Goal: Information Seeking & Learning: Learn about a topic

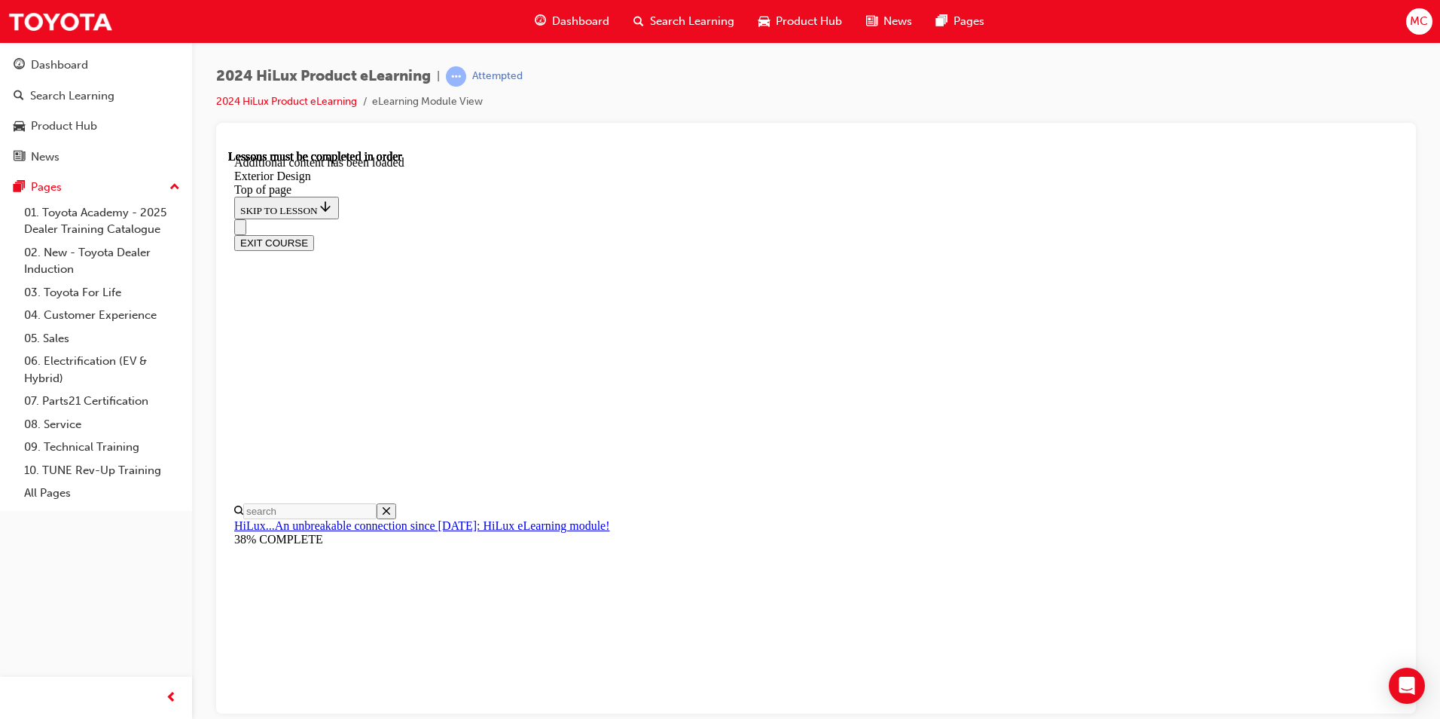
scroll to position [0, 86]
drag, startPoint x: 639, startPoint y: 160, endPoint x: 983, endPoint y: 296, distance: 369.2
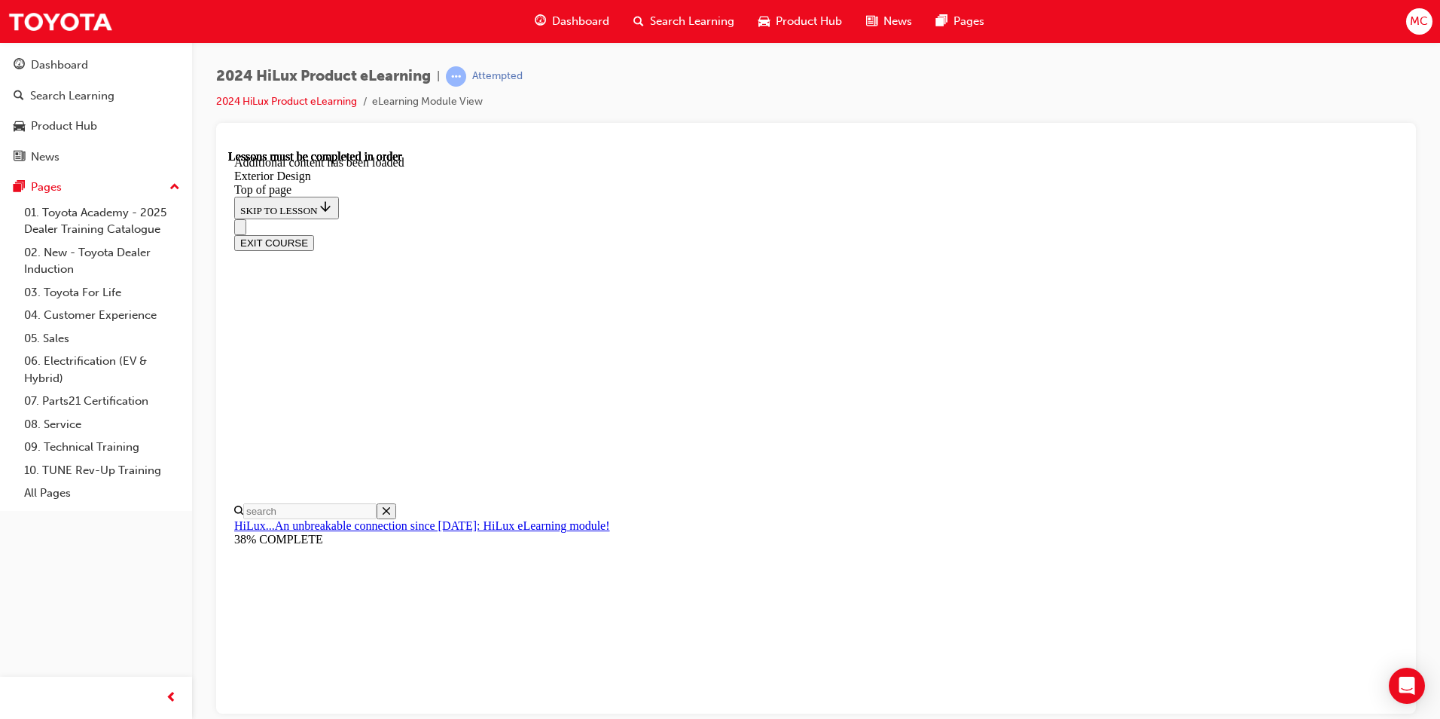
scroll to position [2740, 0]
drag, startPoint x: 1183, startPoint y: 456, endPoint x: 1145, endPoint y: 502, distance: 58.8
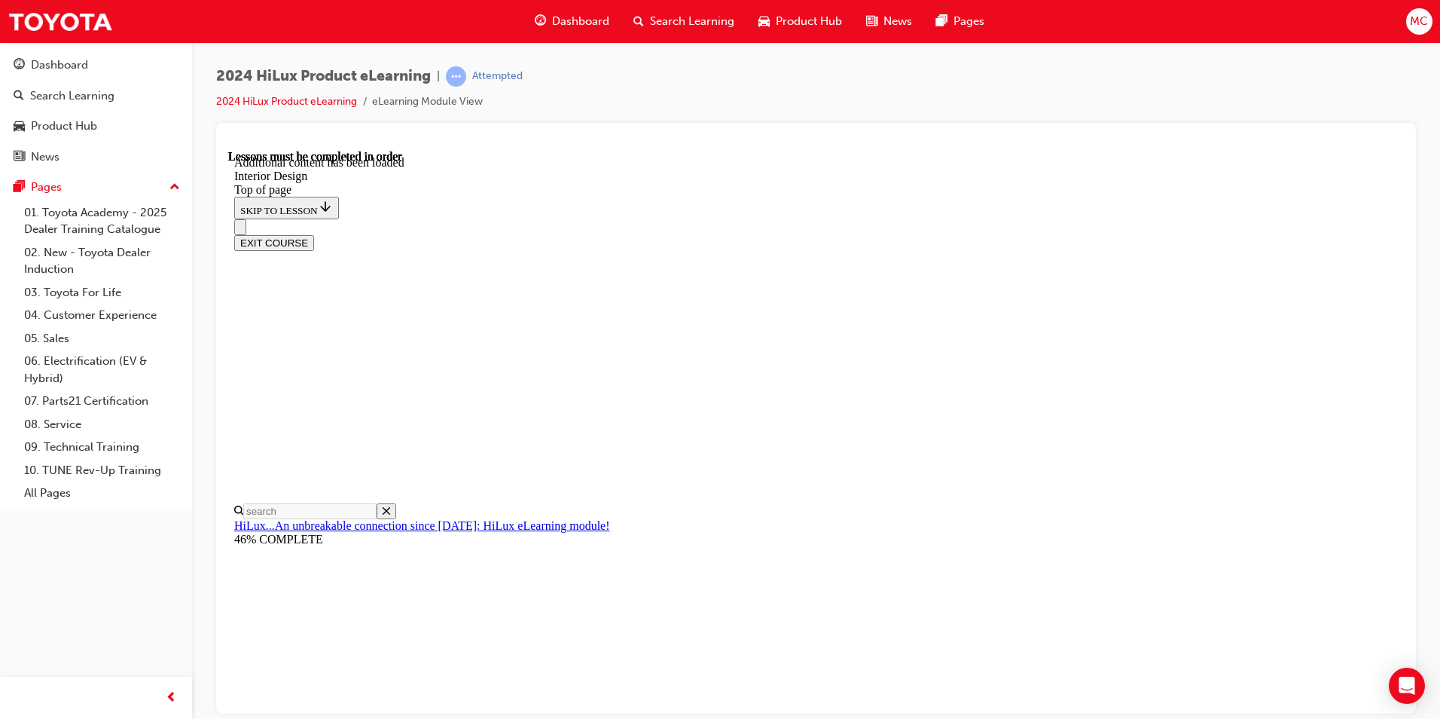
scroll to position [685, 0]
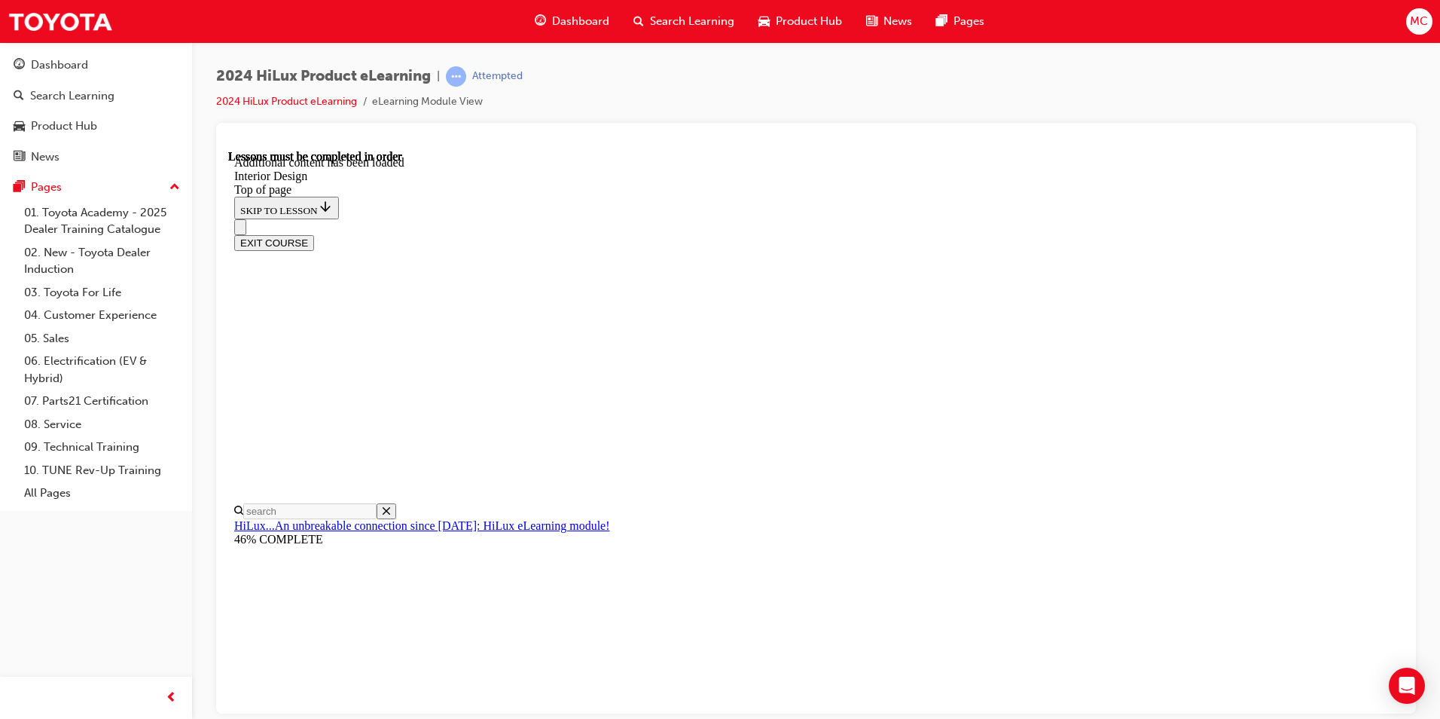
scroll to position [55, 0]
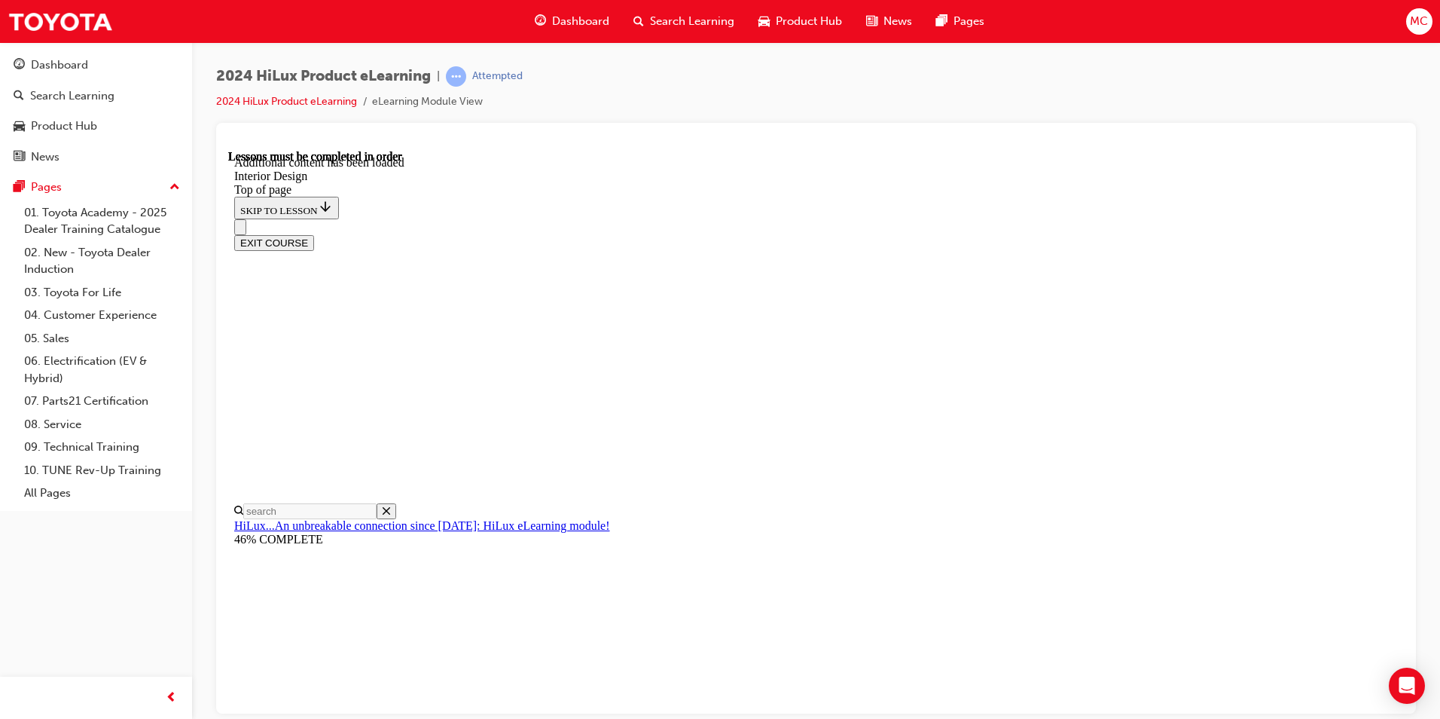
scroll to position [1993, 0]
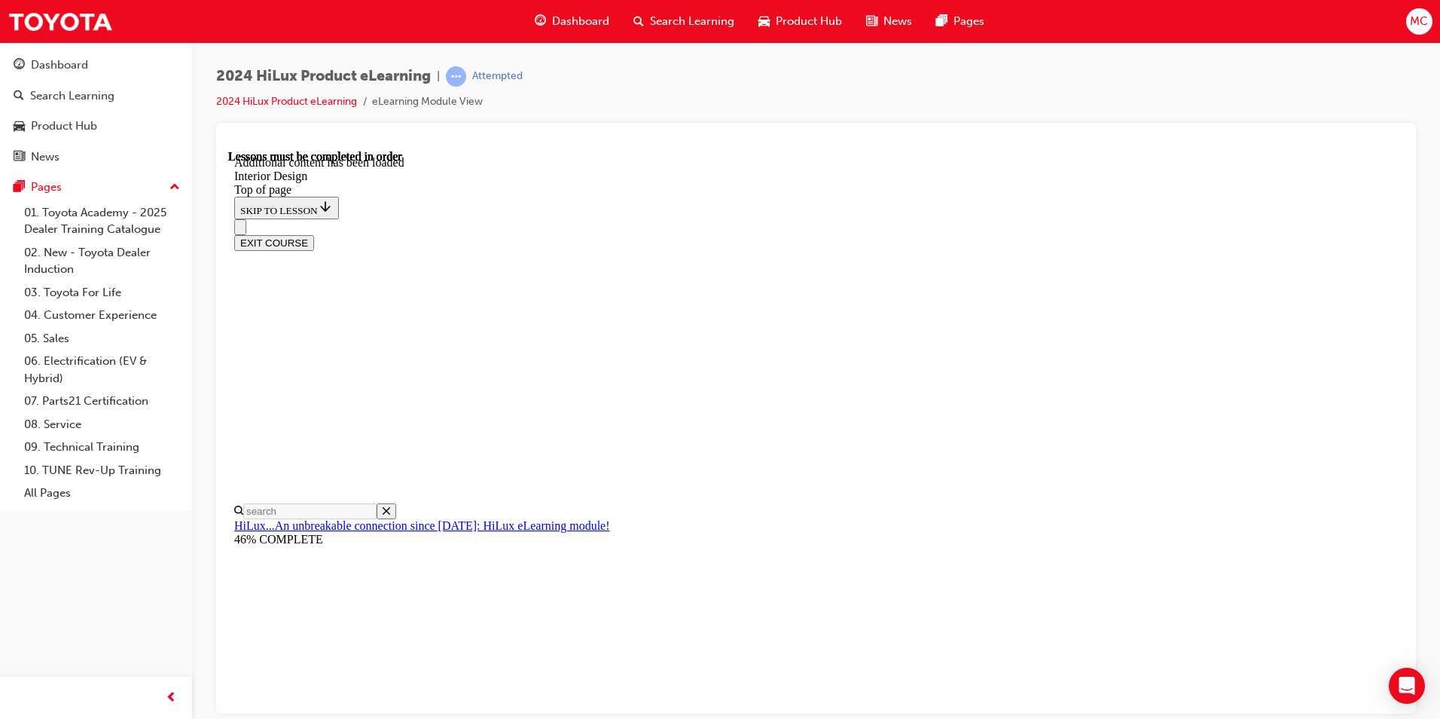
scroll to position [120, 0]
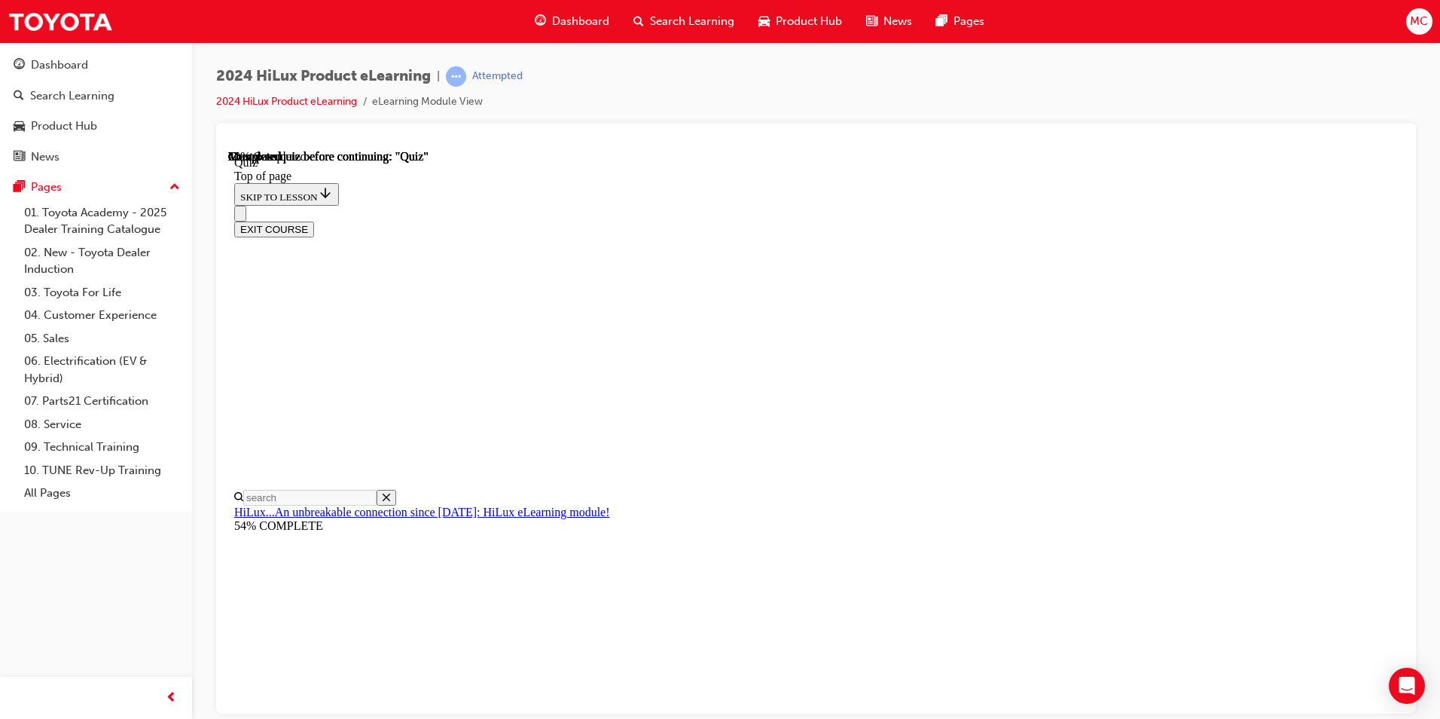
scroll to position [129, 0]
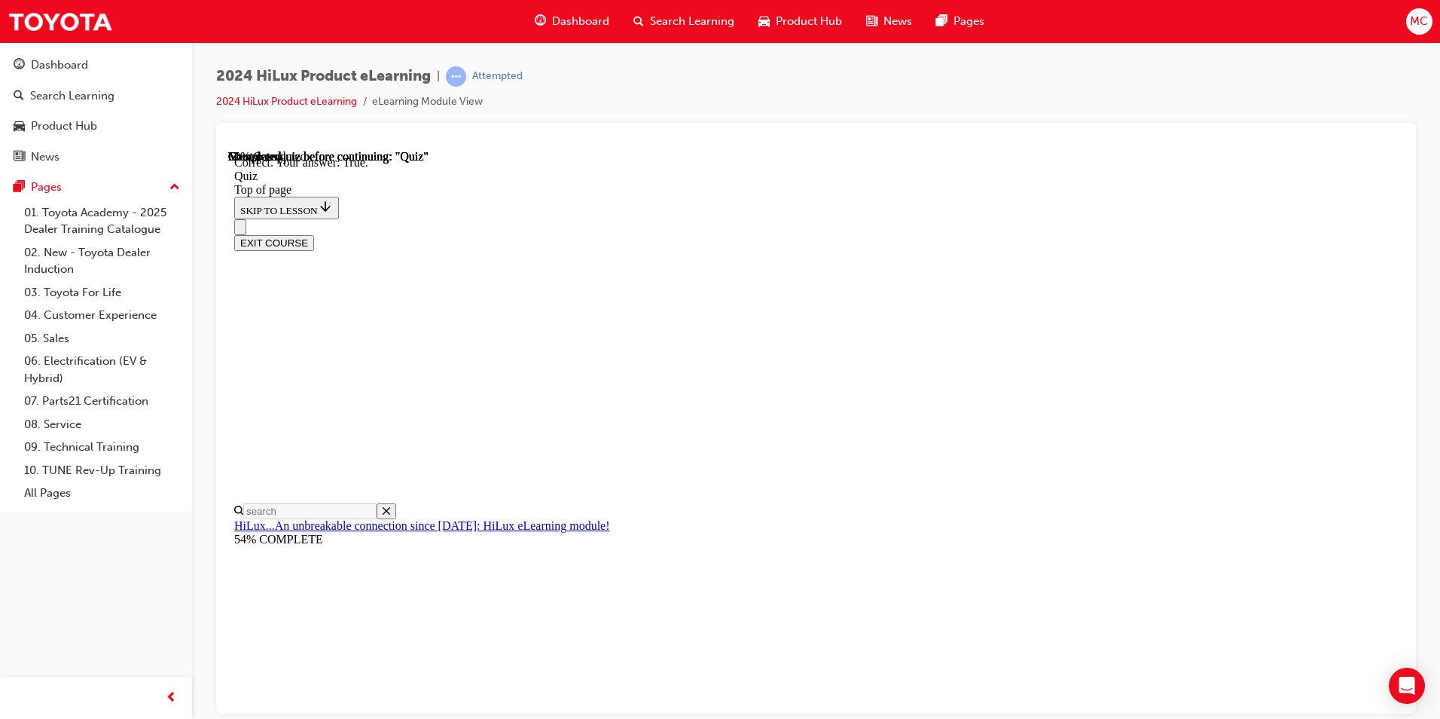
scroll to position [176, 0]
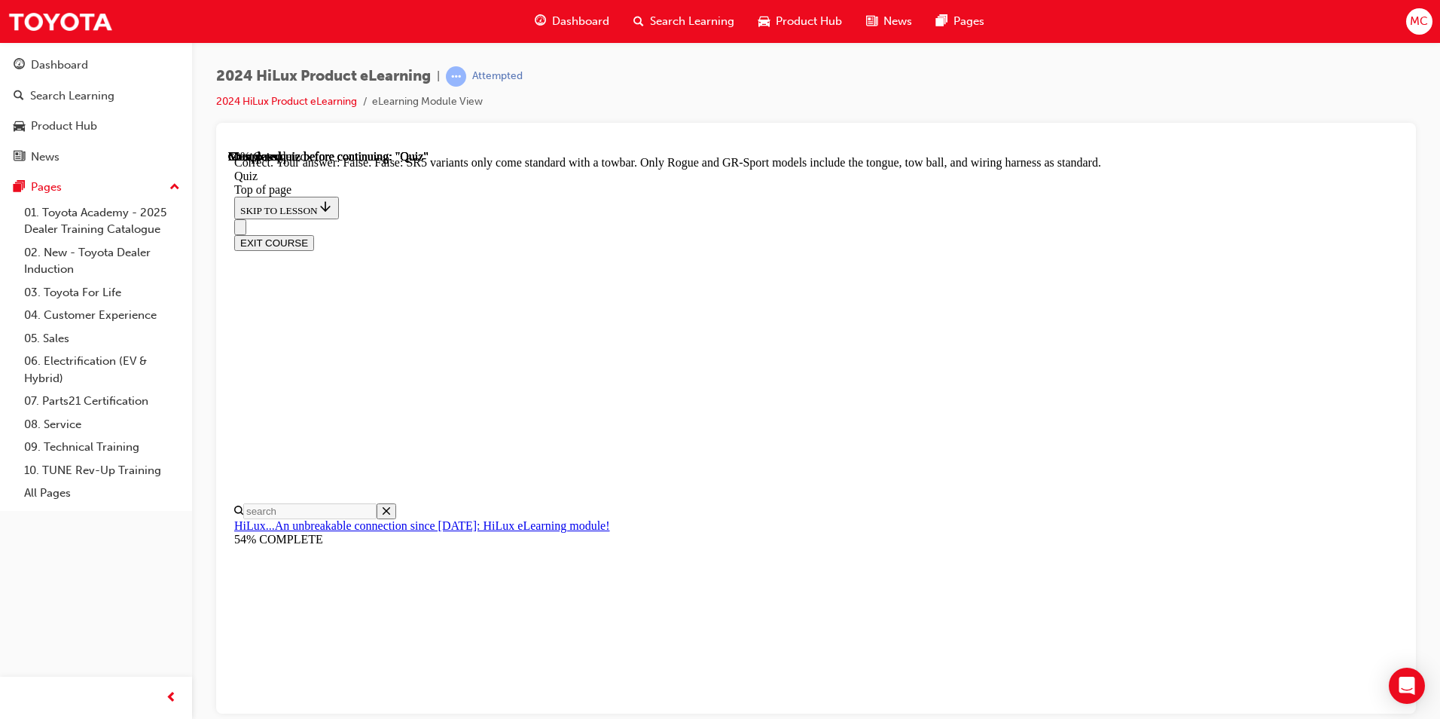
scroll to position [218, 0]
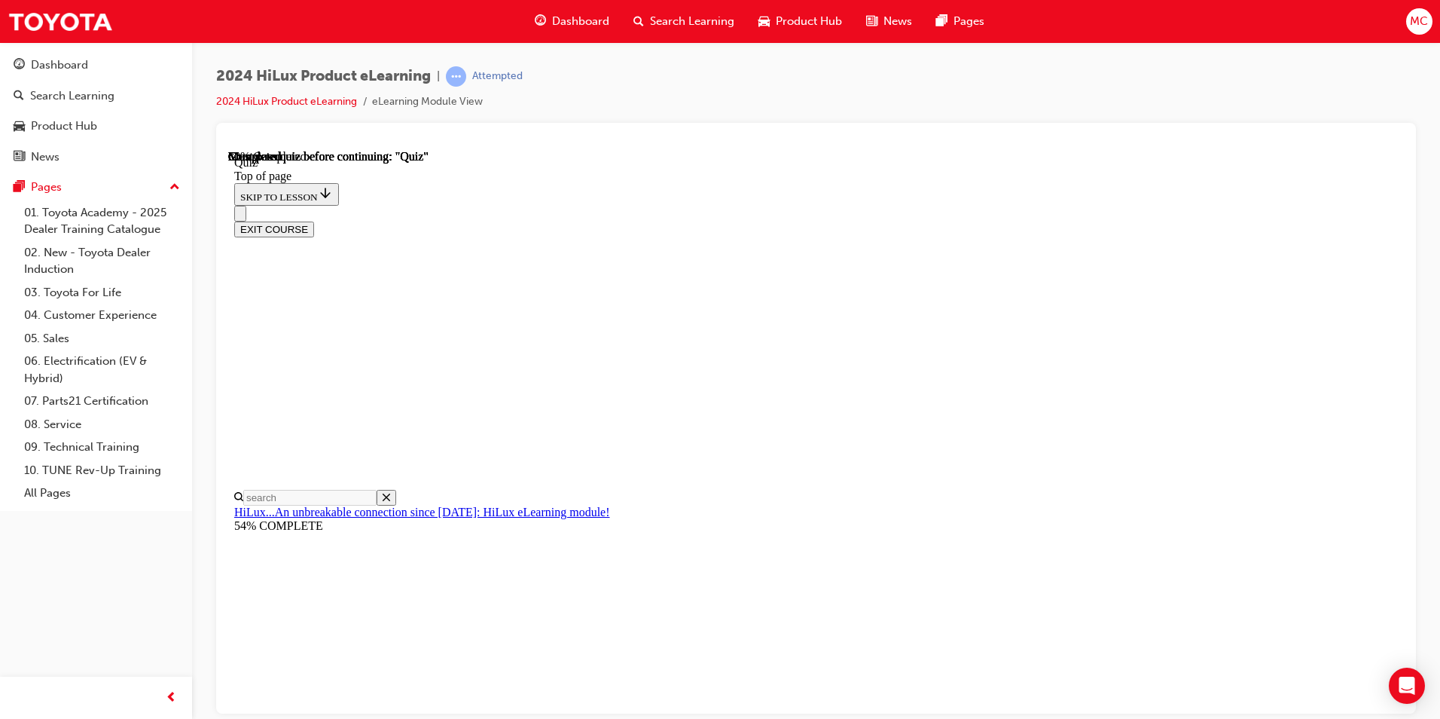
scroll to position [163, 0]
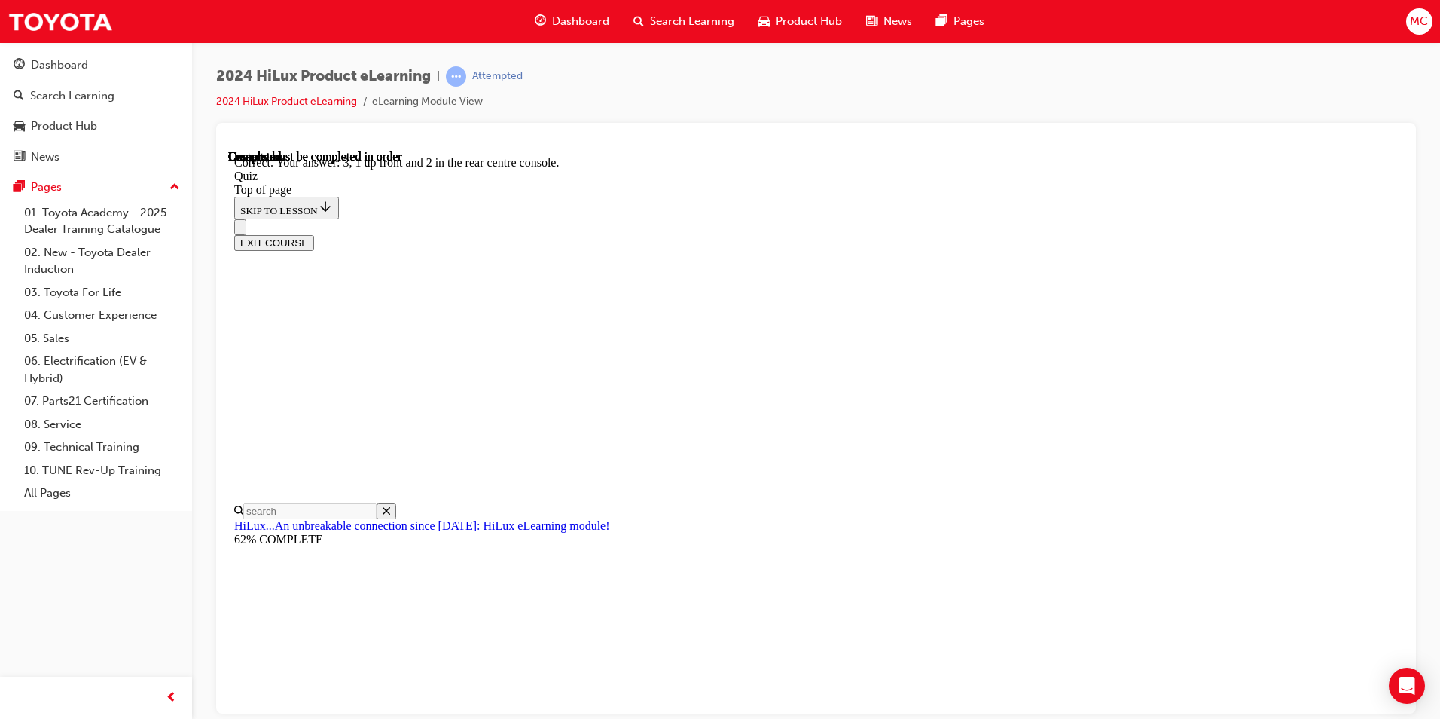
scroll to position [211, 0]
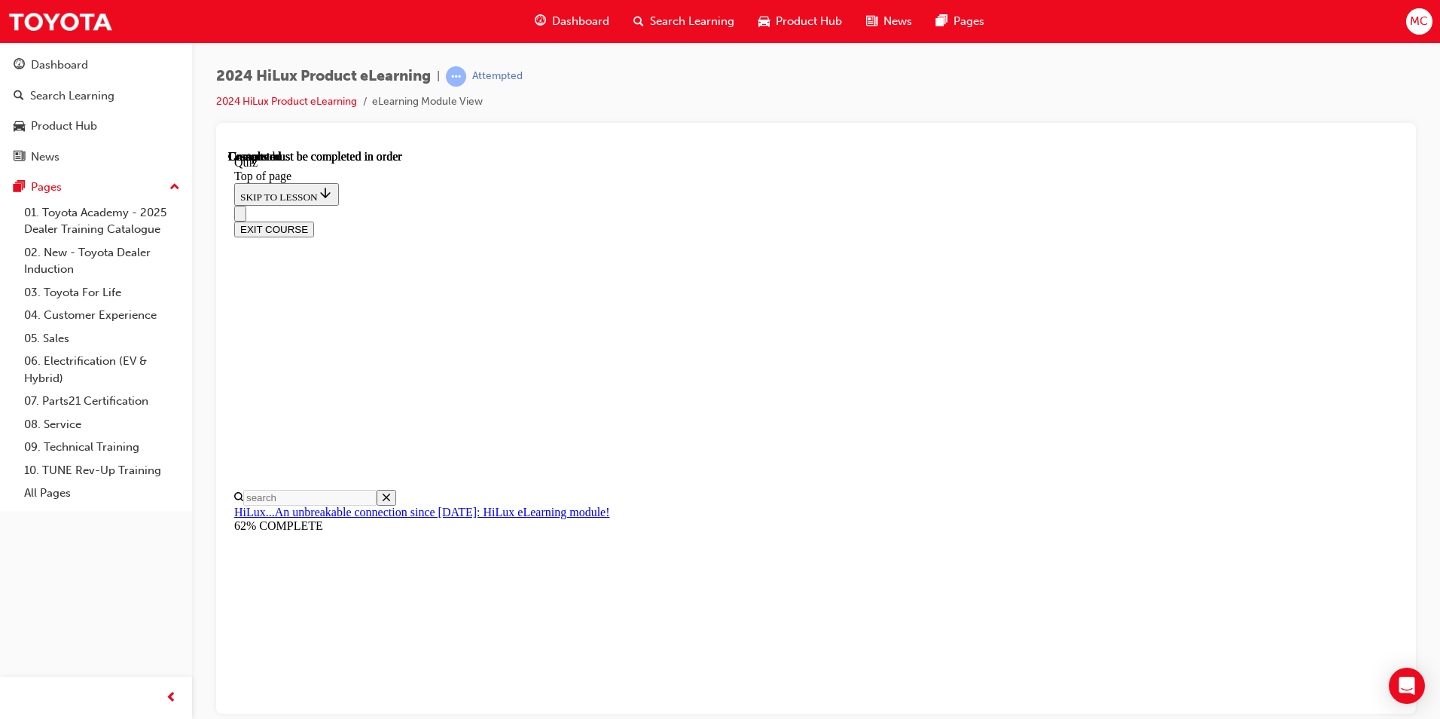
scroll to position [252, 0]
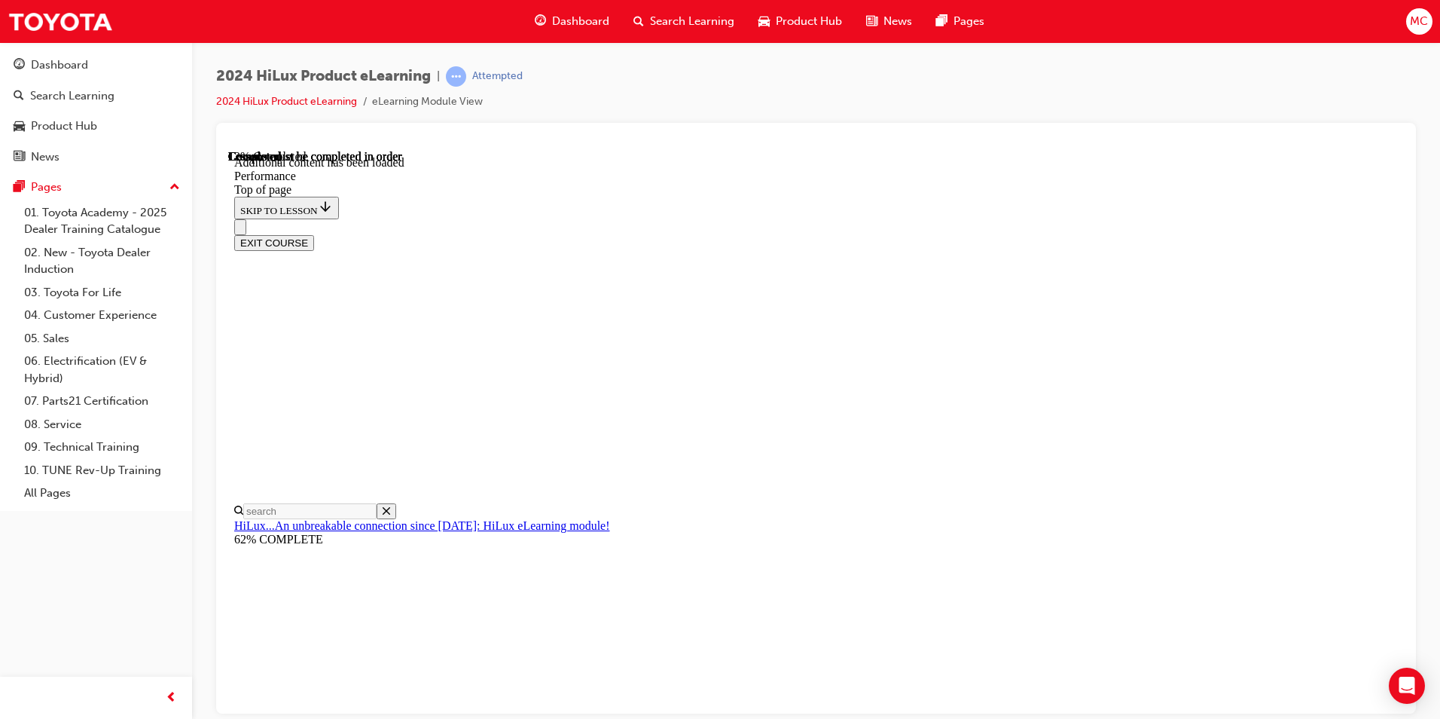
scroll to position [1281, 0]
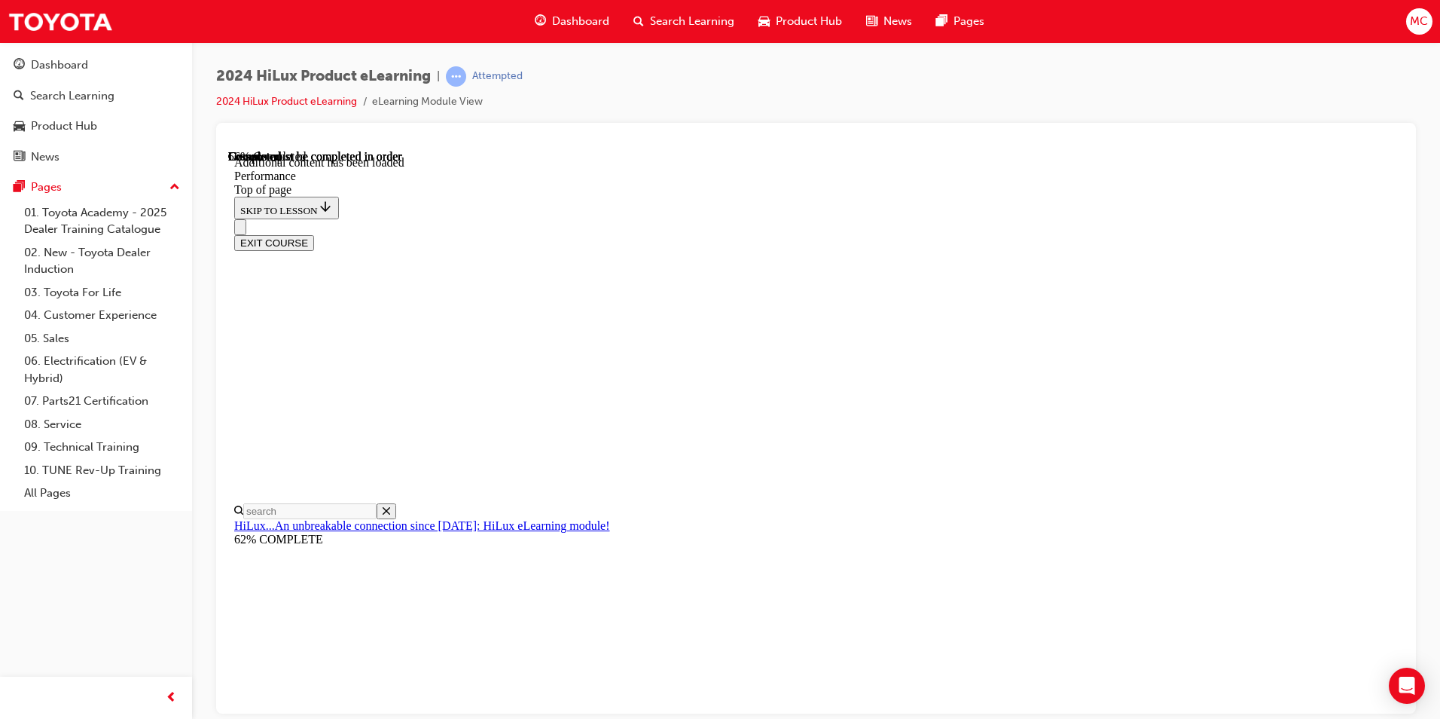
scroll to position [7728, 0]
drag, startPoint x: 824, startPoint y: 465, endPoint x: 844, endPoint y: 467, distance: 19.6
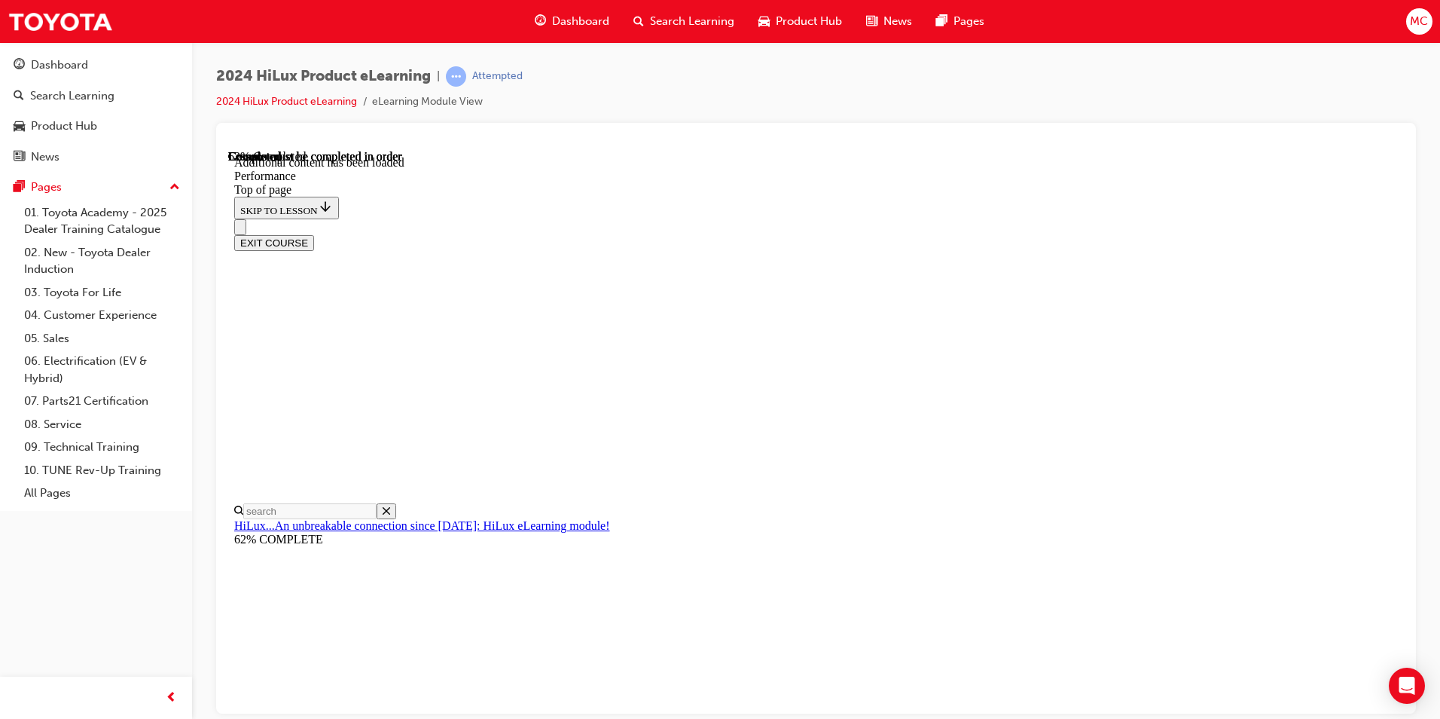
drag, startPoint x: 844, startPoint y: 467, endPoint x: 925, endPoint y: 612, distance: 165.9
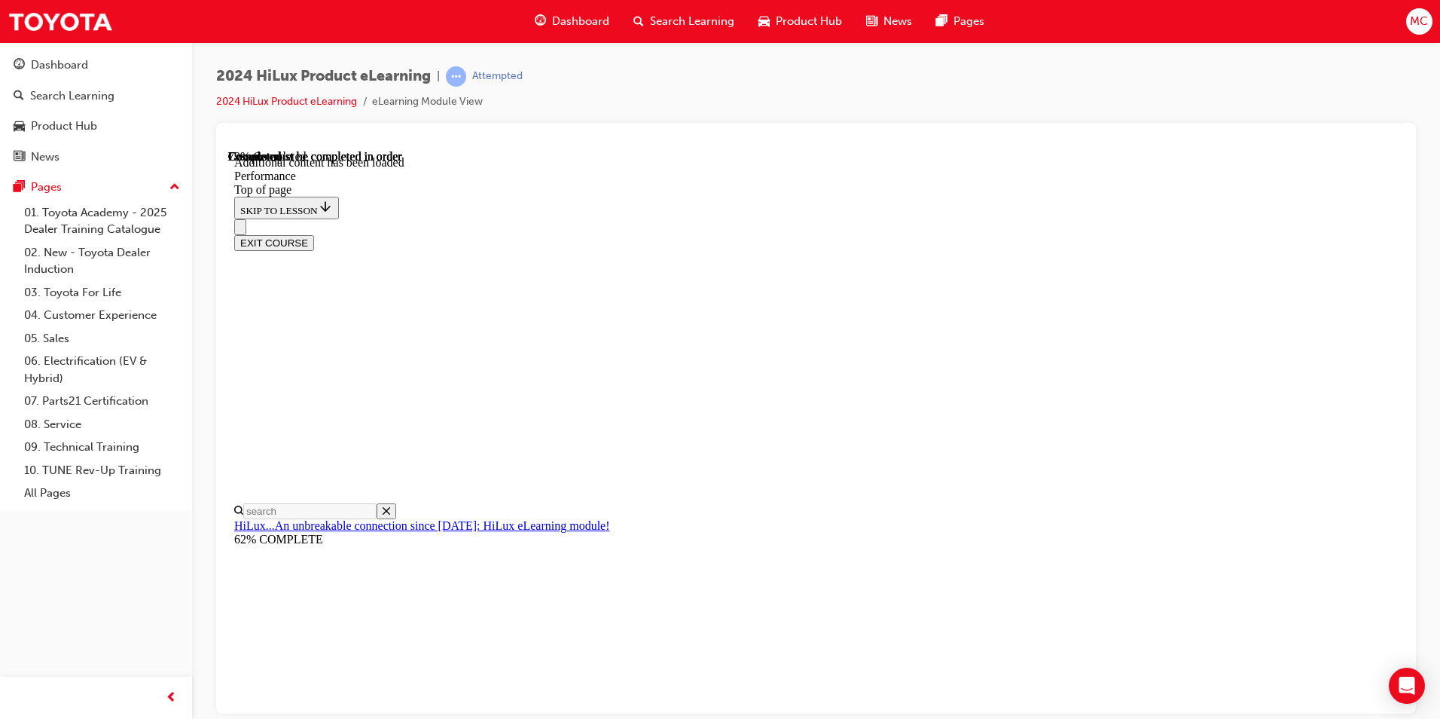
scroll to position [9495, 0]
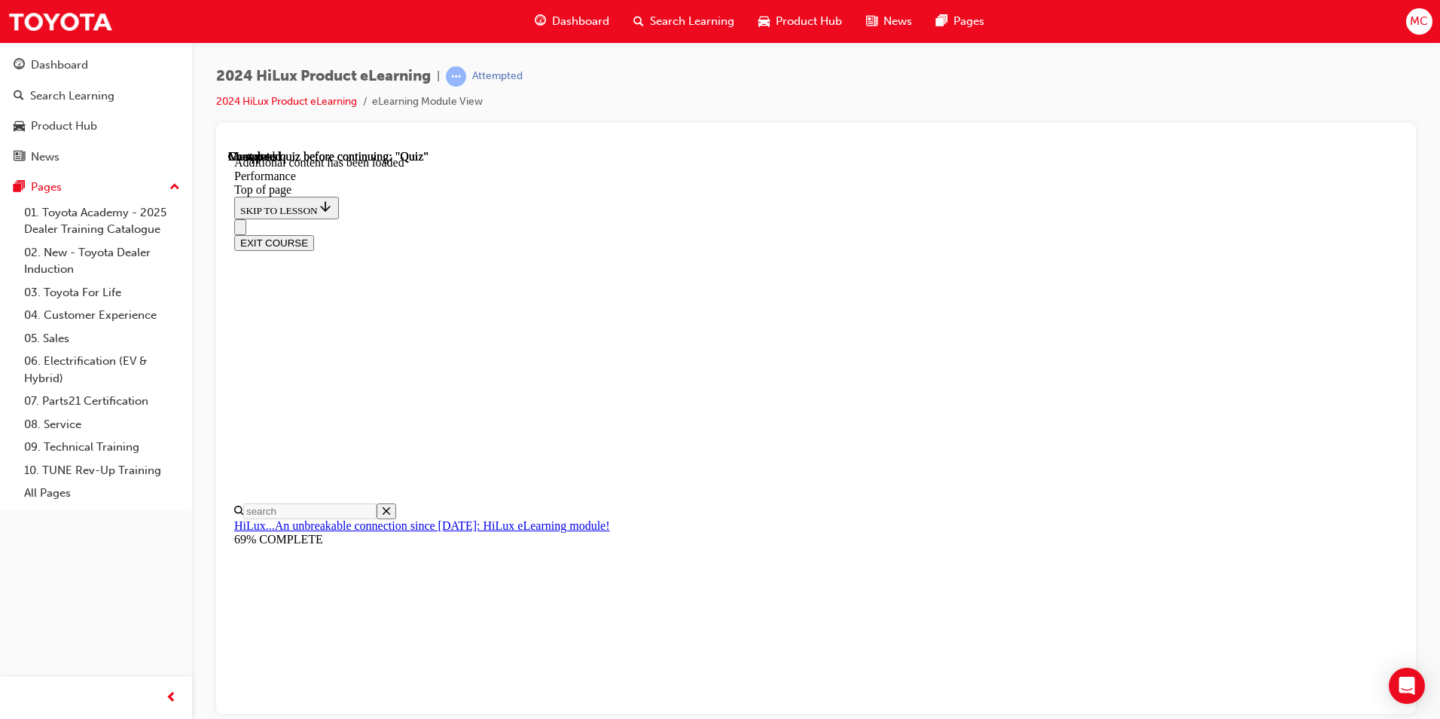
scroll to position [279, 0]
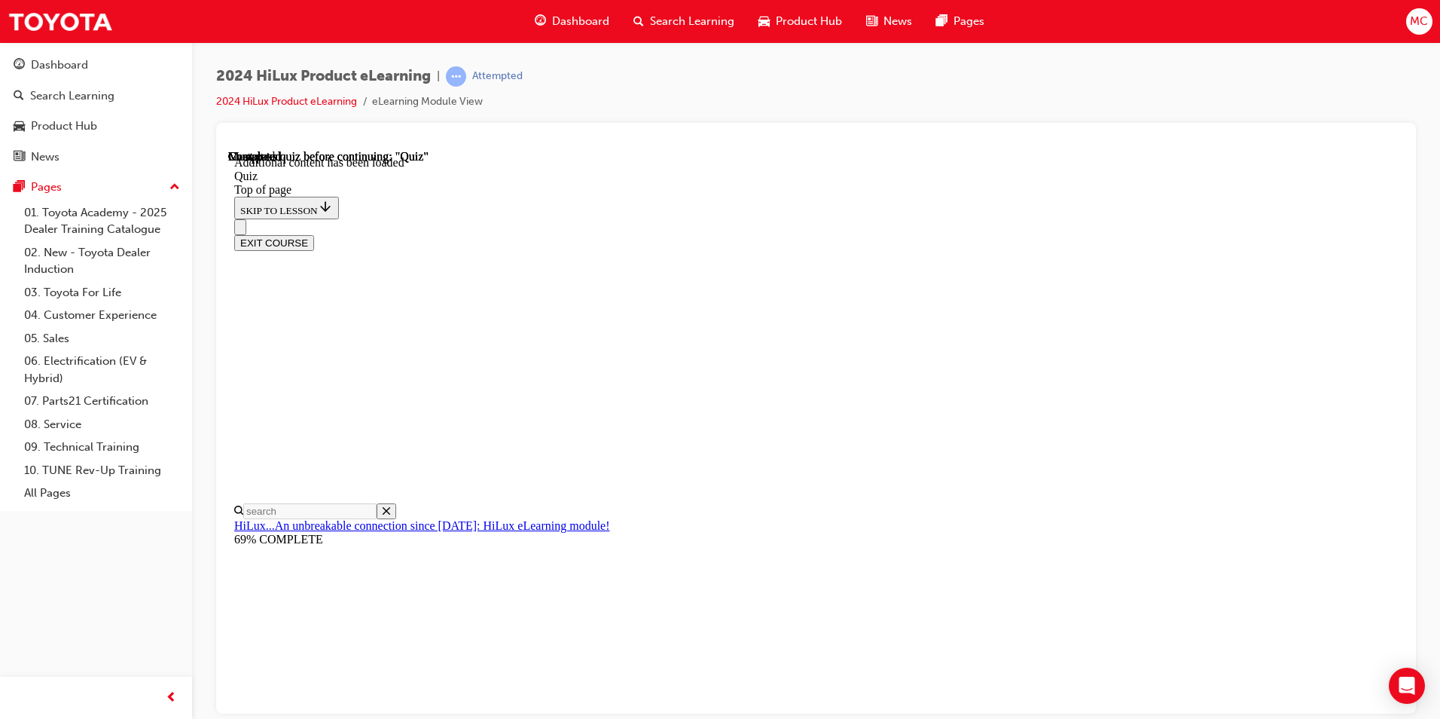
drag, startPoint x: 914, startPoint y: 645, endPoint x: 908, endPoint y: 639, distance: 9.1
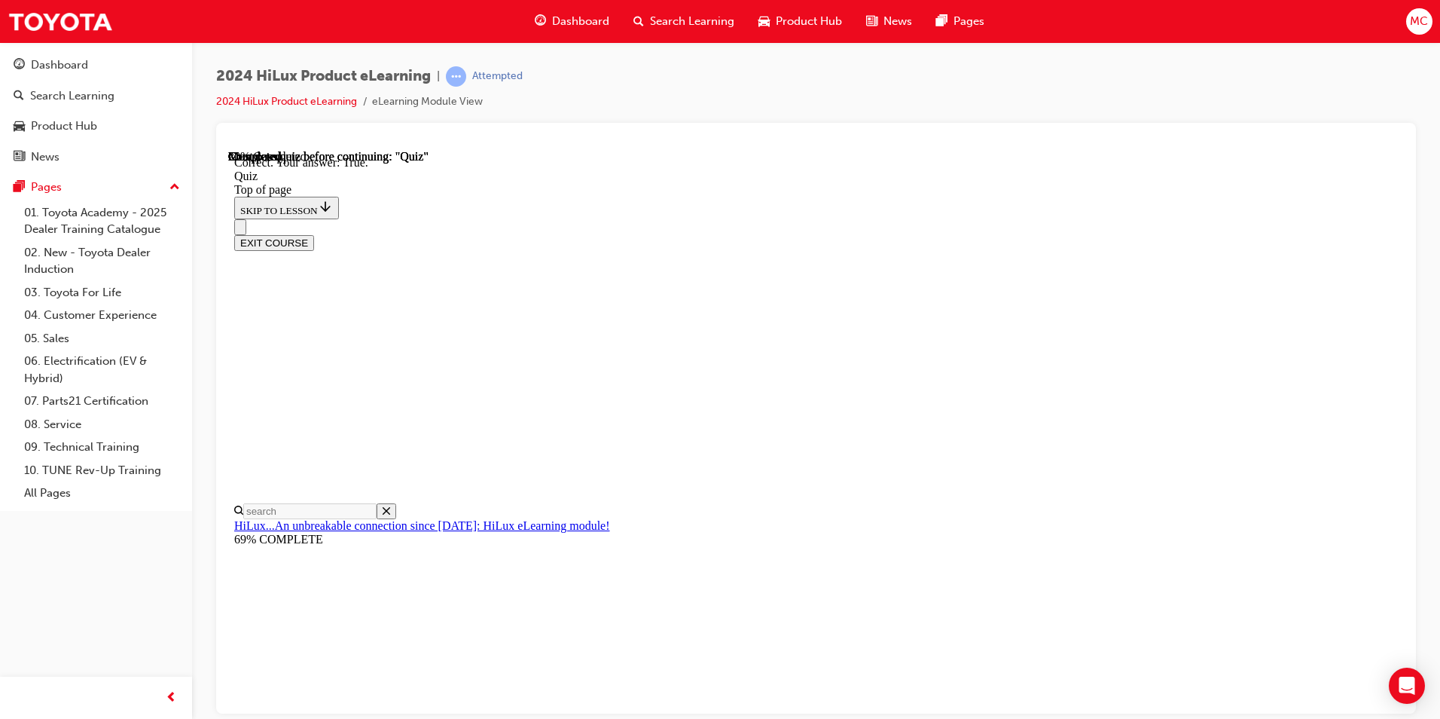
scroll to position [135, 0]
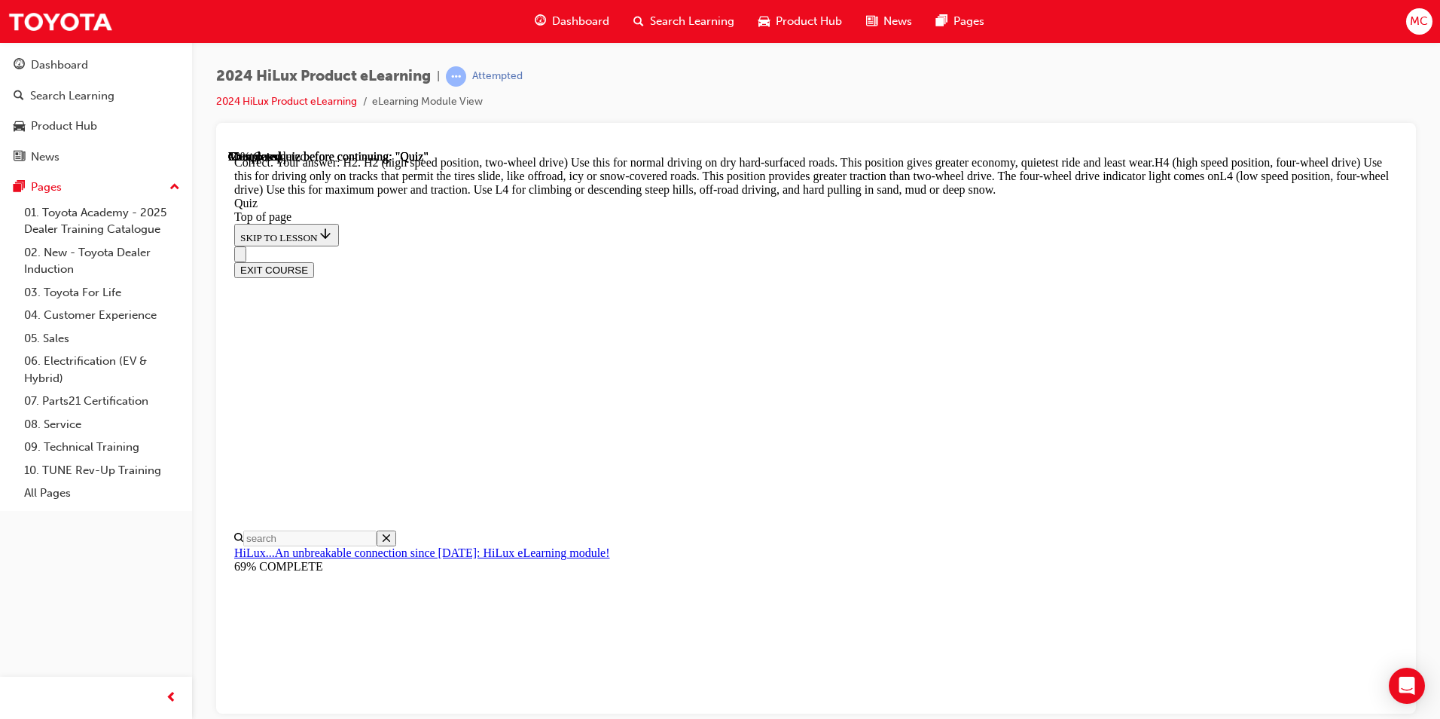
scroll to position [507, 0]
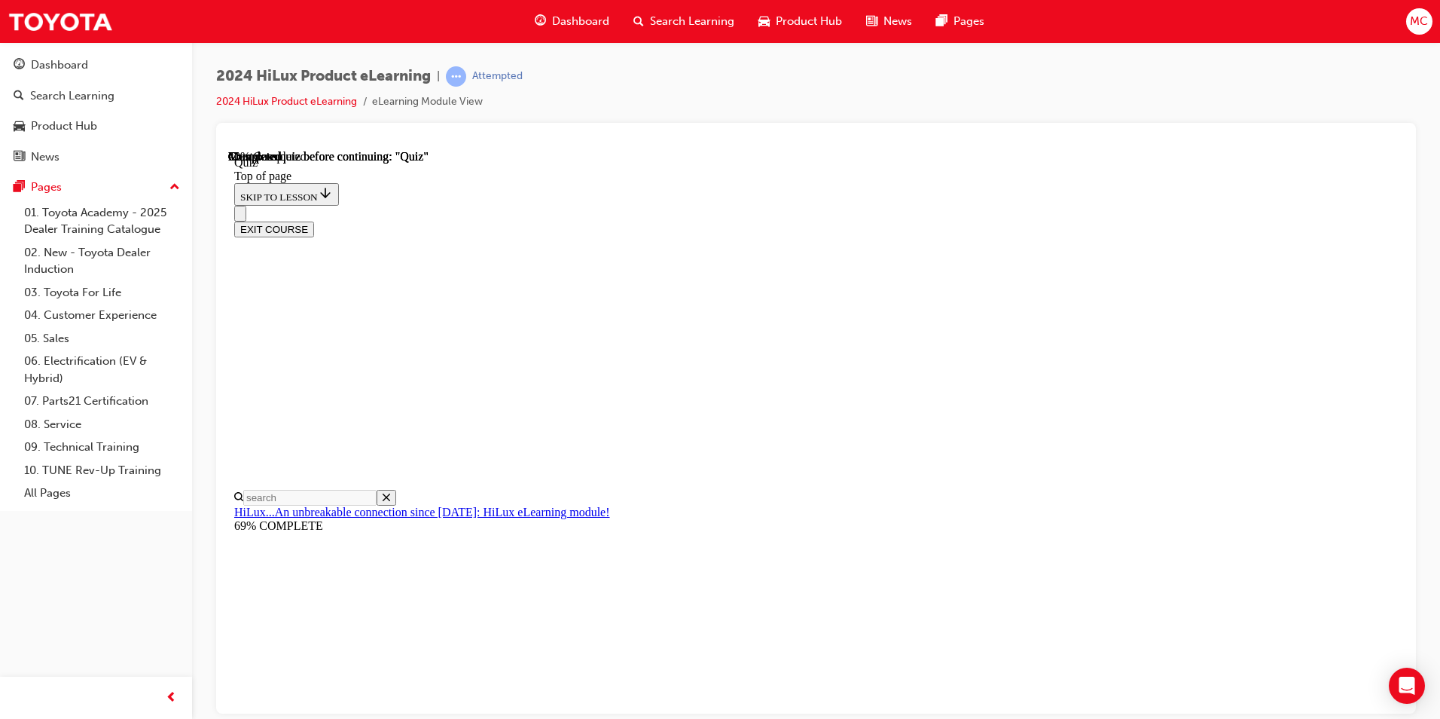
scroll to position [340, 0]
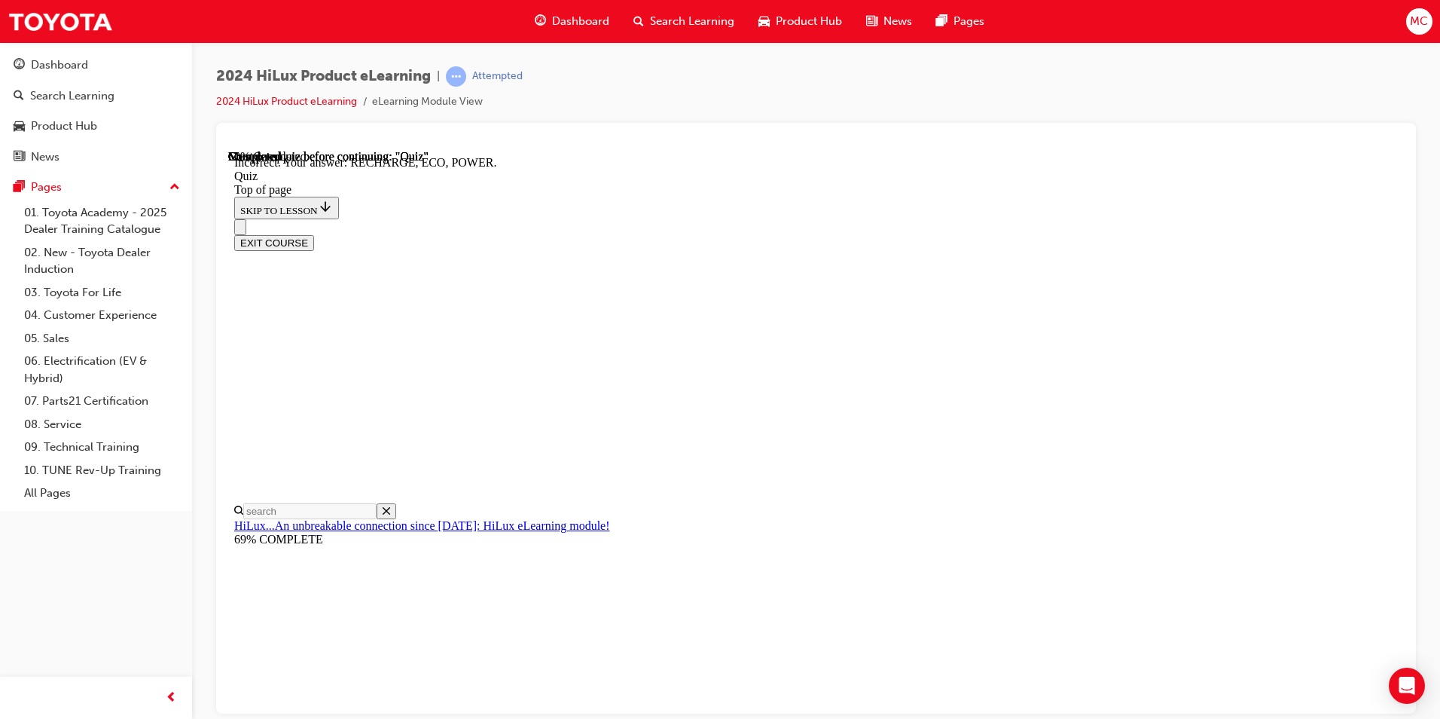
scroll to position [462, 0]
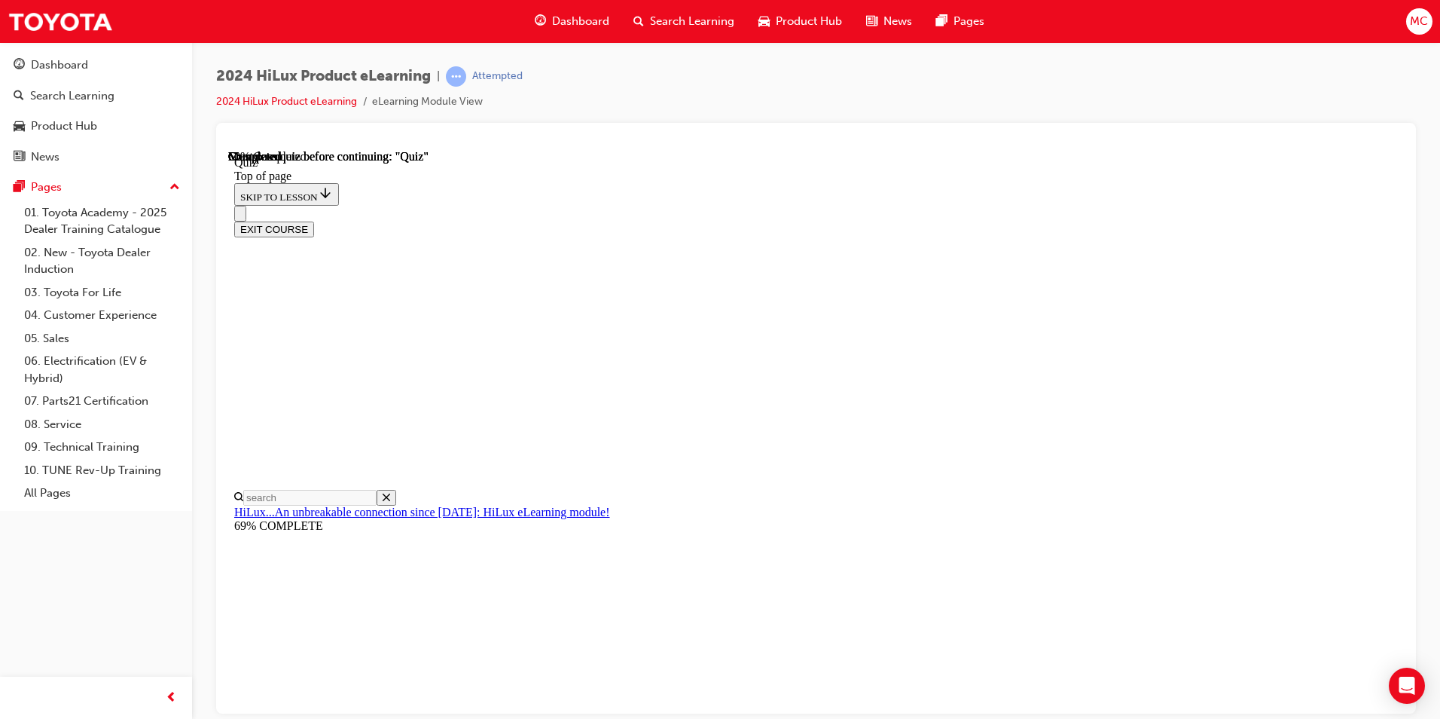
scroll to position [151, 0]
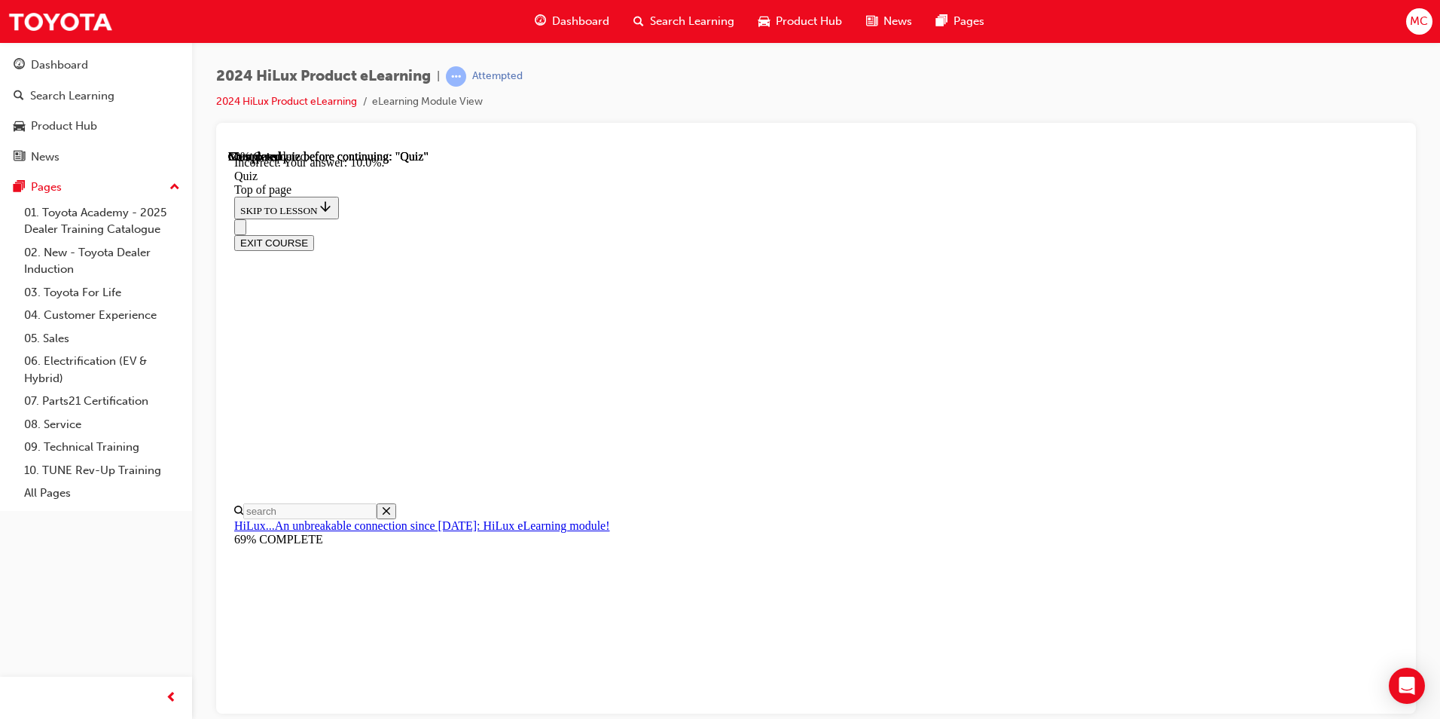
scroll to position [322, 0]
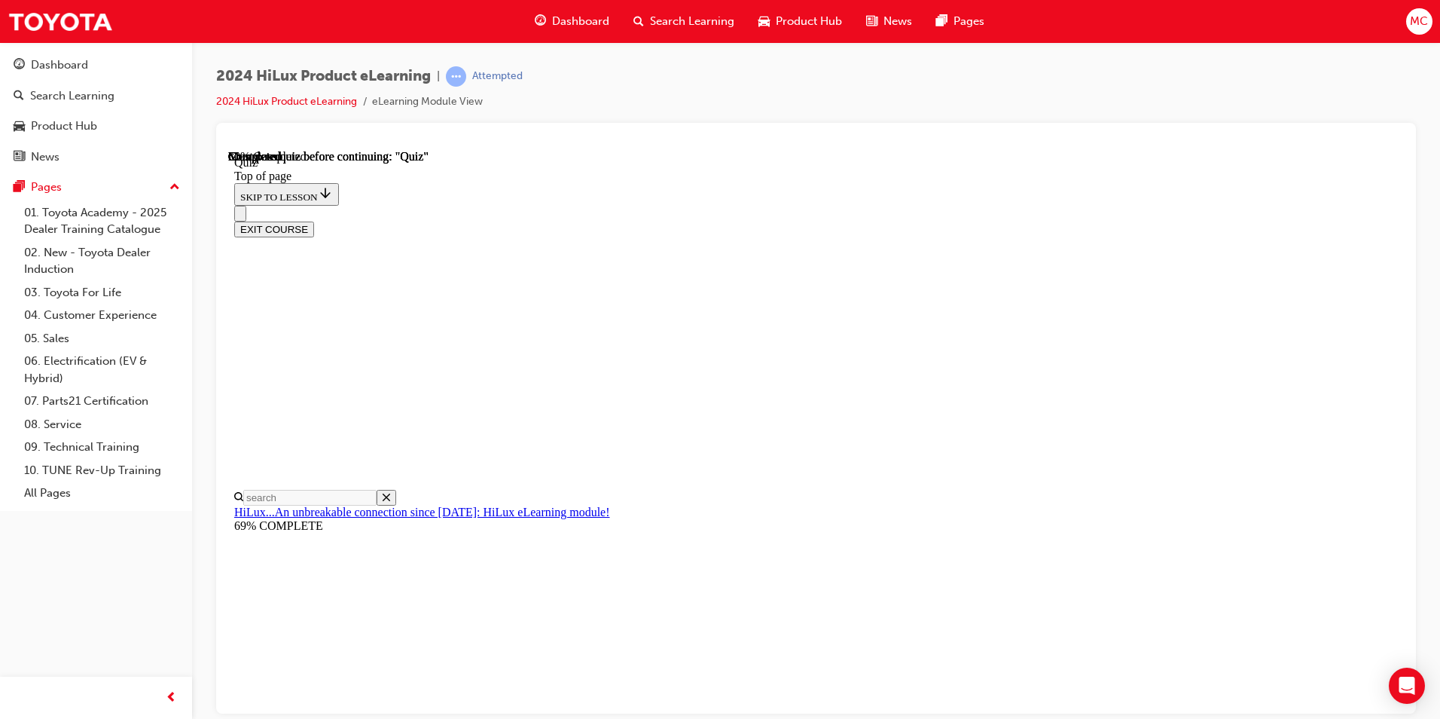
scroll to position [73, 0]
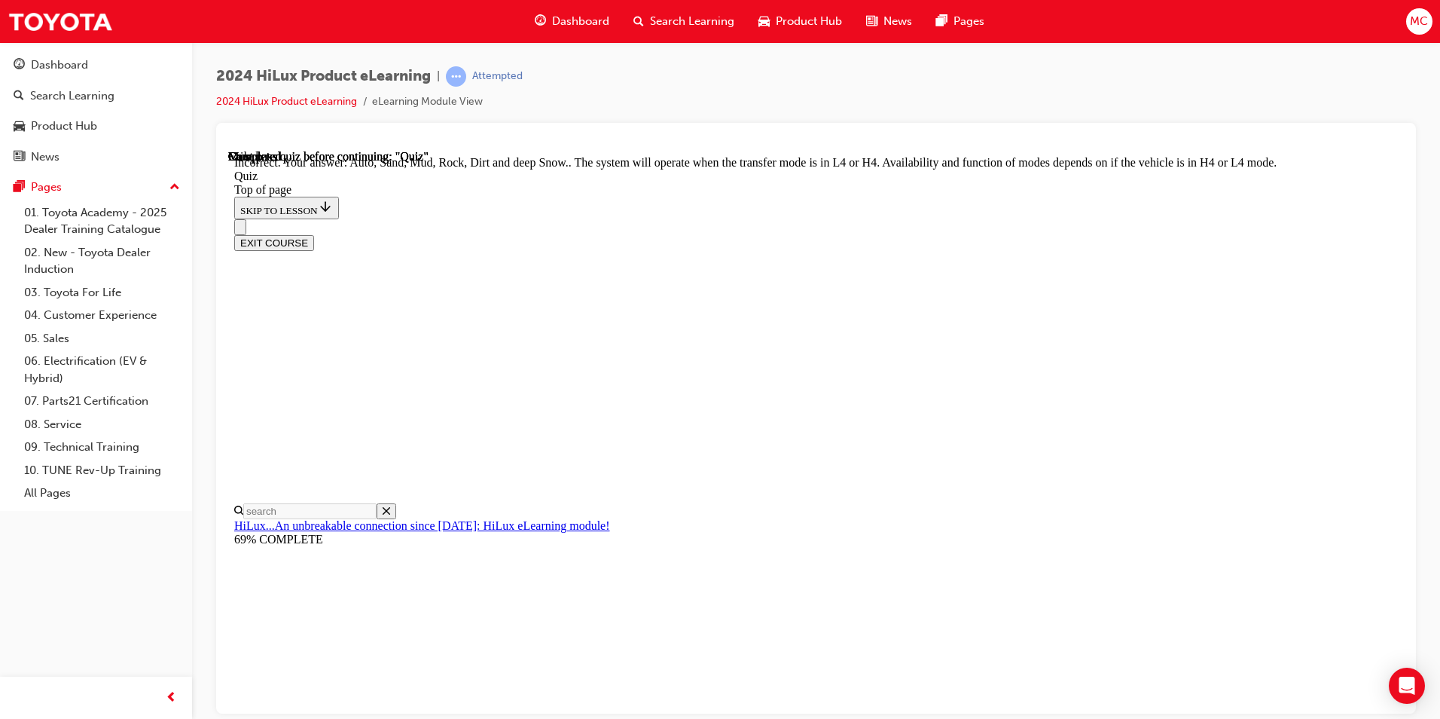
scroll to position [381, 0]
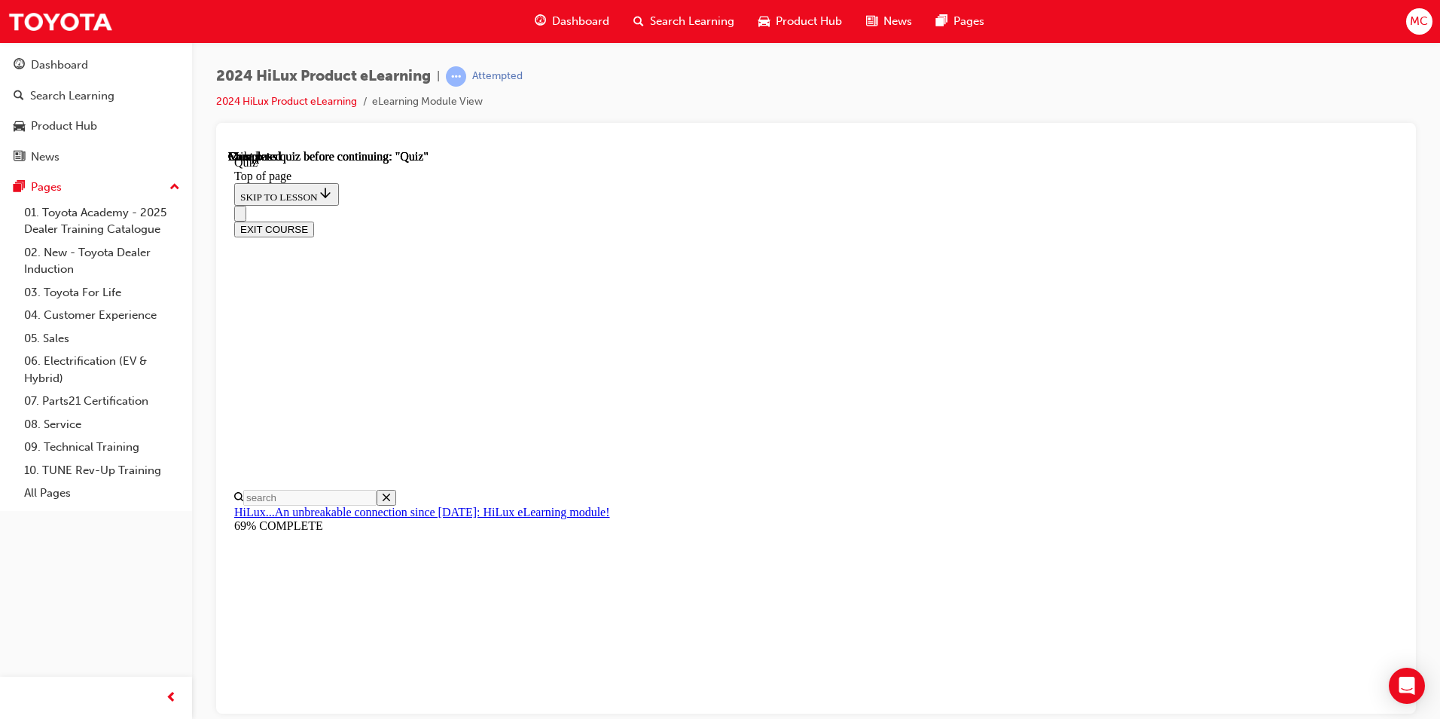
scroll to position [252, 0]
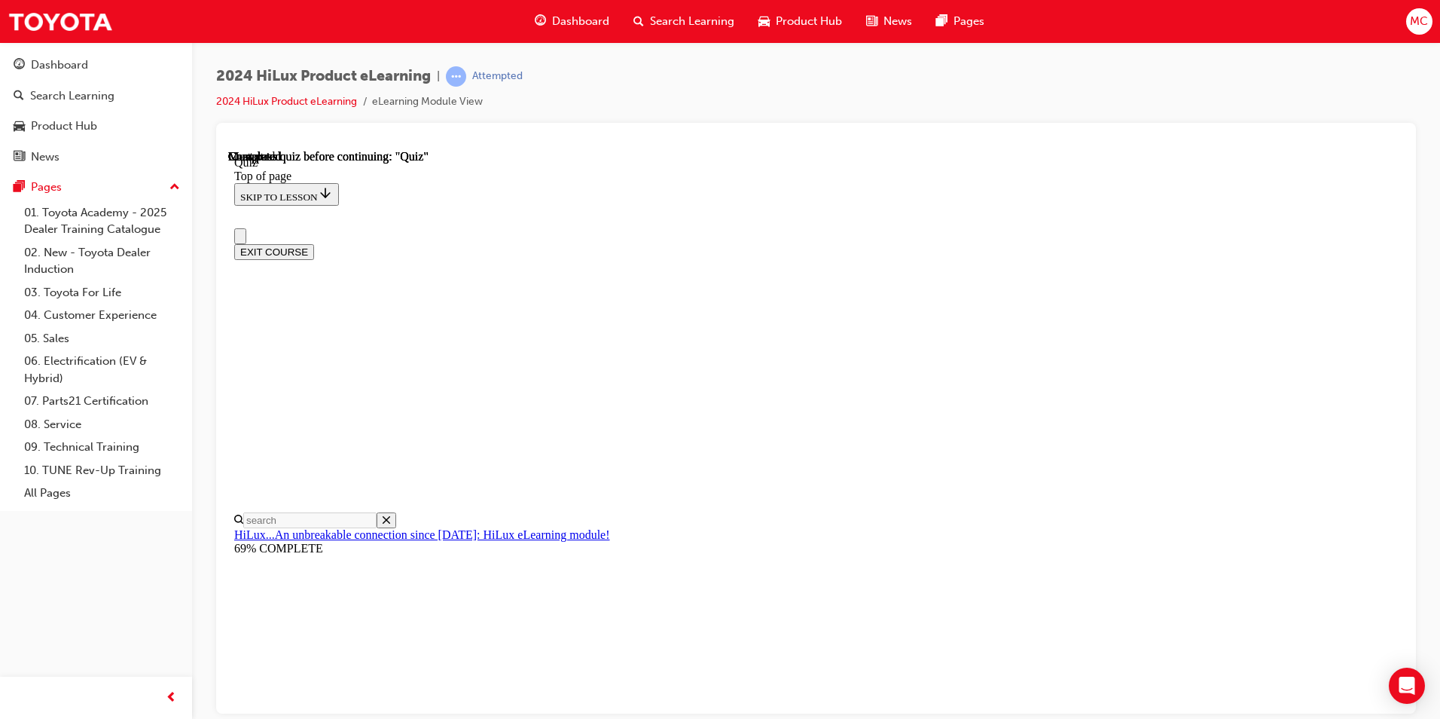
scroll to position [0, 0]
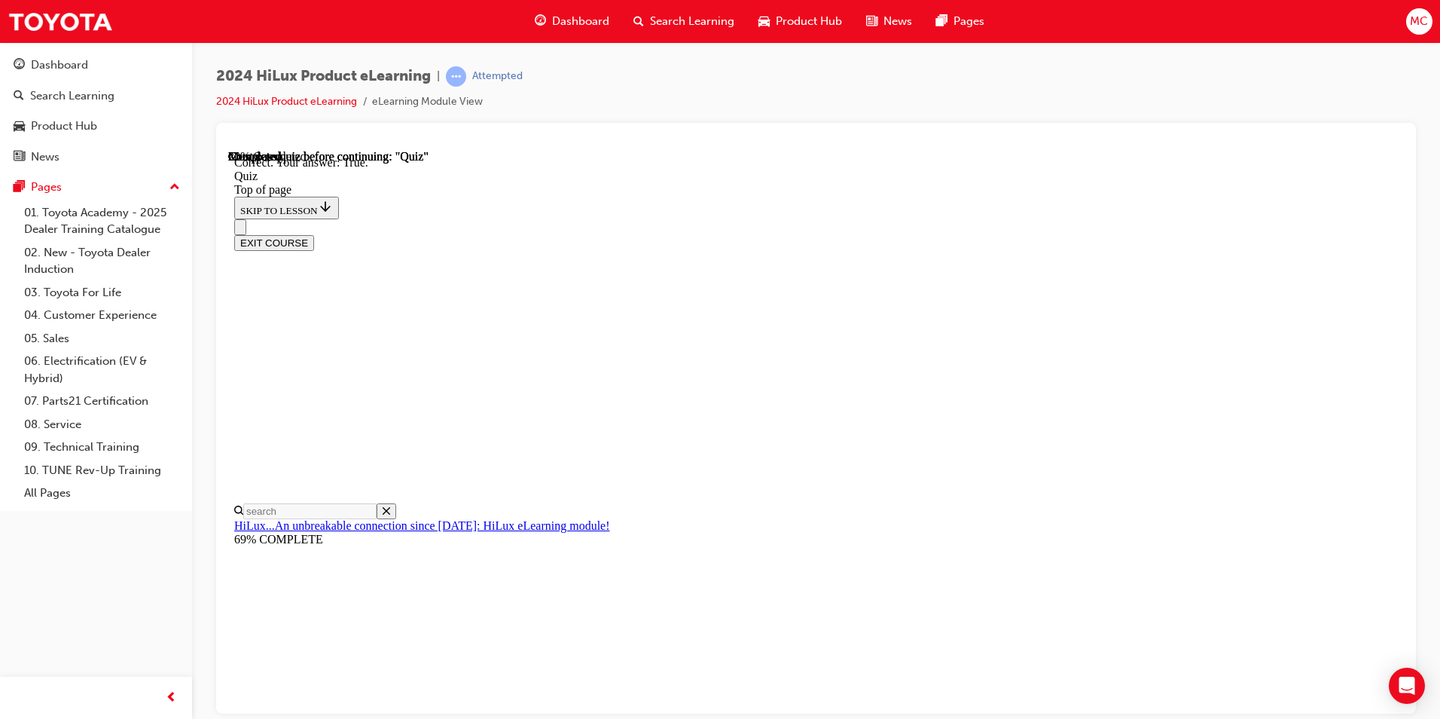
scroll to position [151, 0]
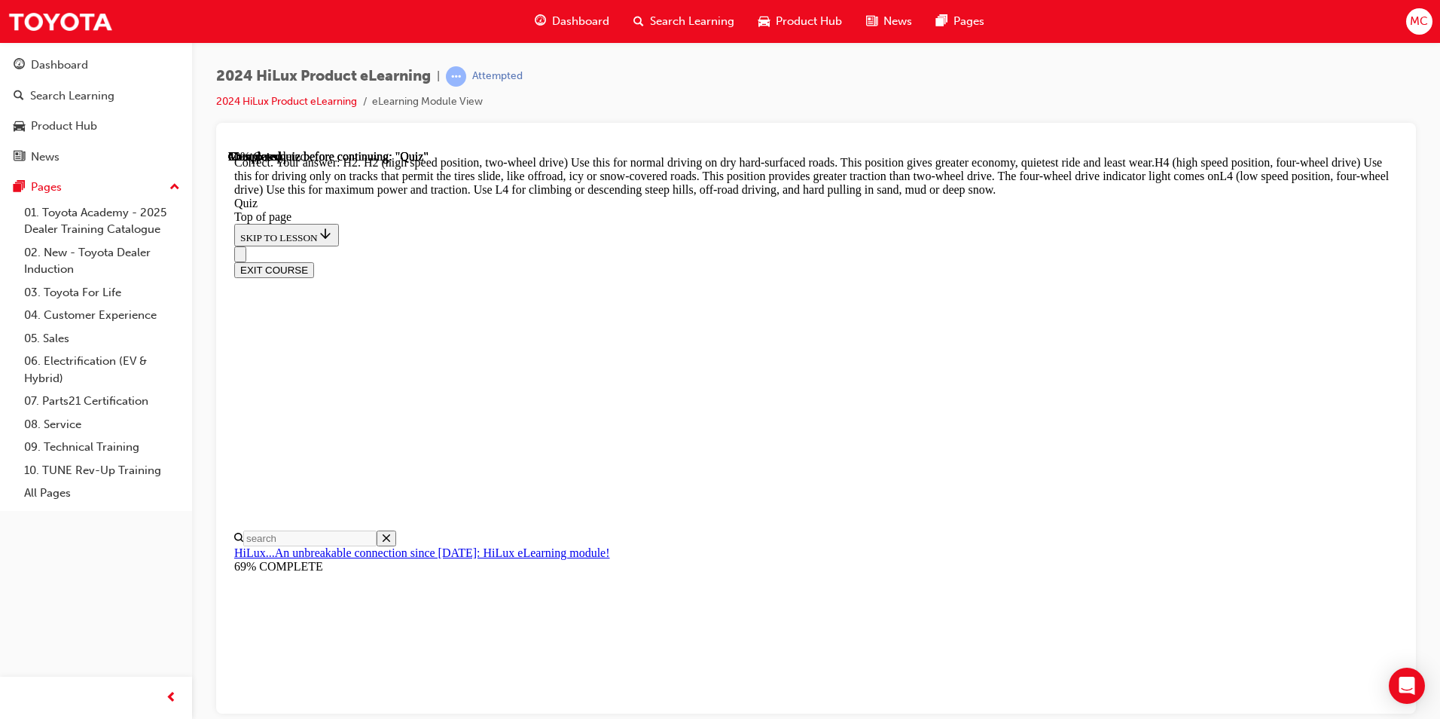
scroll to position [507, 0]
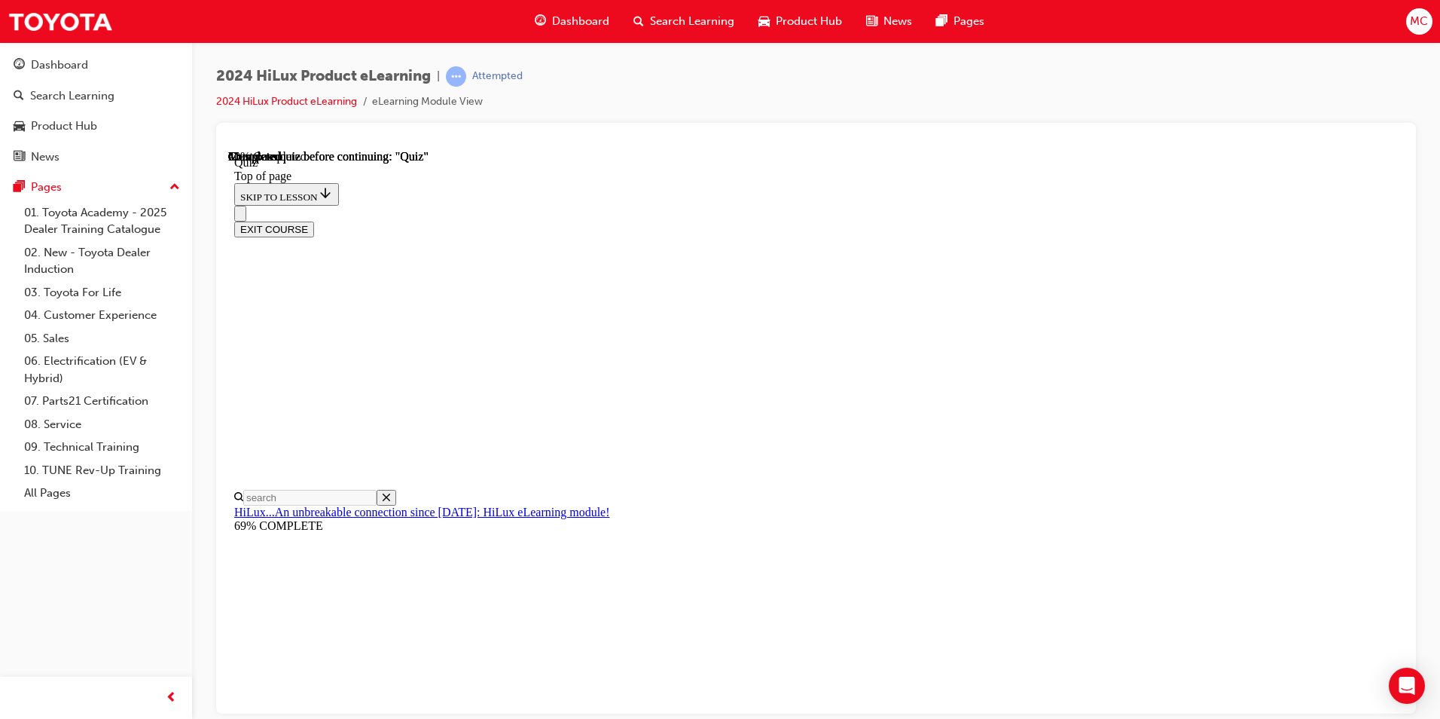
scroll to position [415, 0]
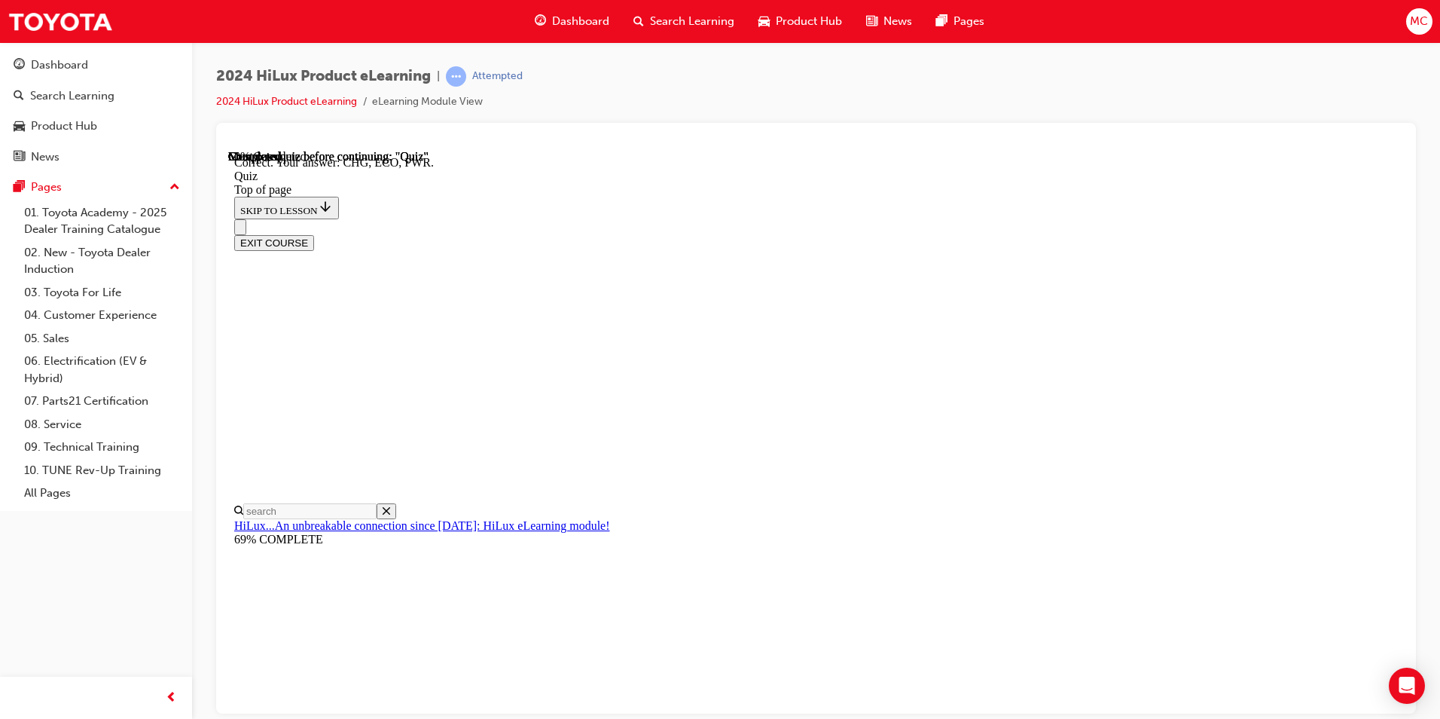
scroll to position [462, 0]
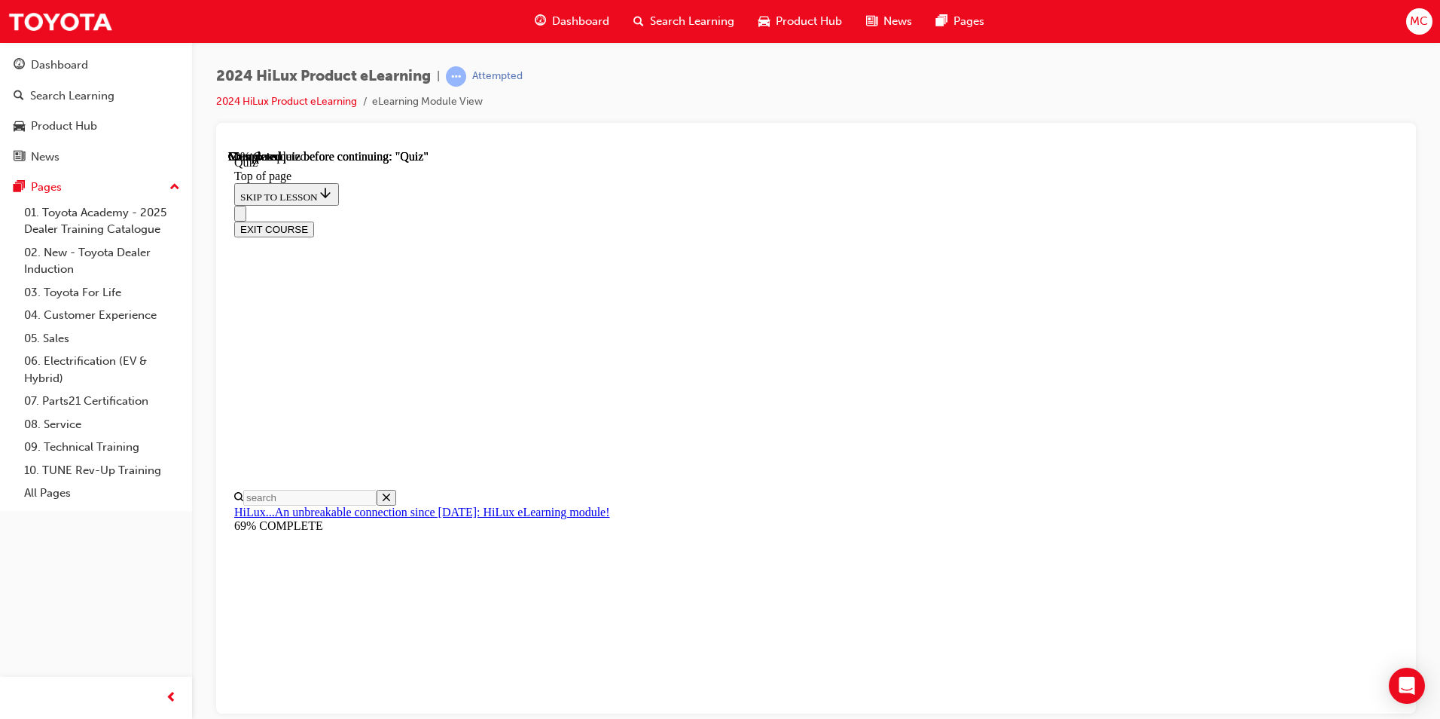
scroll to position [124, 0]
drag, startPoint x: 672, startPoint y: 294, endPoint x: 921, endPoint y: 392, distance: 267.8
drag, startPoint x: 921, startPoint y: 392, endPoint x: 890, endPoint y: 323, distance: 76.2
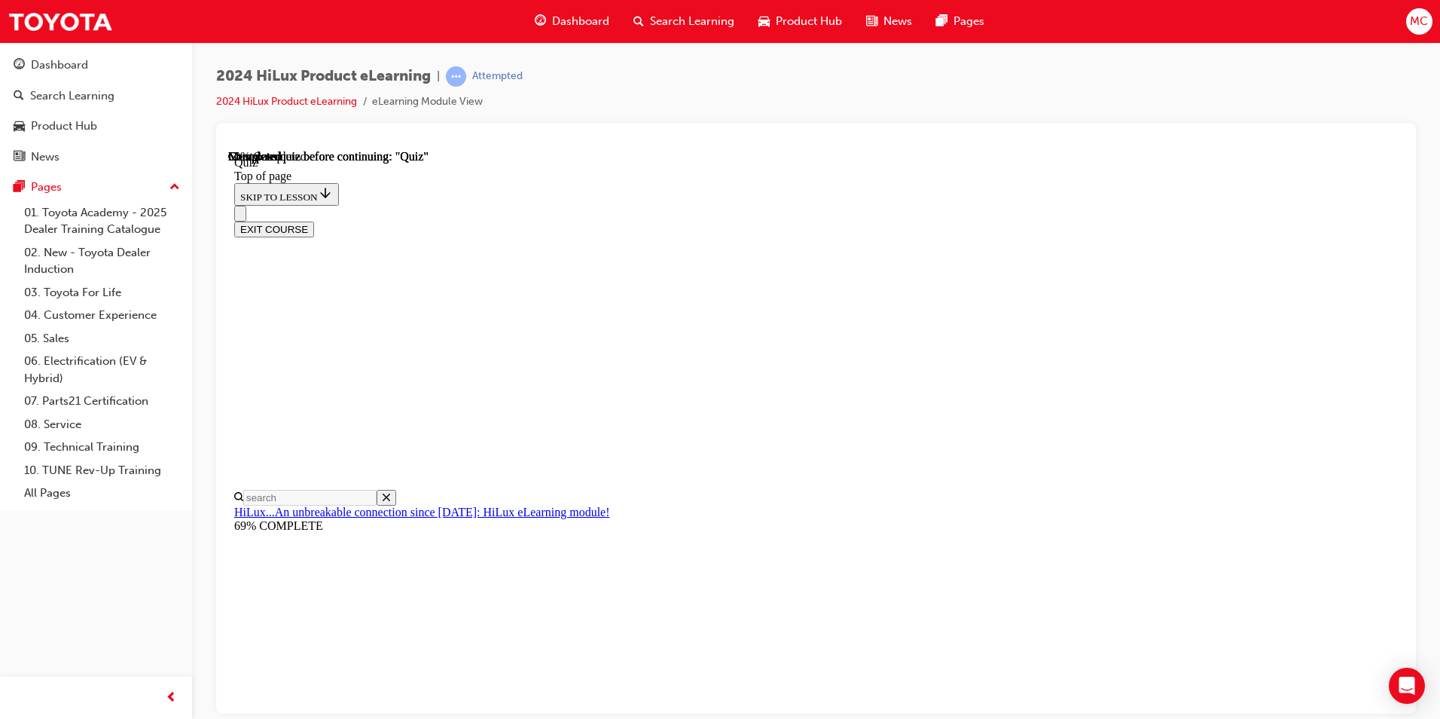
drag, startPoint x: 667, startPoint y: 294, endPoint x: 815, endPoint y: 380, distance: 170.4
drag, startPoint x: 1115, startPoint y: 348, endPoint x: 667, endPoint y: 286, distance: 452.4
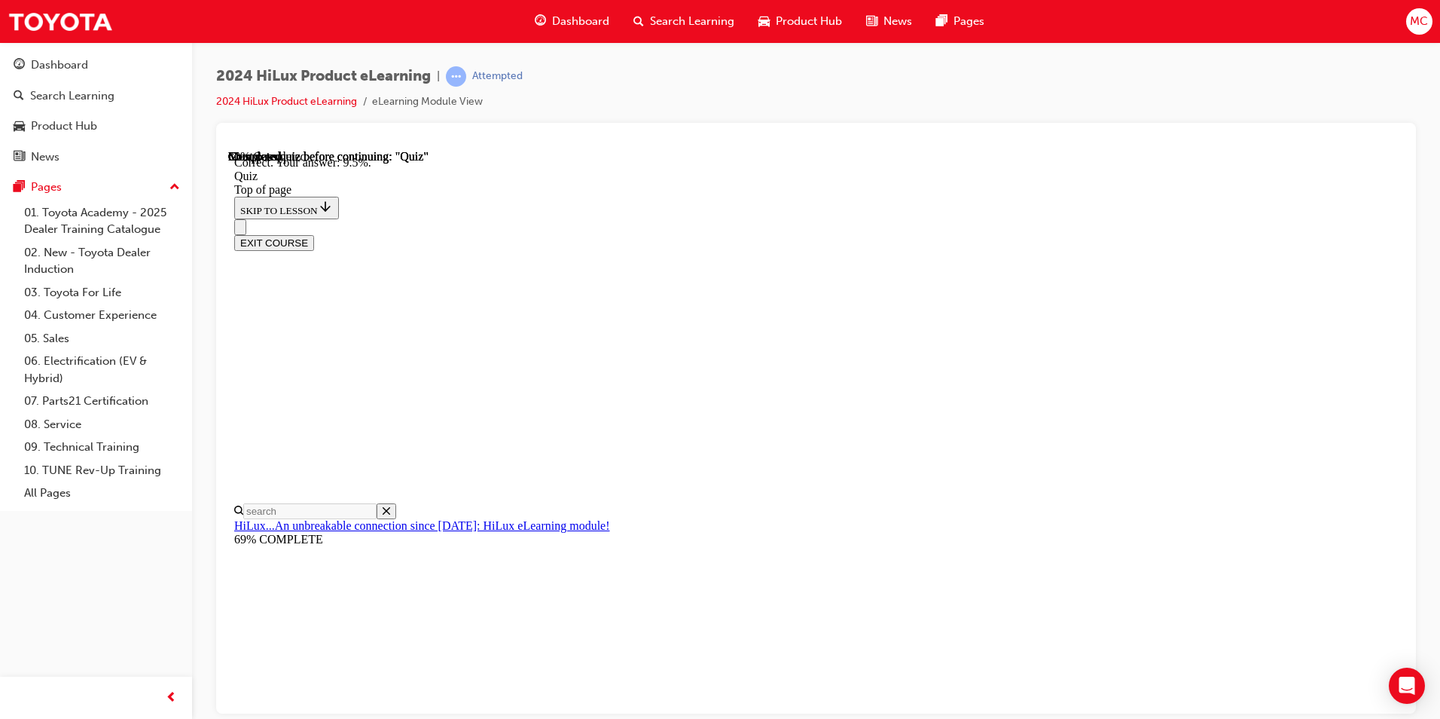
scroll to position [322, 0]
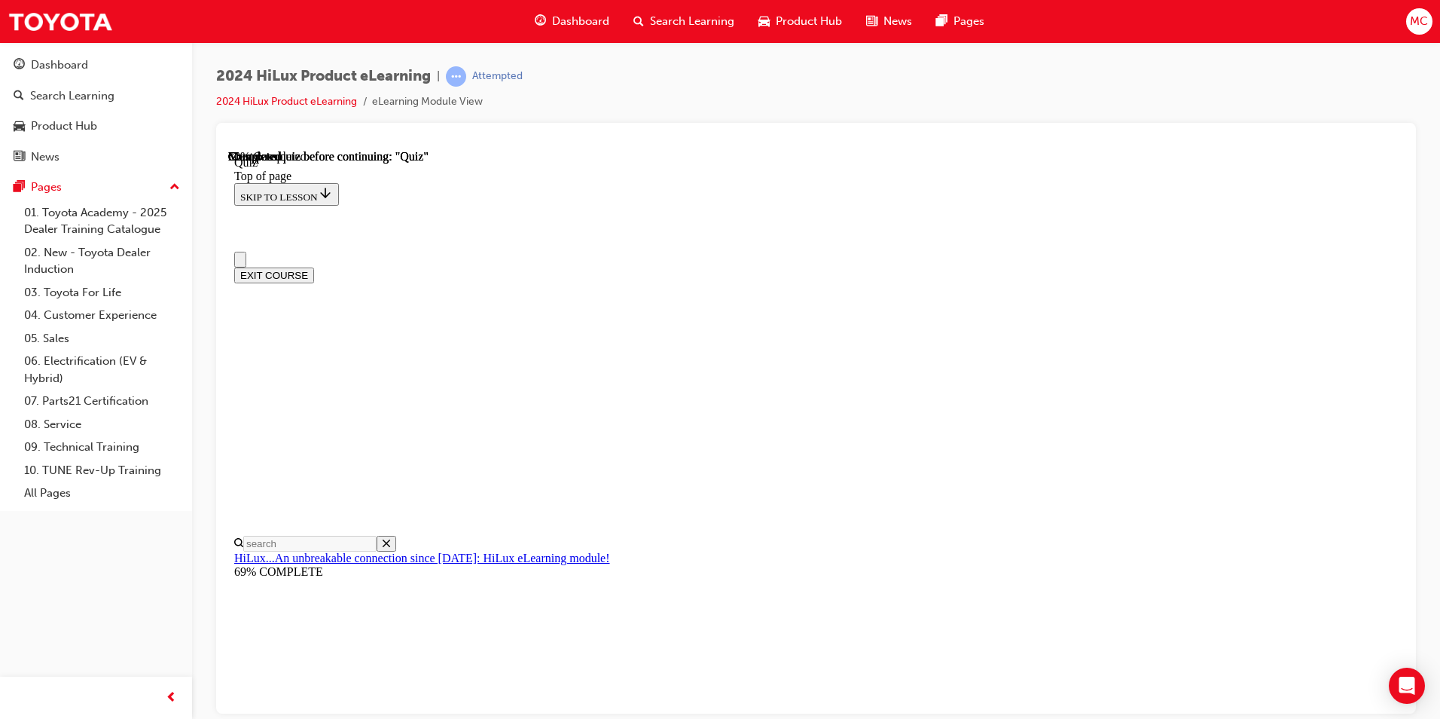
drag, startPoint x: 664, startPoint y: 420, endPoint x: 1166, endPoint y: 441, distance: 502.8
copy p "48V models (V-Active) receive Multi-Terrain select as a standard feature. How m…"
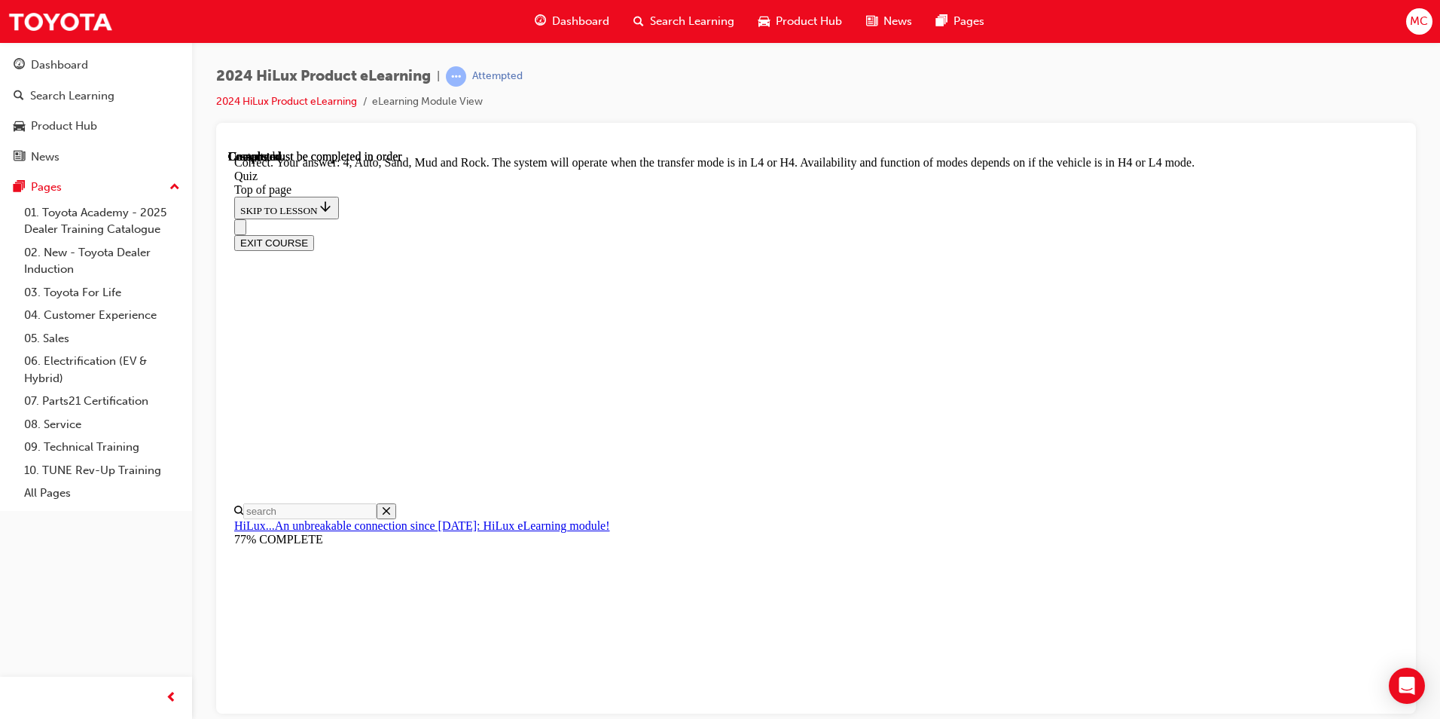
scroll to position [381, 0]
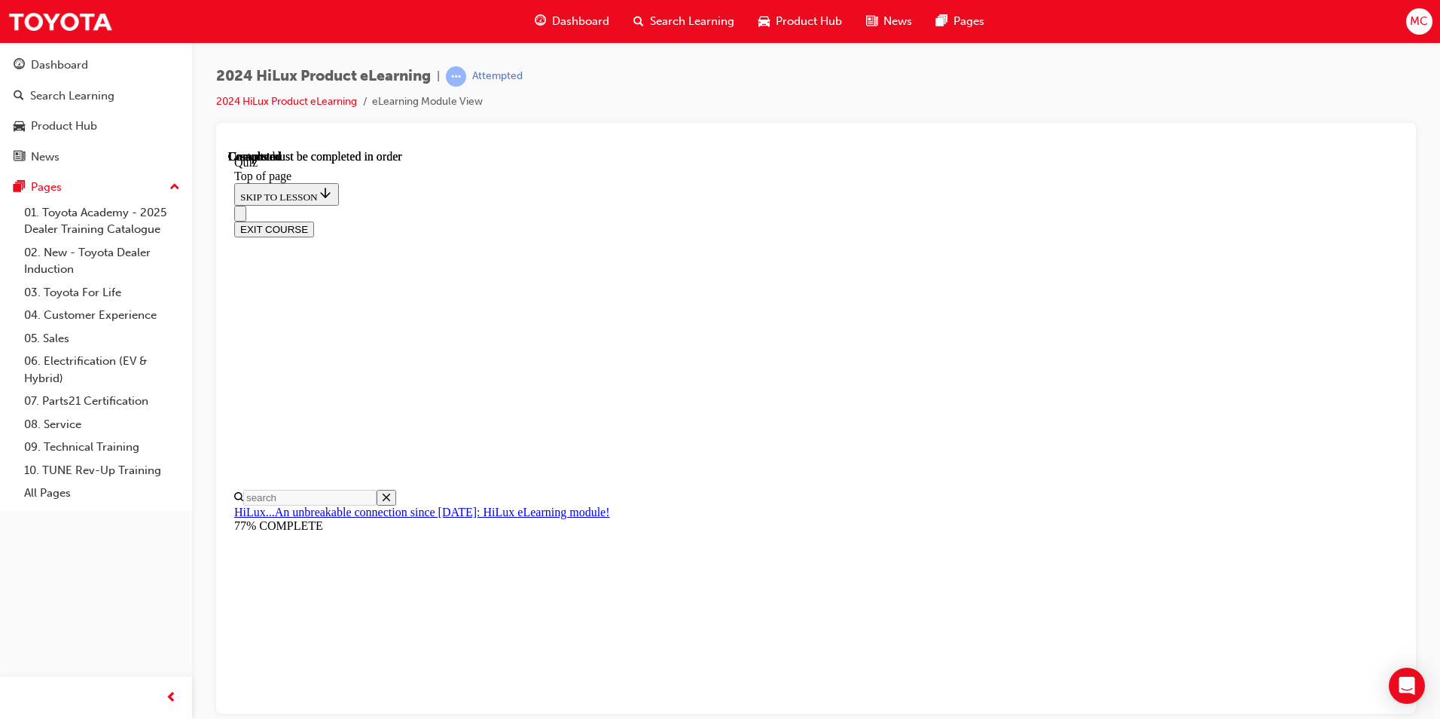
scroll to position [252, 0]
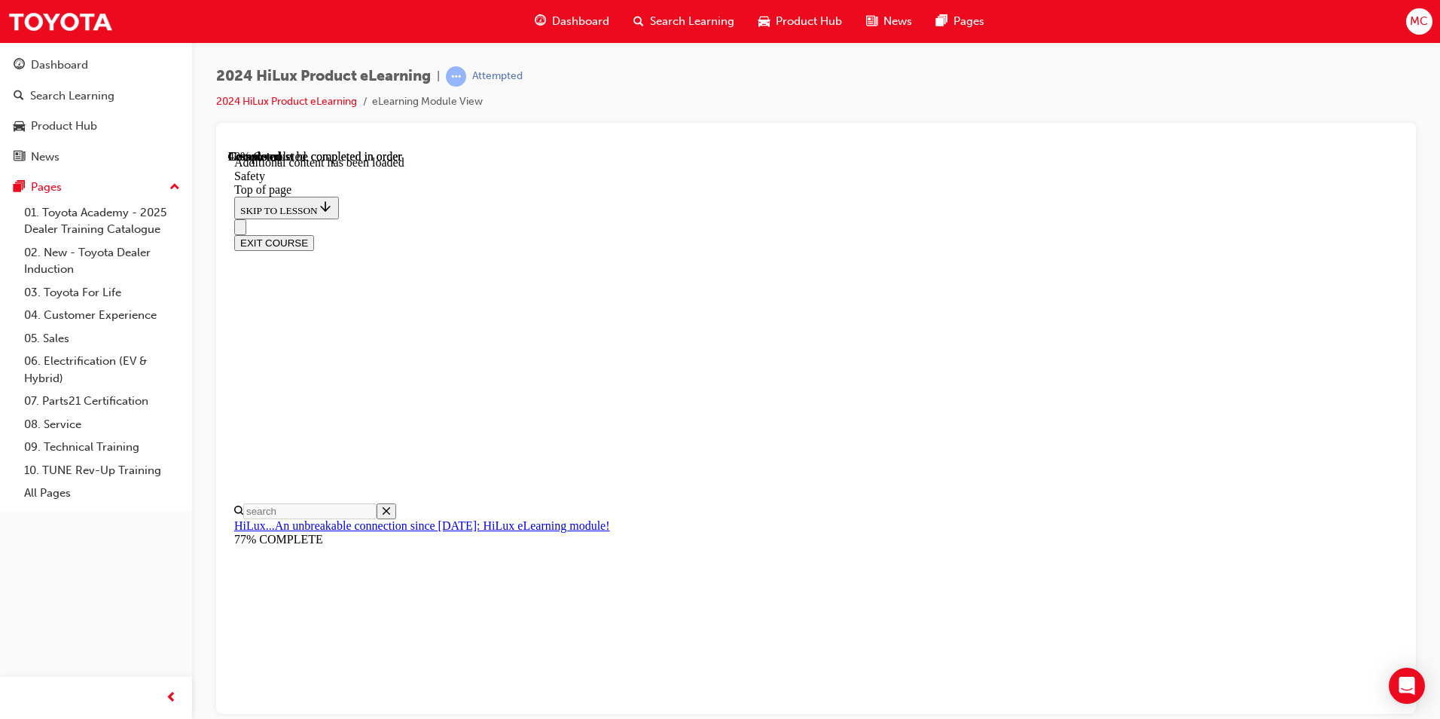
scroll to position [768, 0]
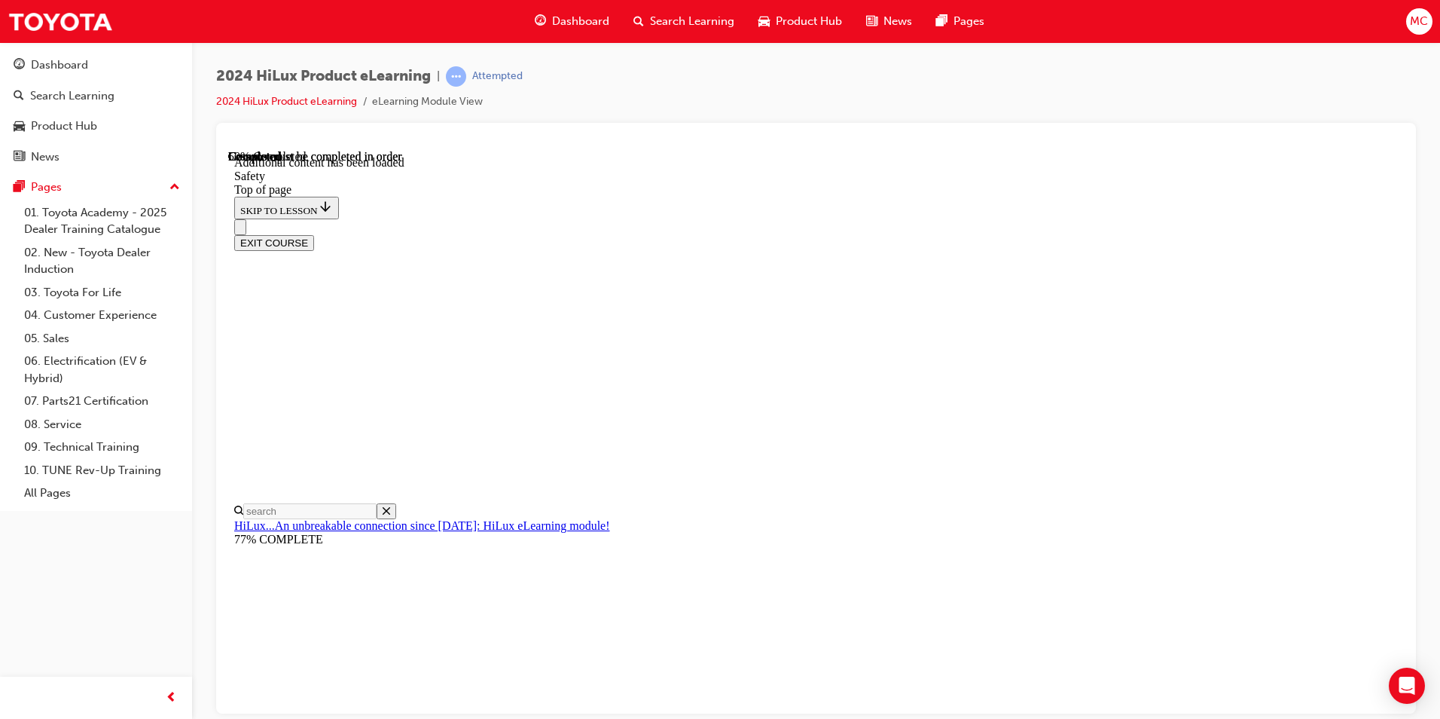
scroll to position [2428, 0]
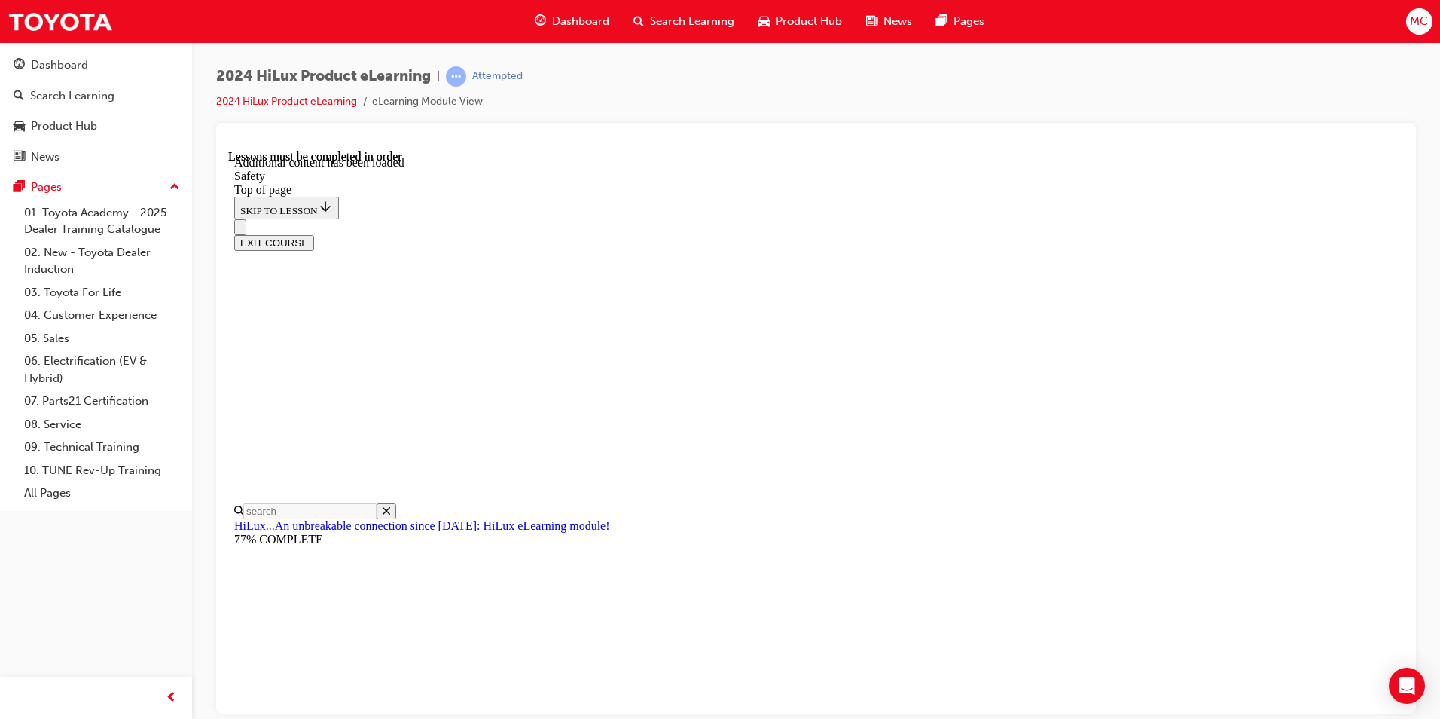
scroll to position [3136, 0]
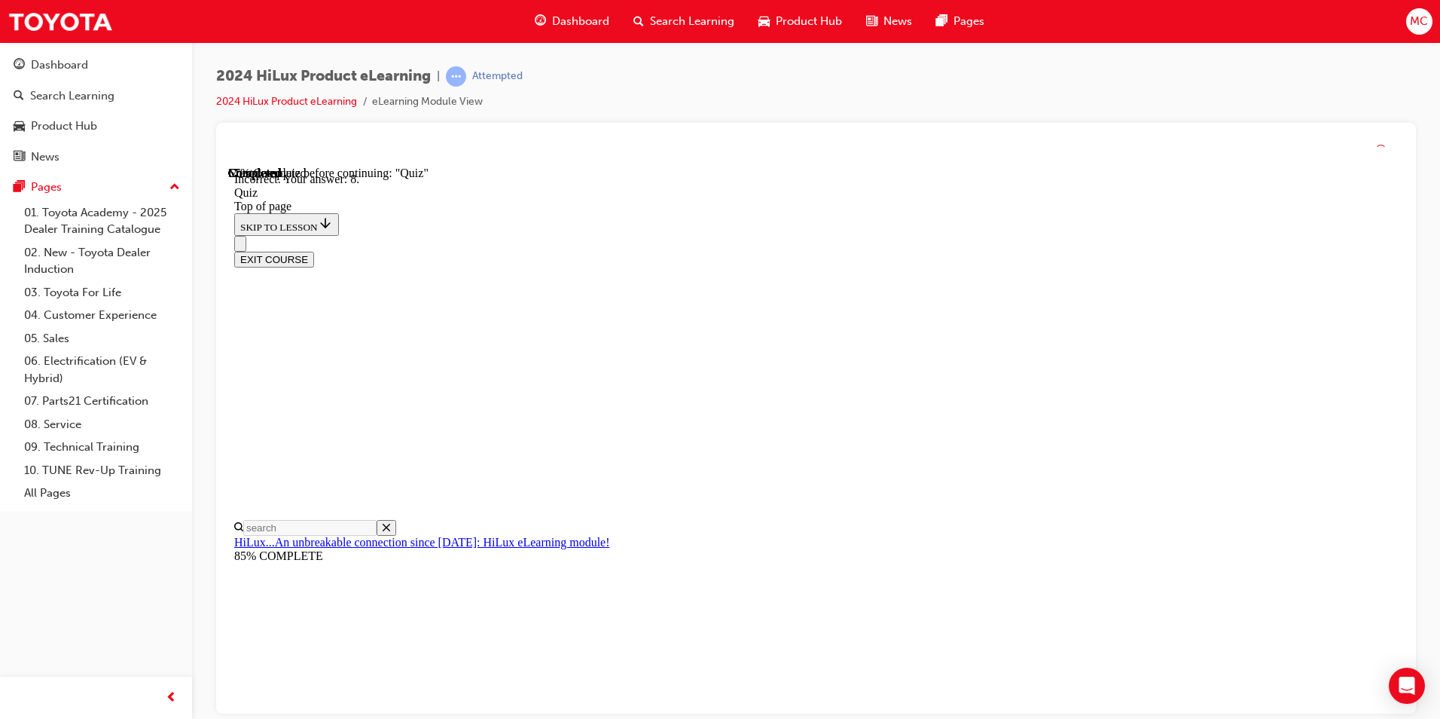
scroll to position [211, 0]
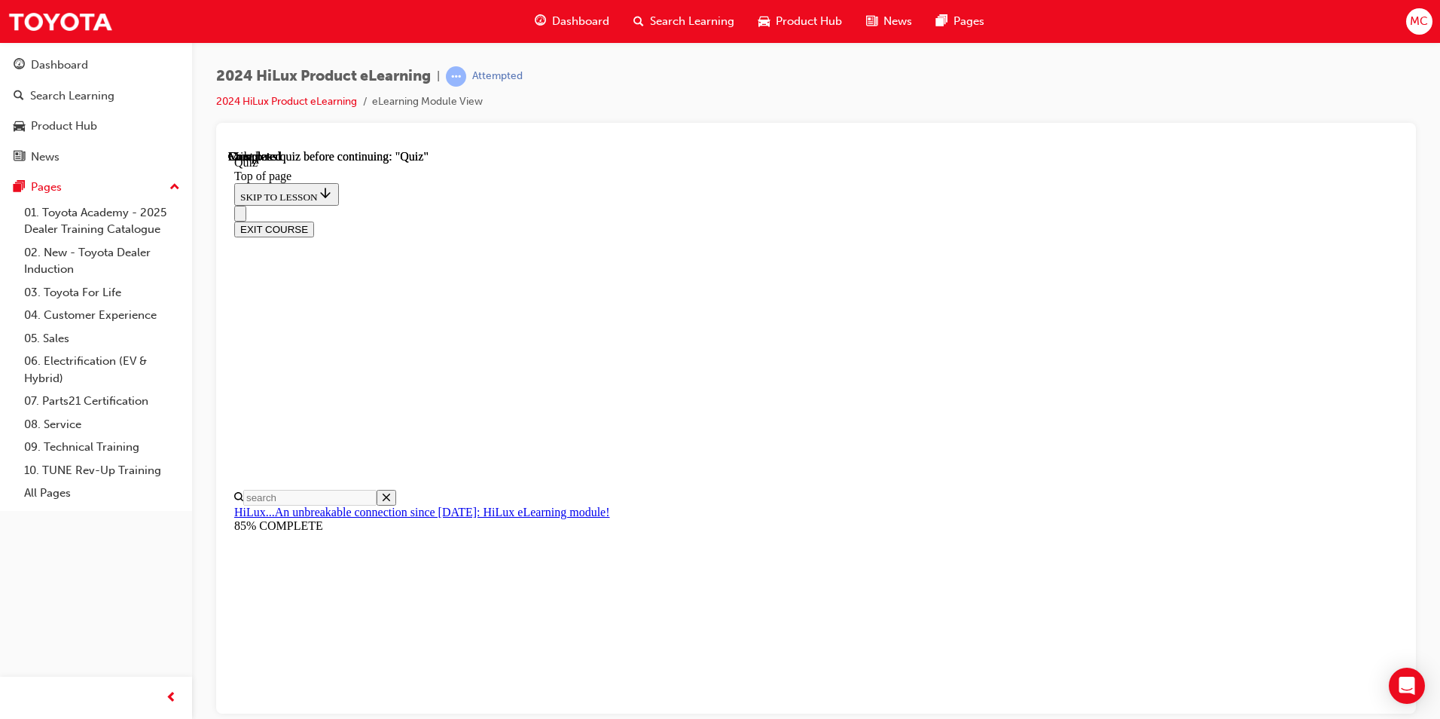
scroll to position [252, 0]
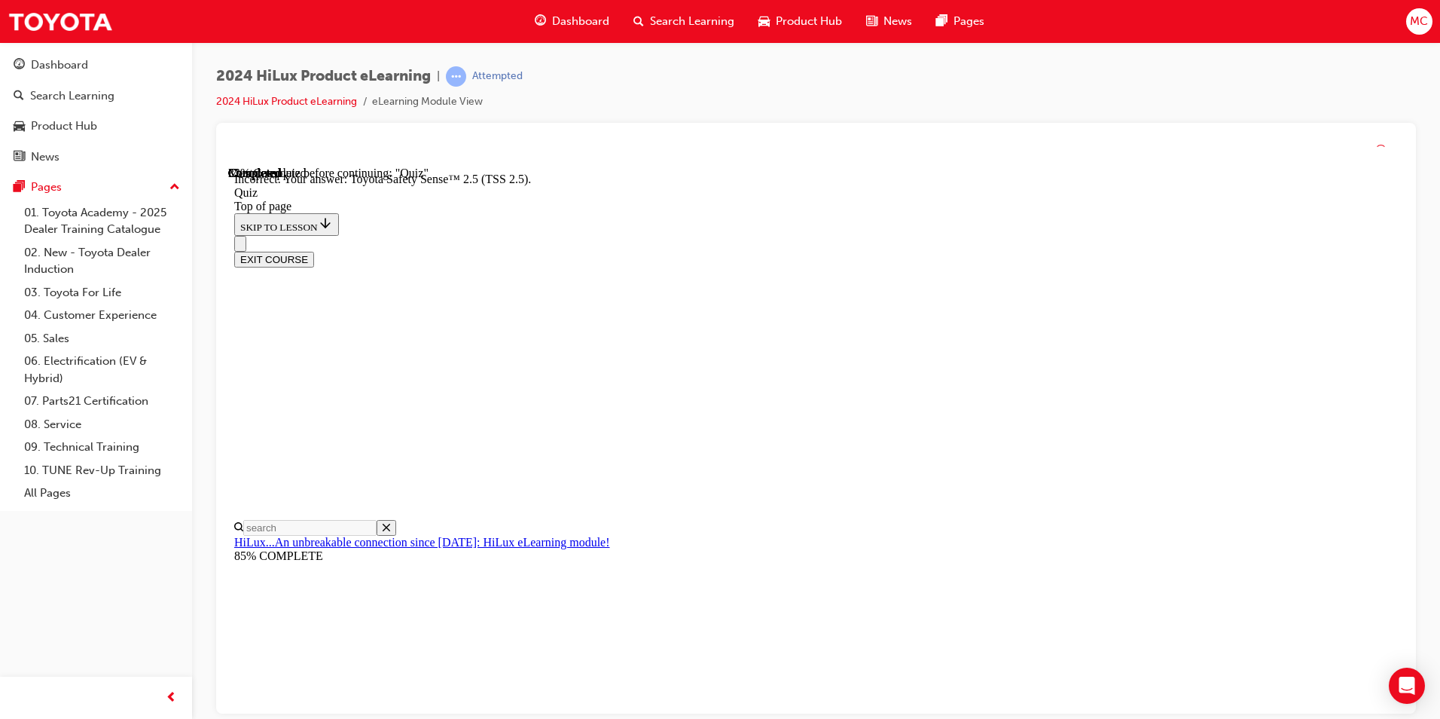
scroll to position [213, 0]
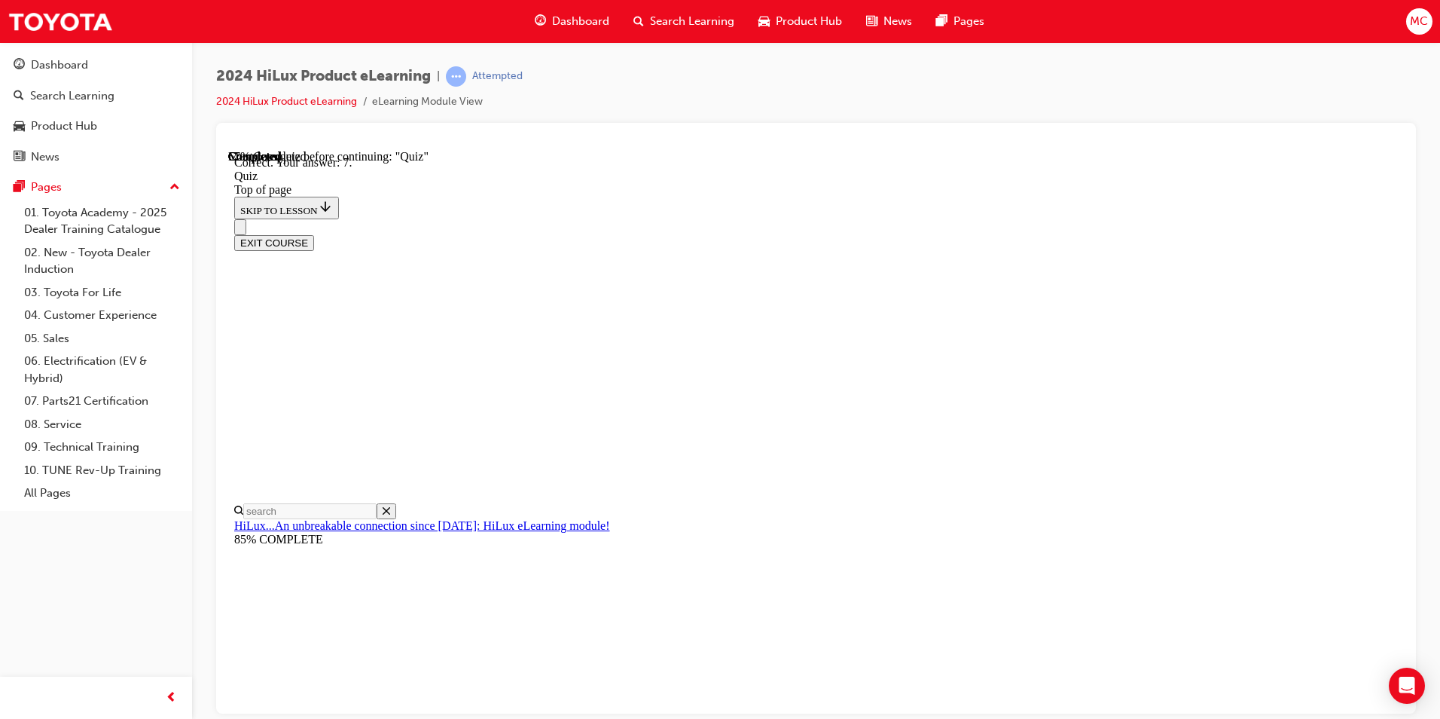
scroll to position [211, 0]
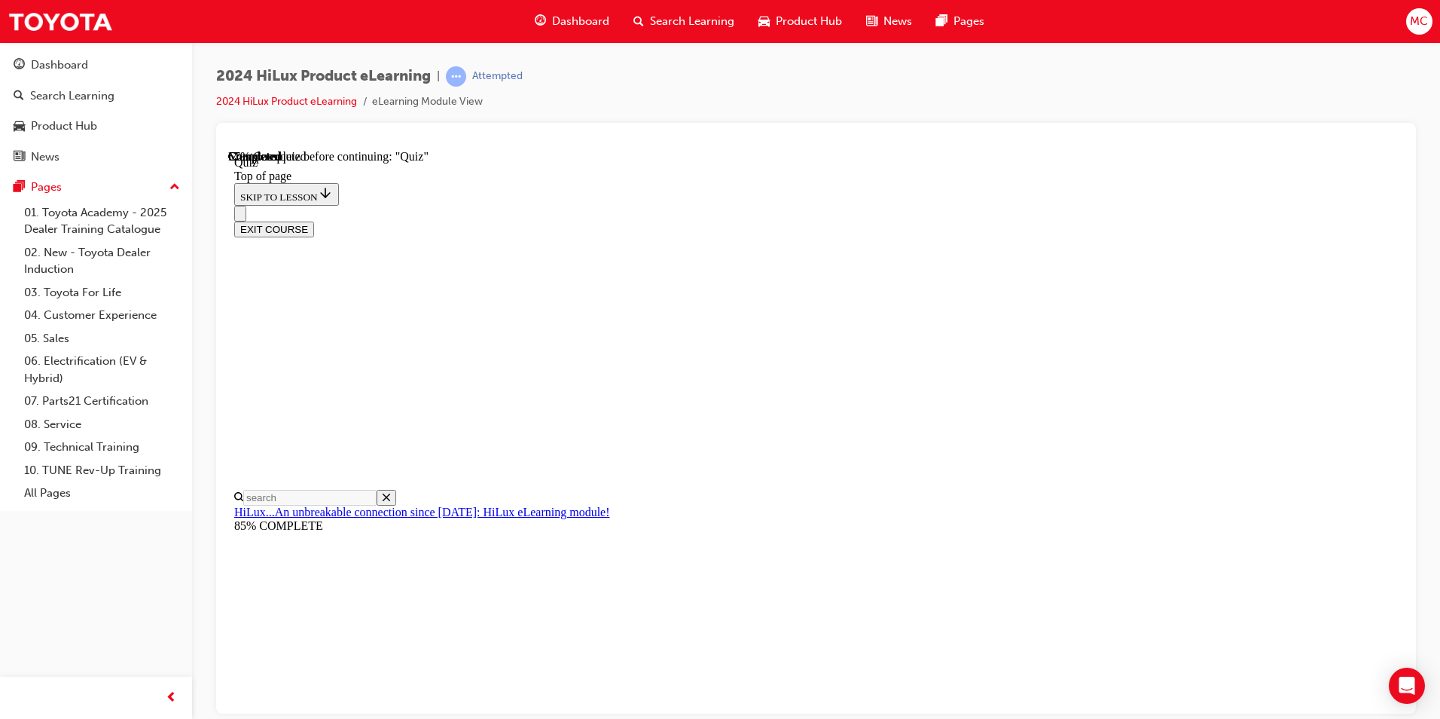
scroll to position [103, 0]
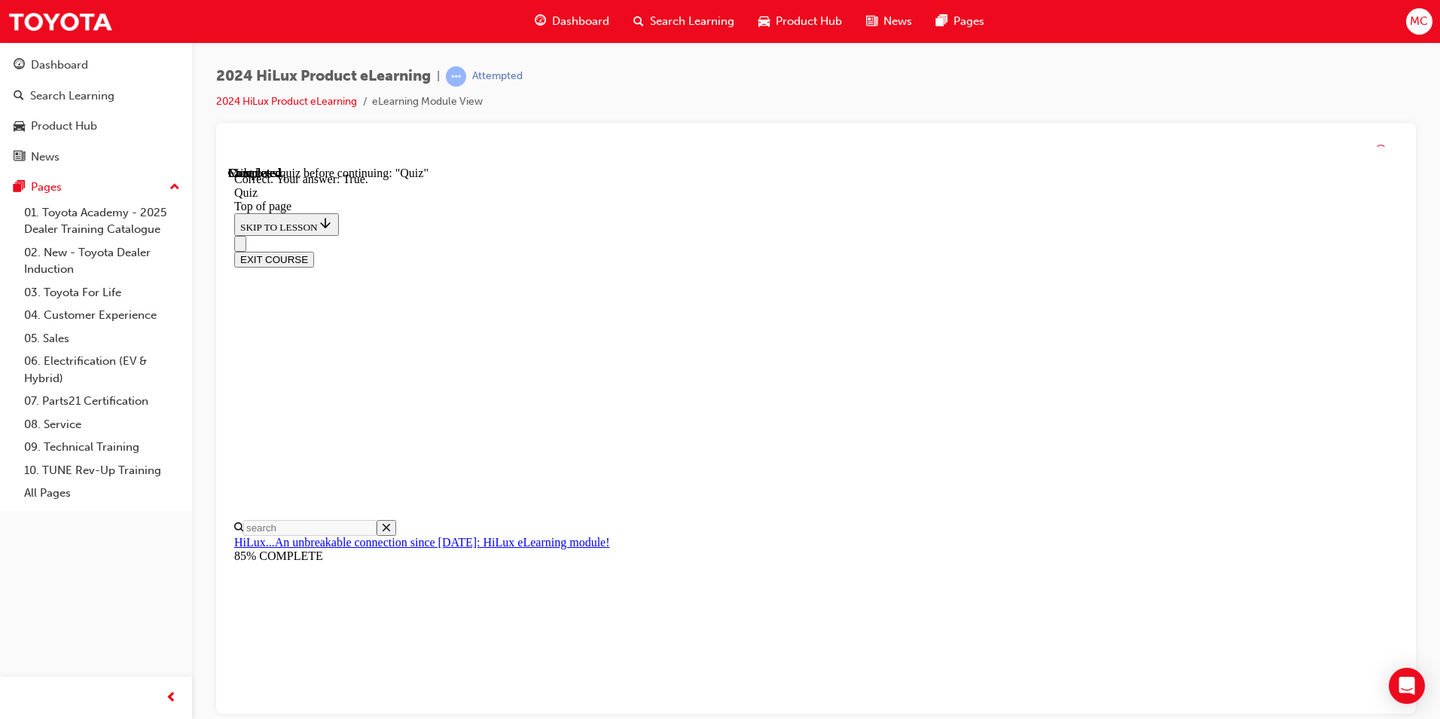
scroll to position [151, 0]
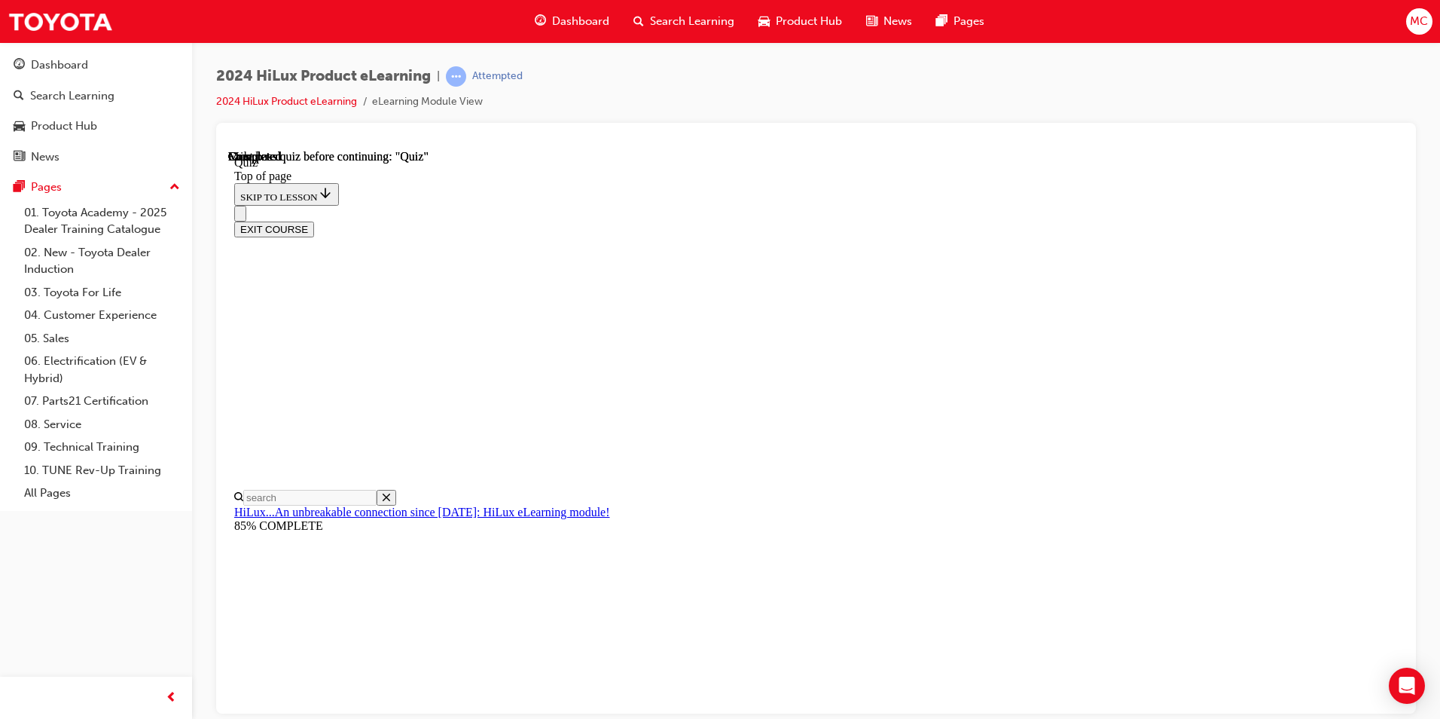
scroll to position [252, 0]
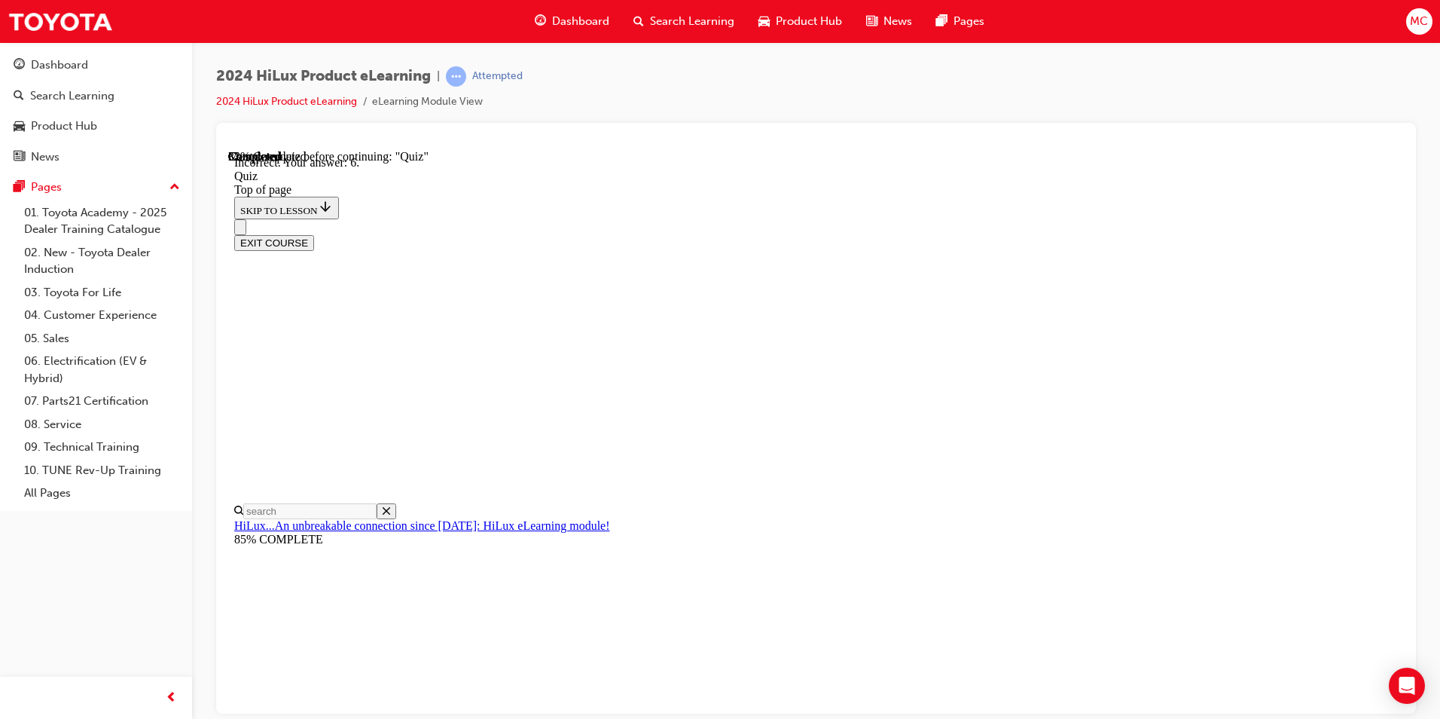
scroll to position [211, 0]
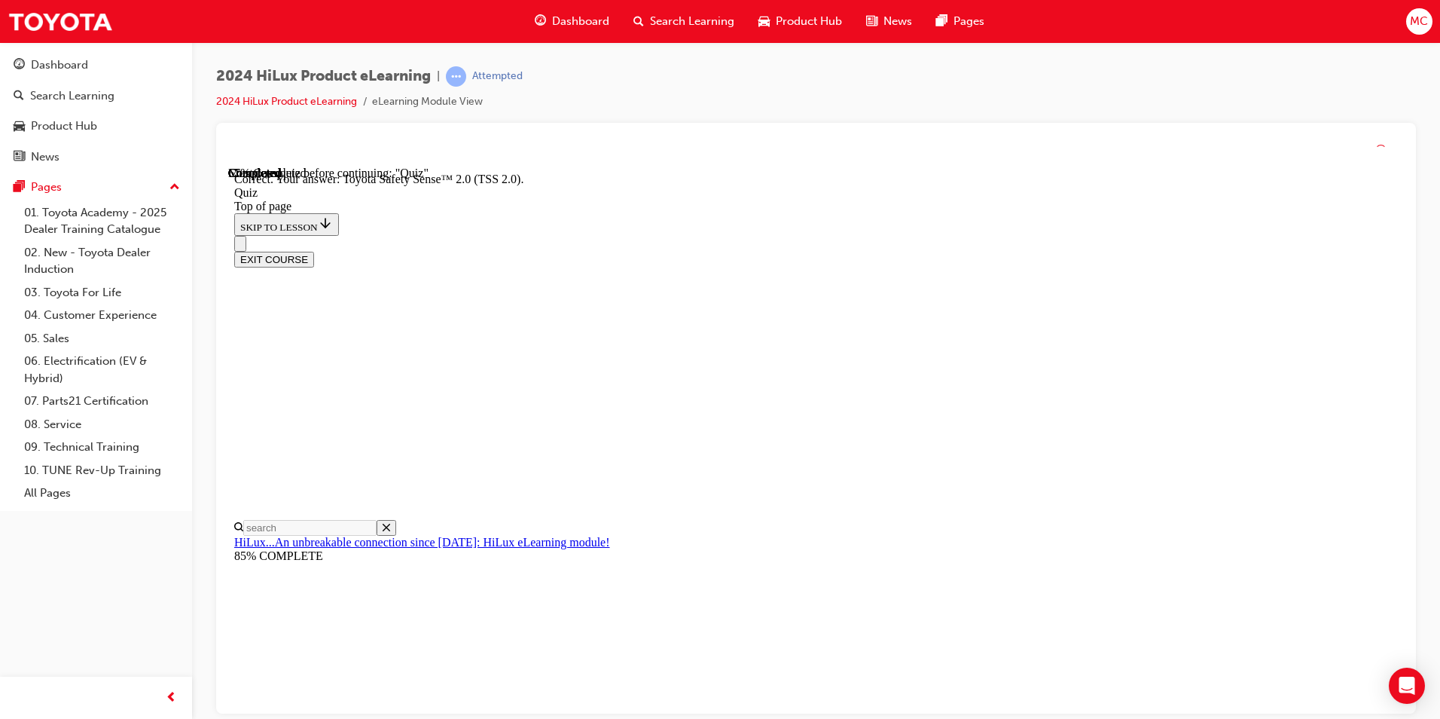
scroll to position [213, 0]
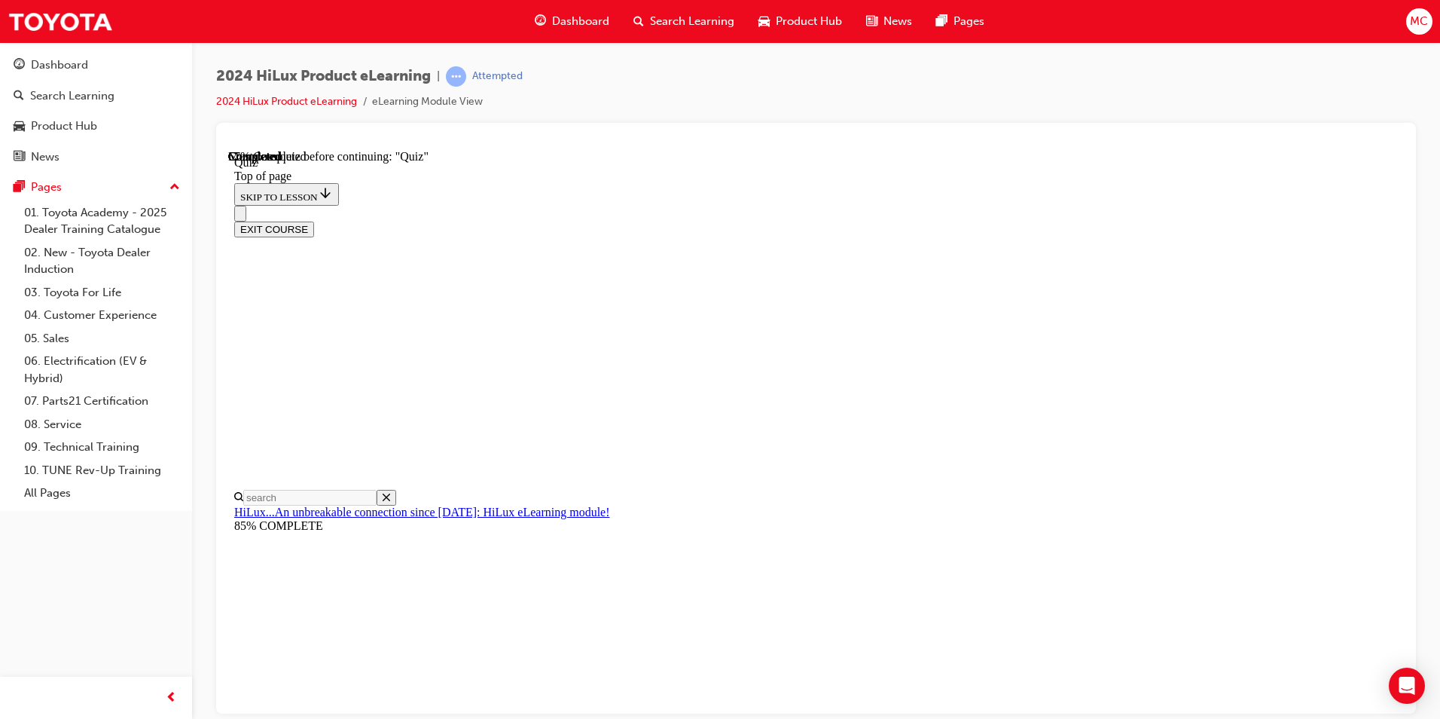
scroll to position [103, 0]
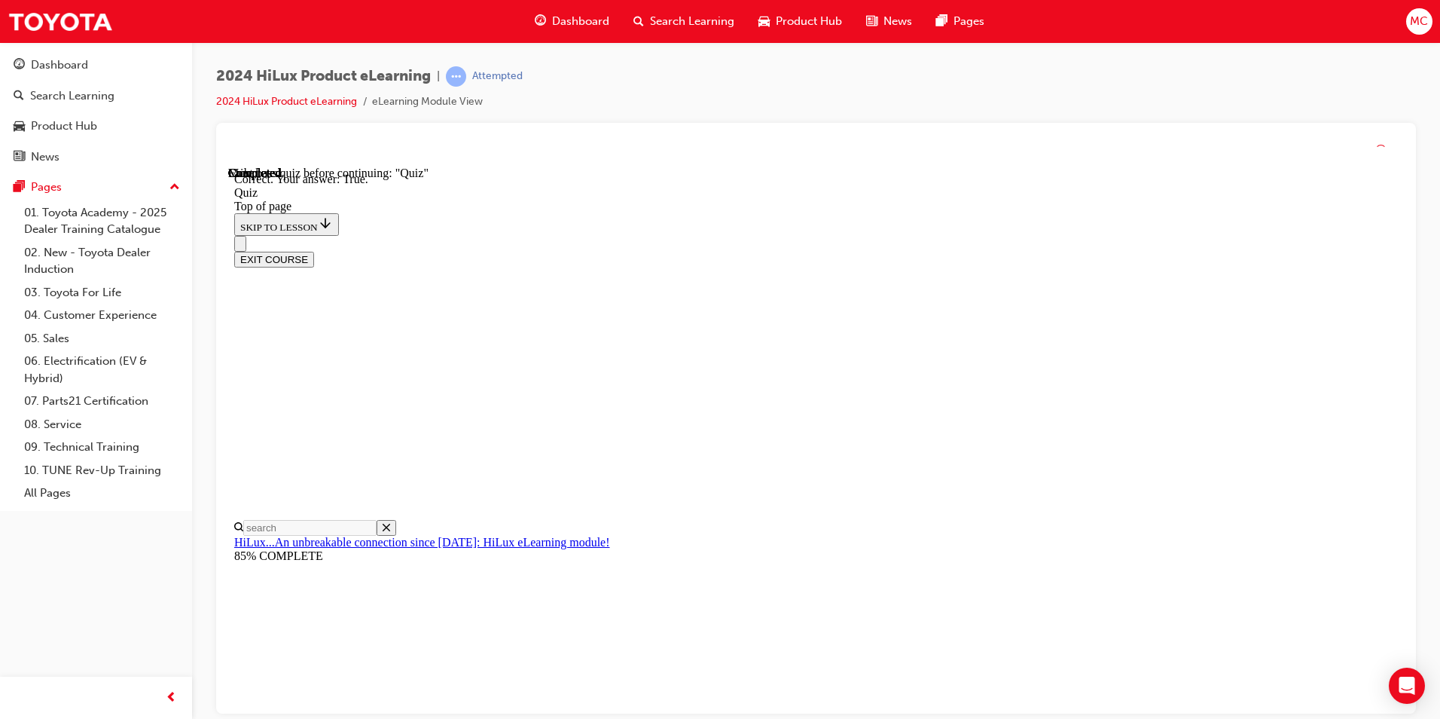
scroll to position [151, 0]
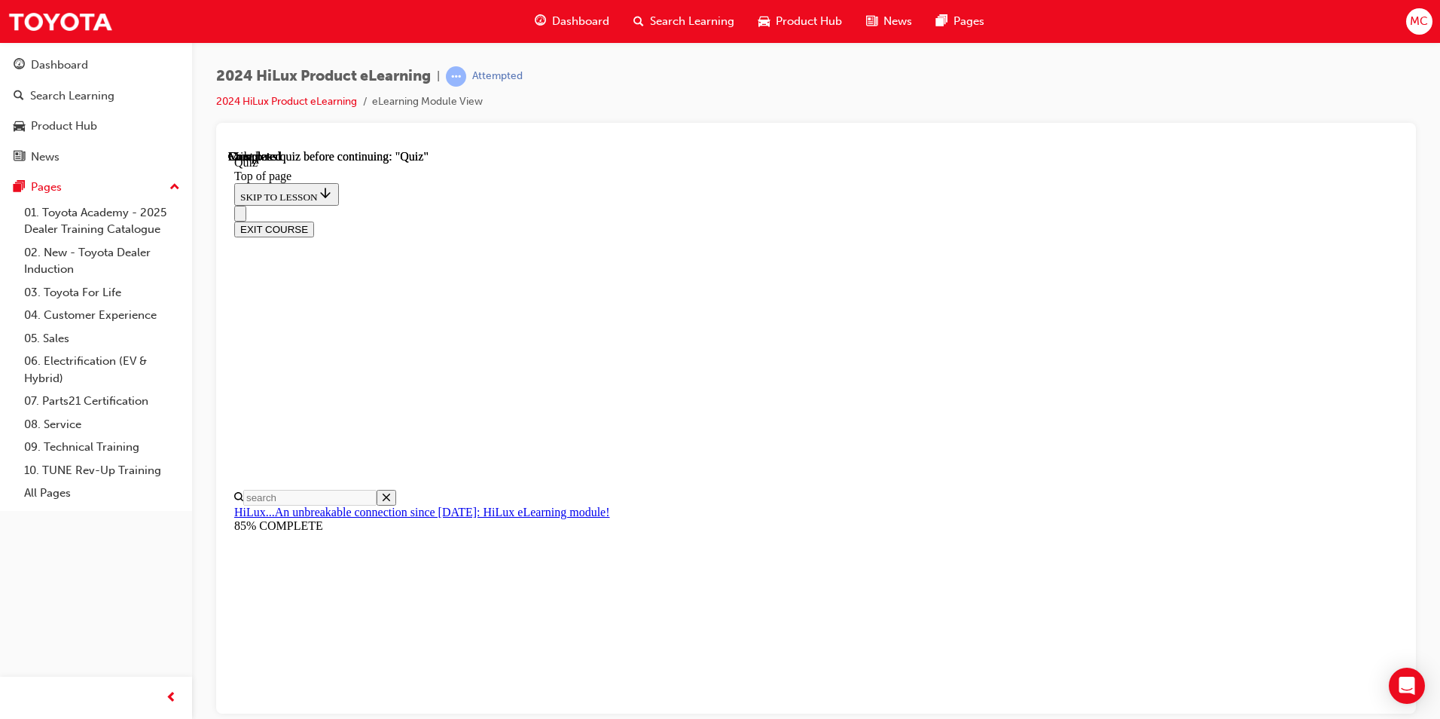
scroll to position [252, 0]
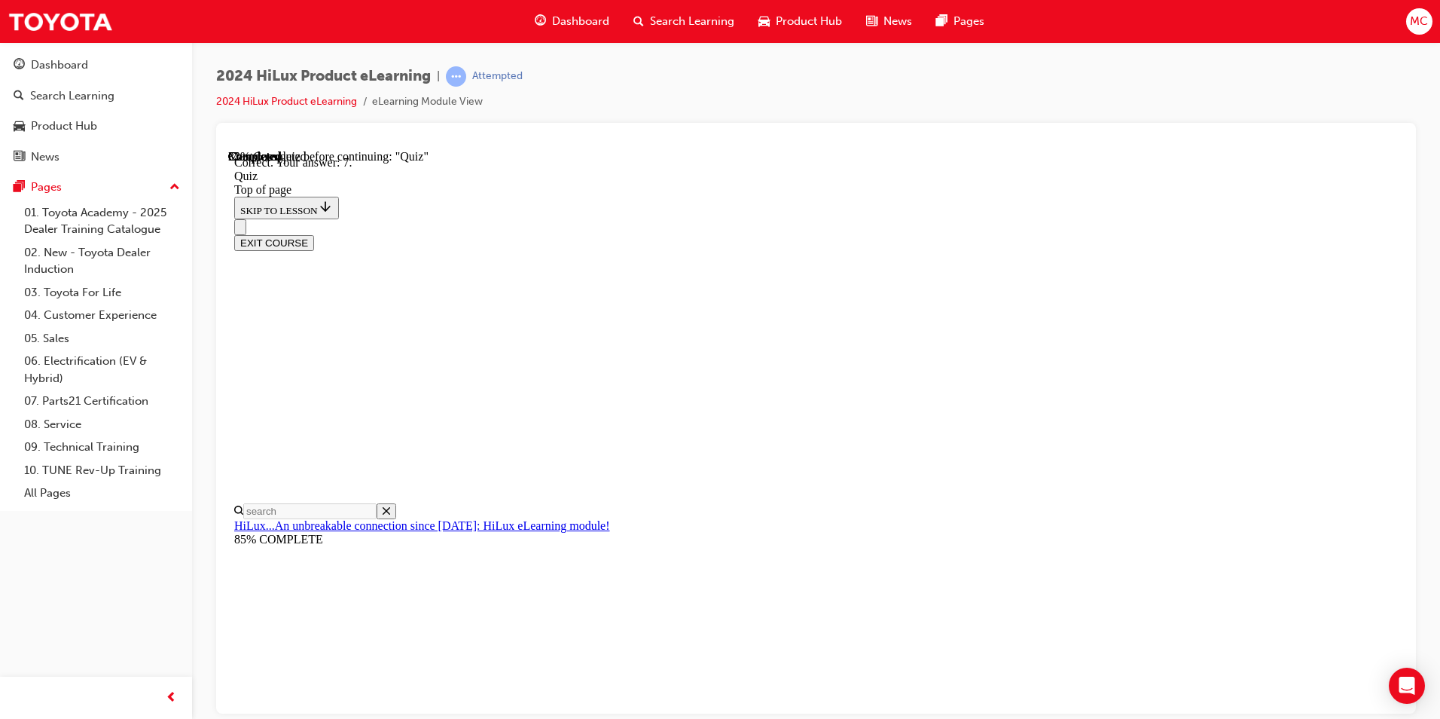
scroll to position [211, 0]
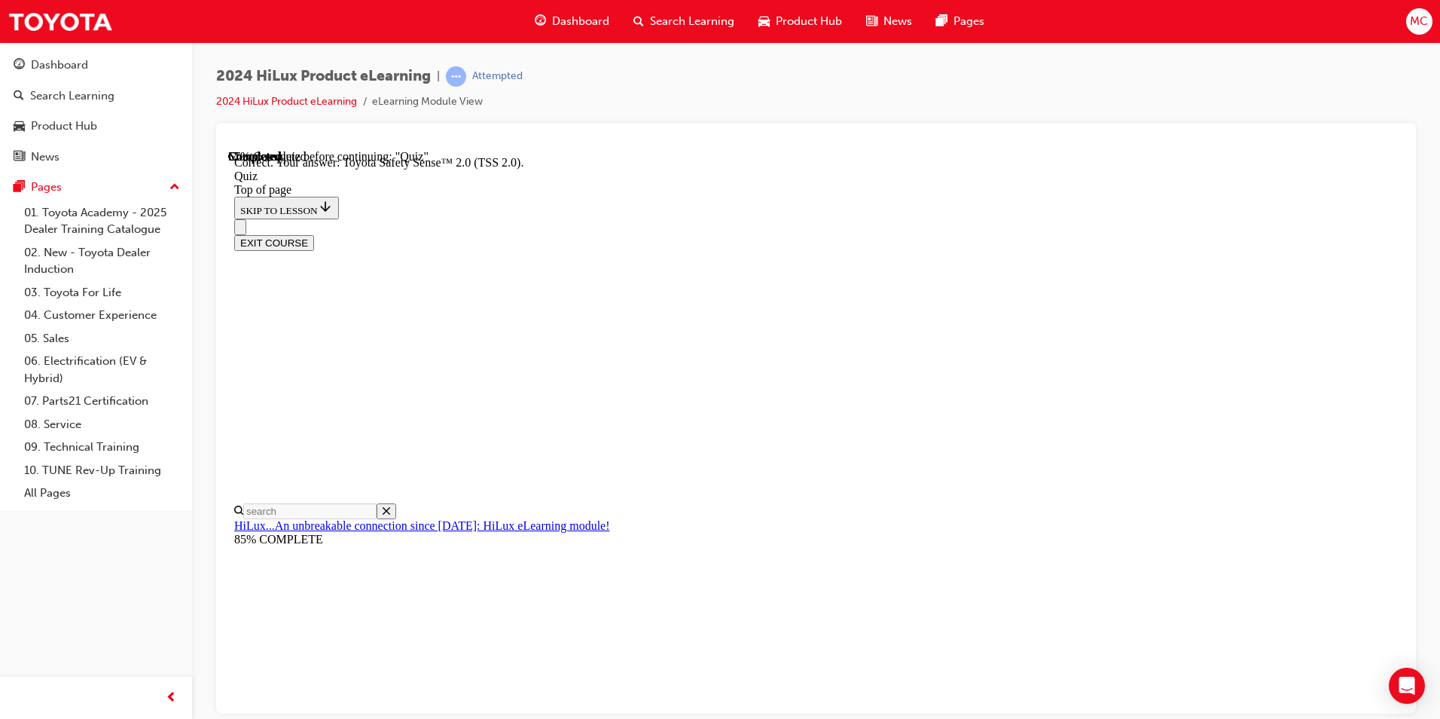
scroll to position [213, 0]
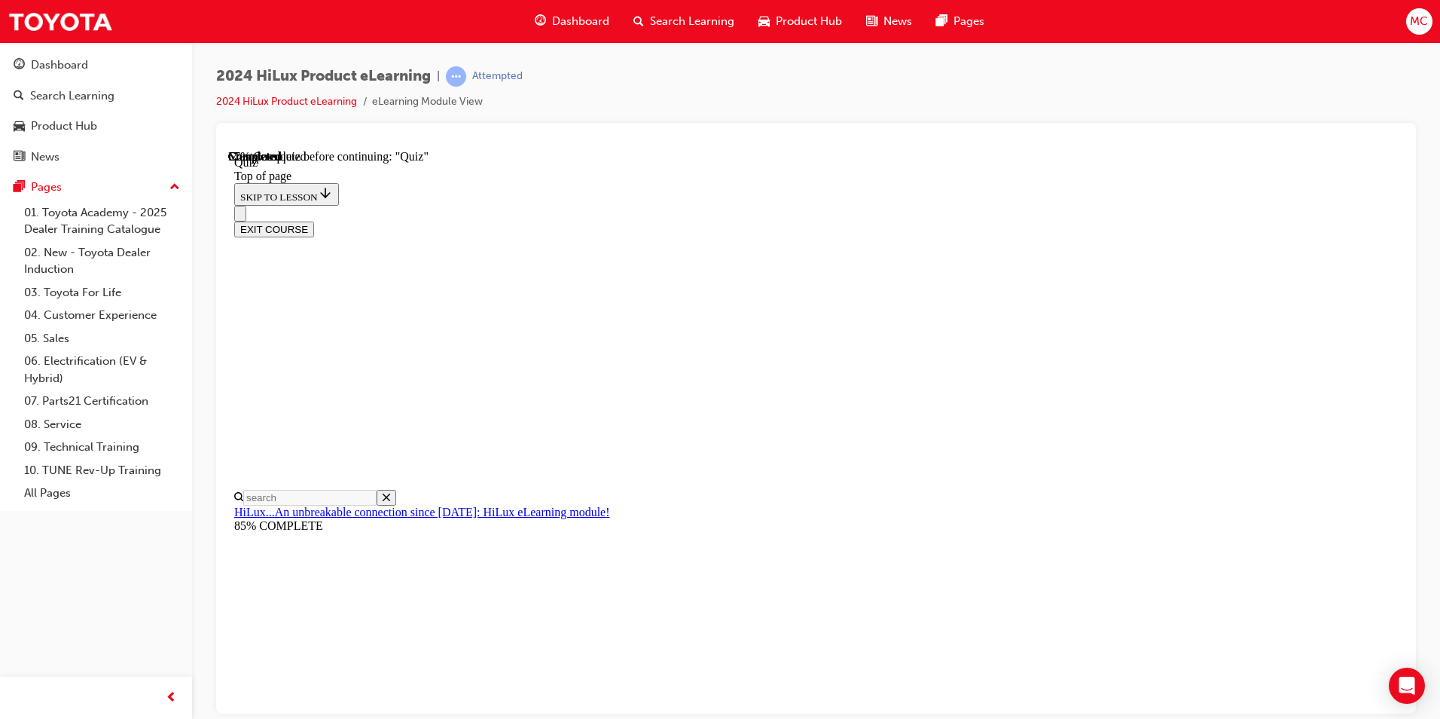
scroll to position [103, 0]
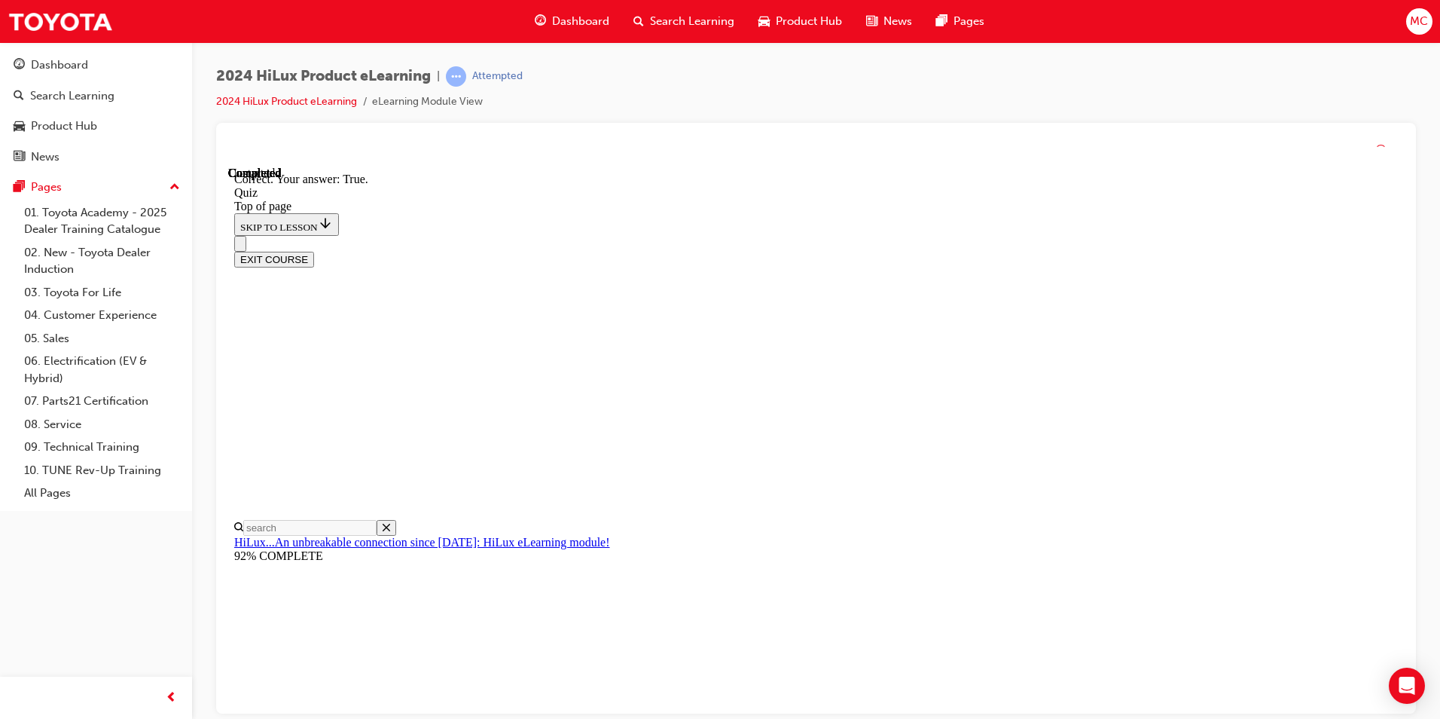
scroll to position [151, 0]
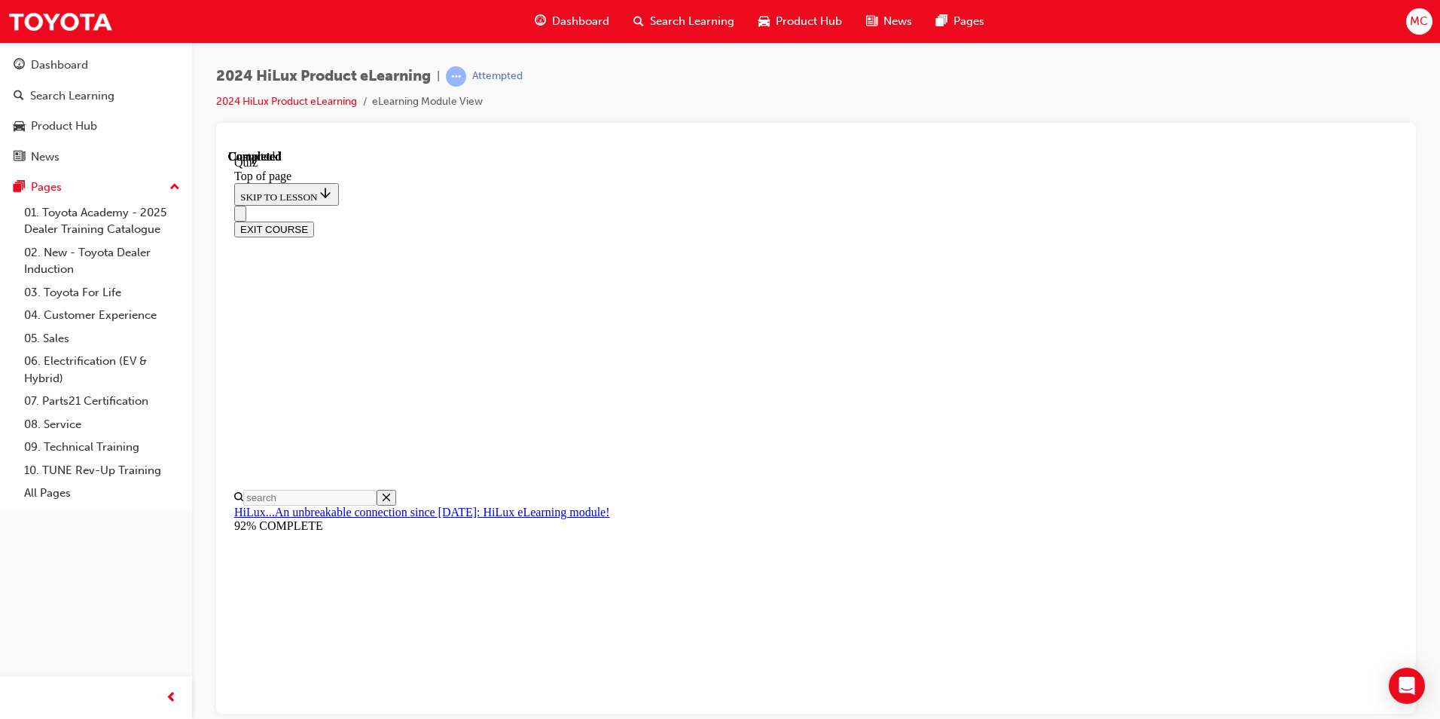
scroll to position [252, 0]
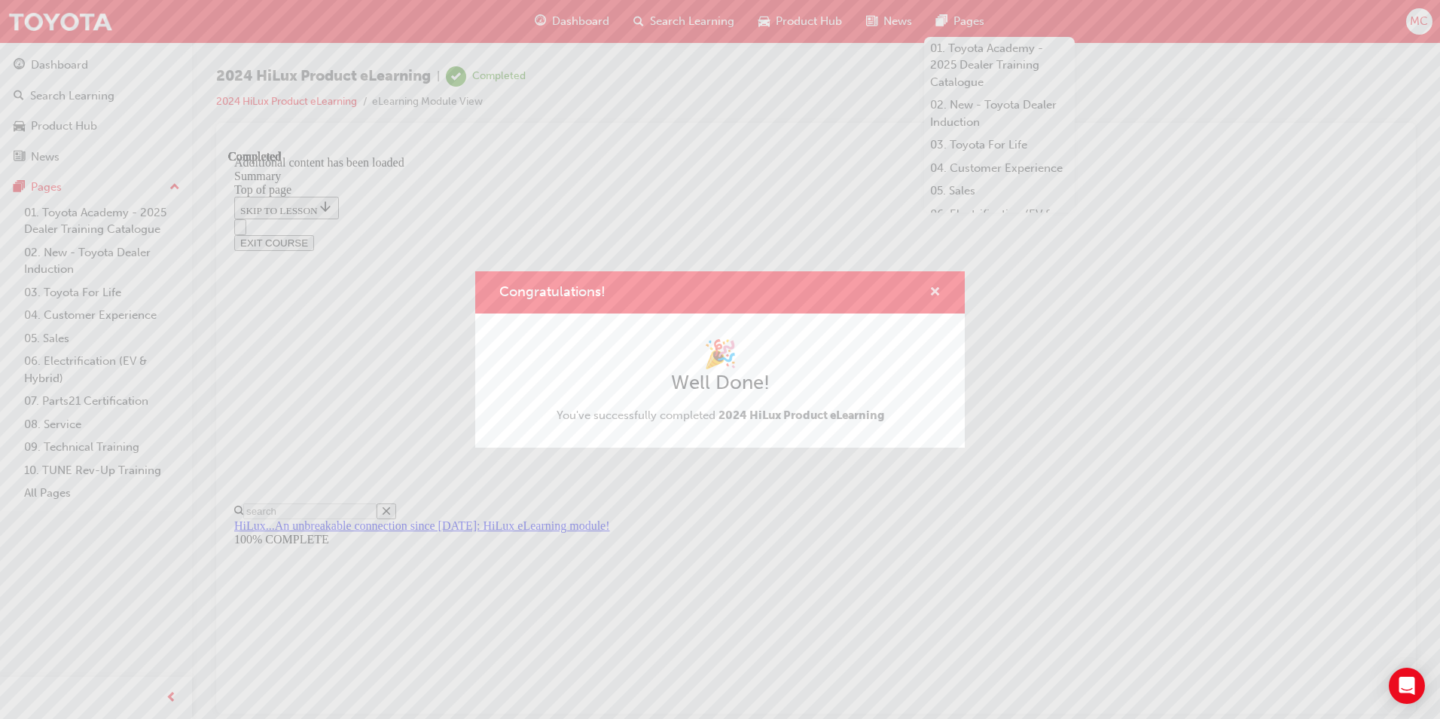
click at [930, 289] on span "cross-icon" at bounding box center [934, 293] width 11 height 14
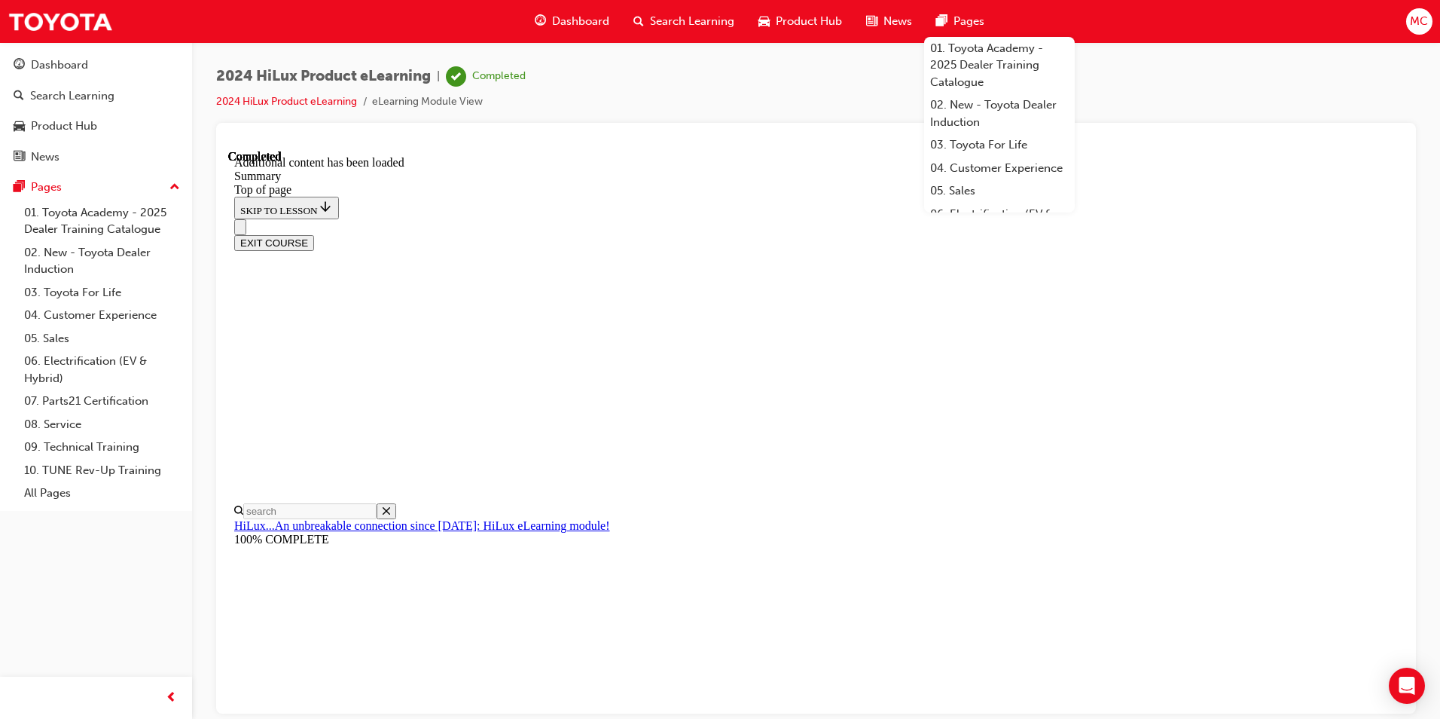
click at [253, 92] on div "2024 HiLux Product eLearning | Completed 2024 HiLux Product eLearning eLearning…" at bounding box center [371, 88] width 310 height 44
click at [255, 99] on link "2024 HiLux Product eLearning" at bounding box center [286, 101] width 141 height 13
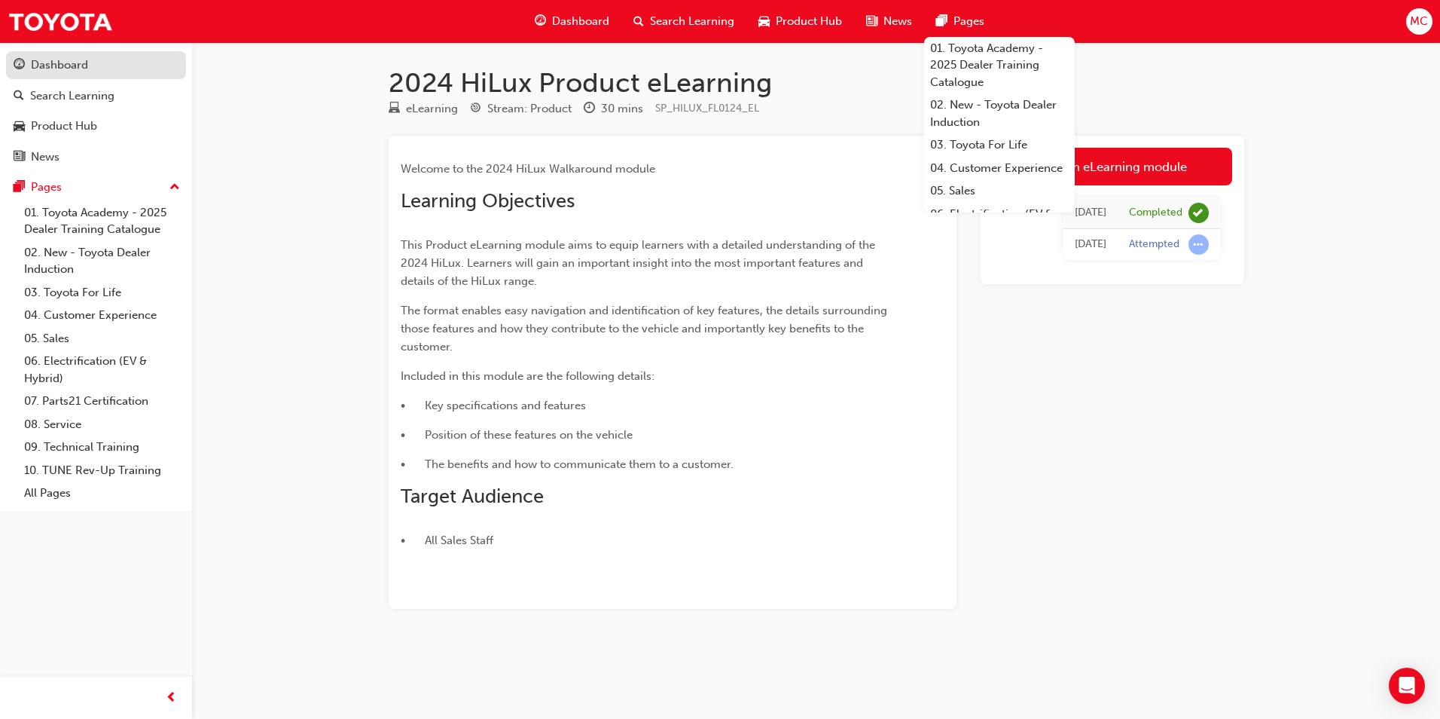
click at [78, 56] on div "Dashboard" at bounding box center [96, 65] width 165 height 19
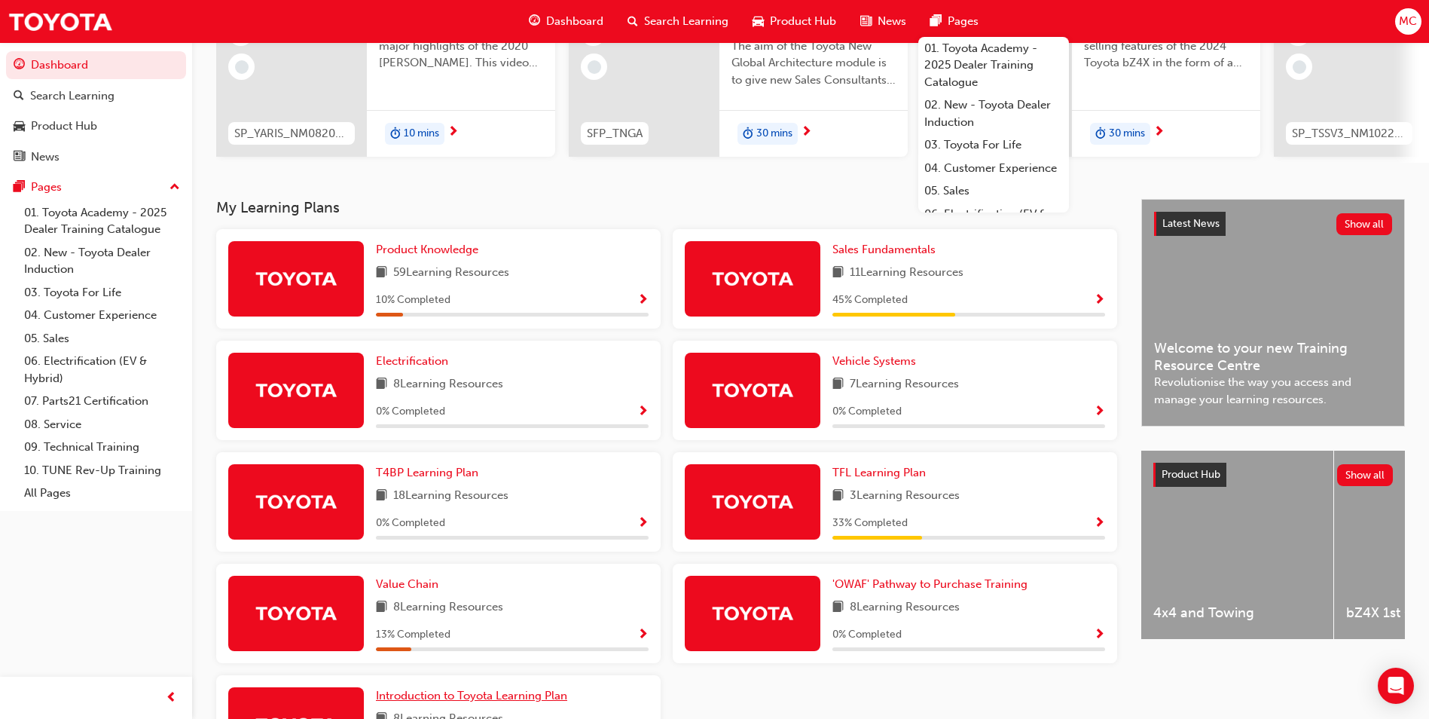
scroll to position [169, 0]
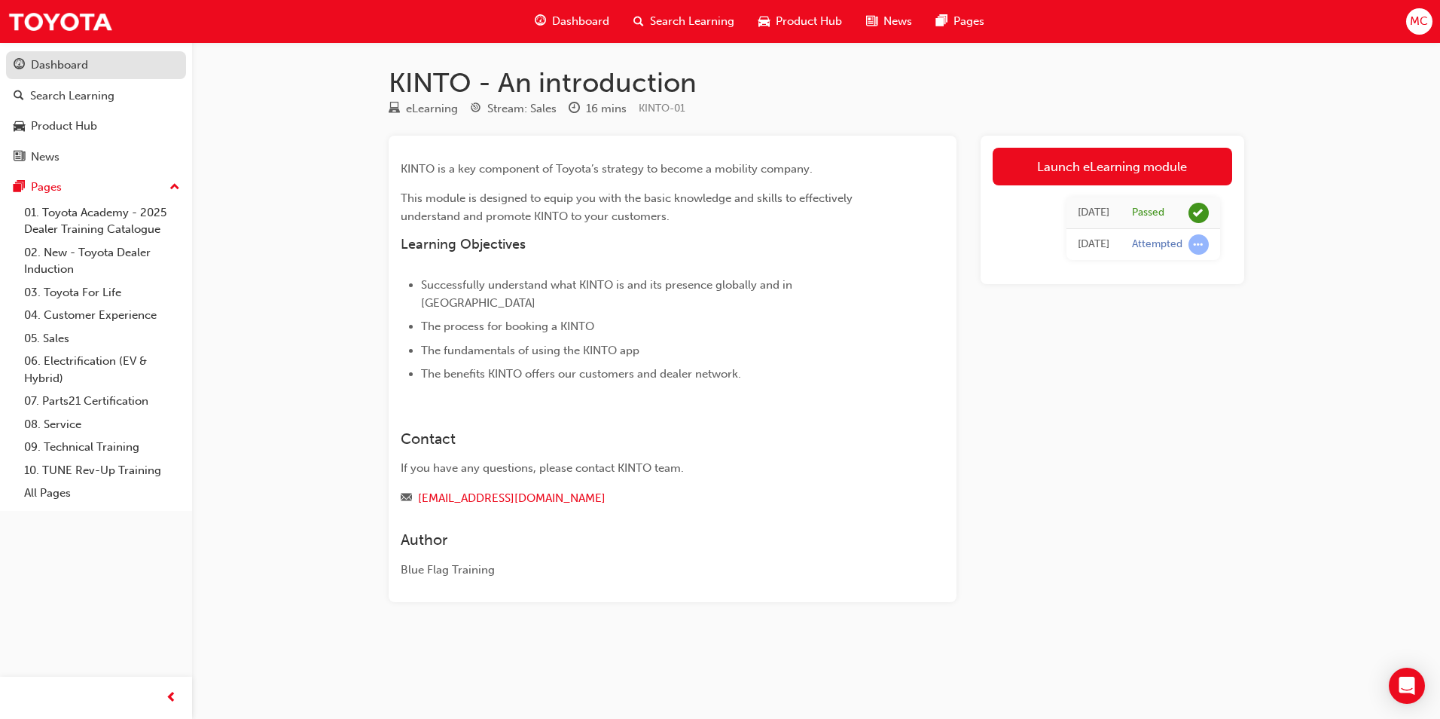
click at [90, 66] on div "Dashboard" at bounding box center [96, 65] width 165 height 19
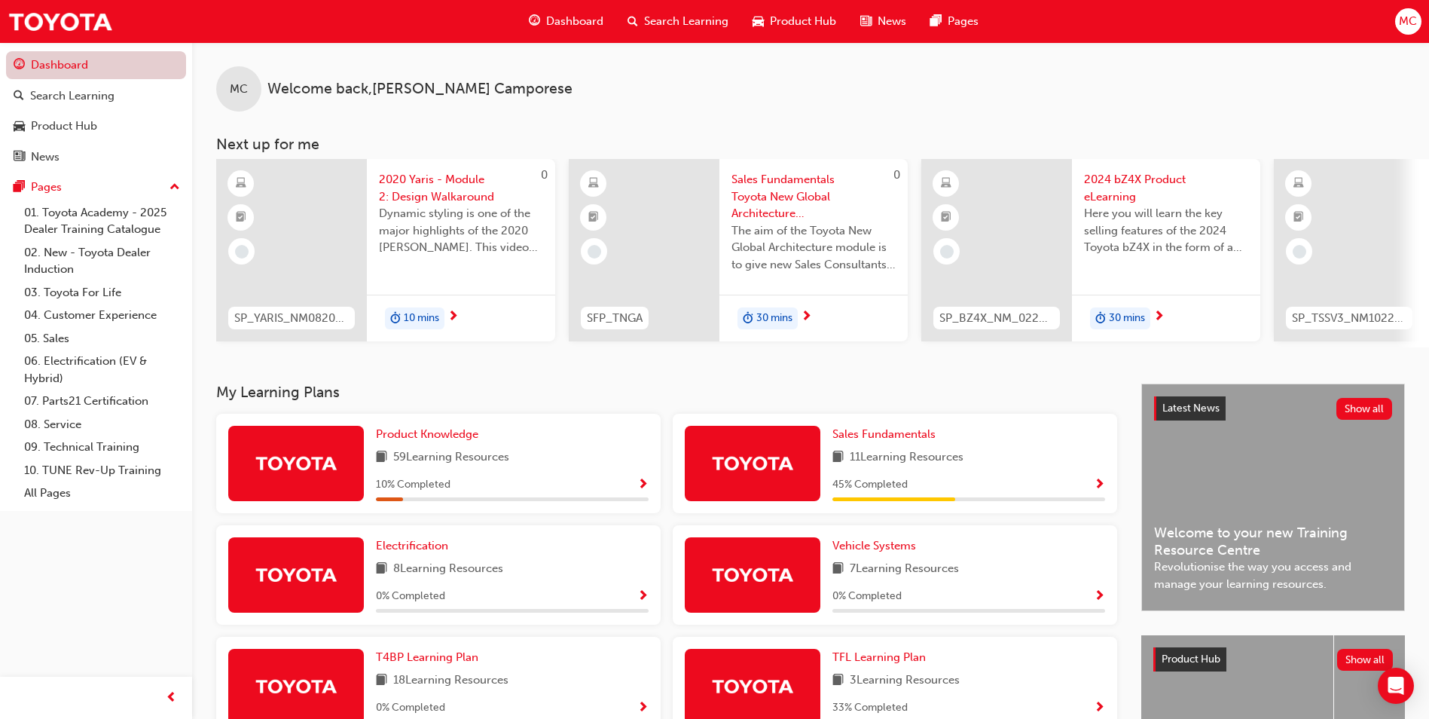
click at [38, 68] on link "Dashboard" at bounding box center [96, 65] width 180 height 28
click at [884, 441] on span "Sales Fundamentals" at bounding box center [883, 434] width 103 height 14
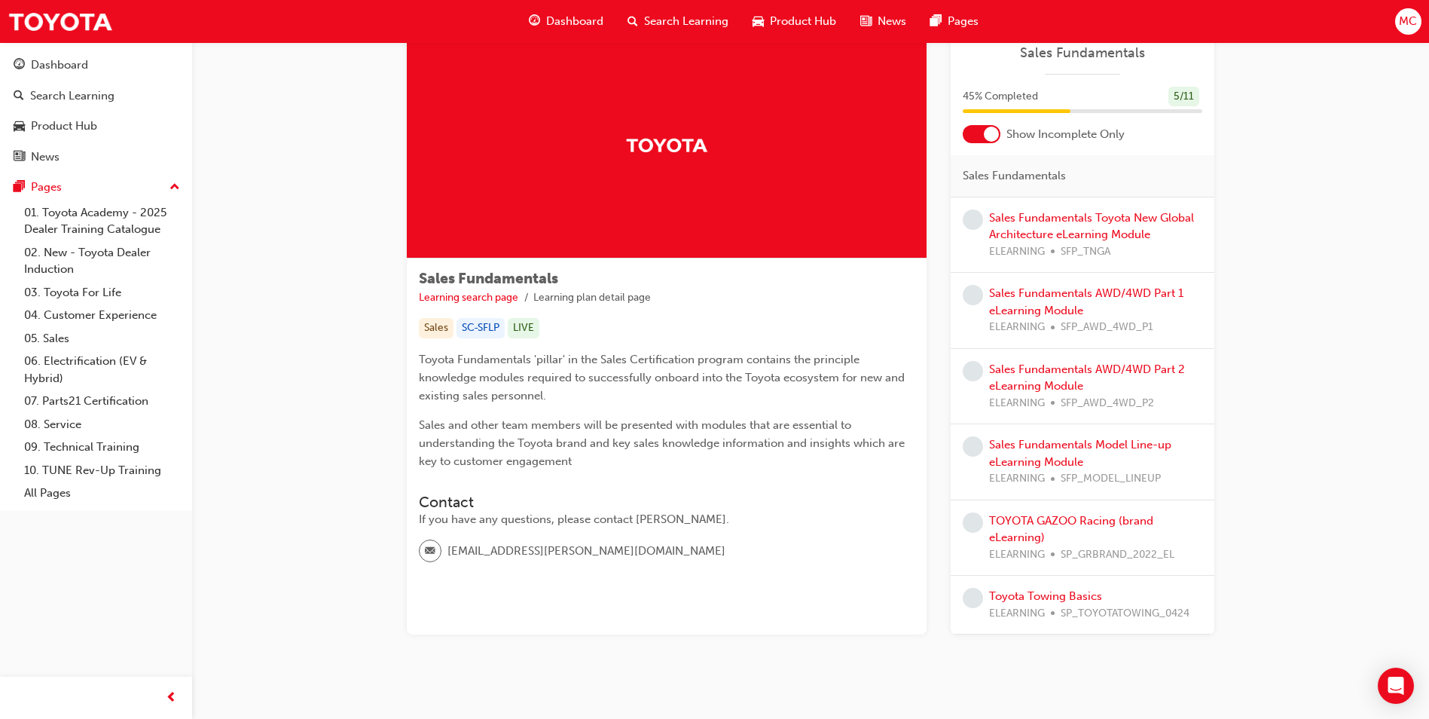
scroll to position [72, 0]
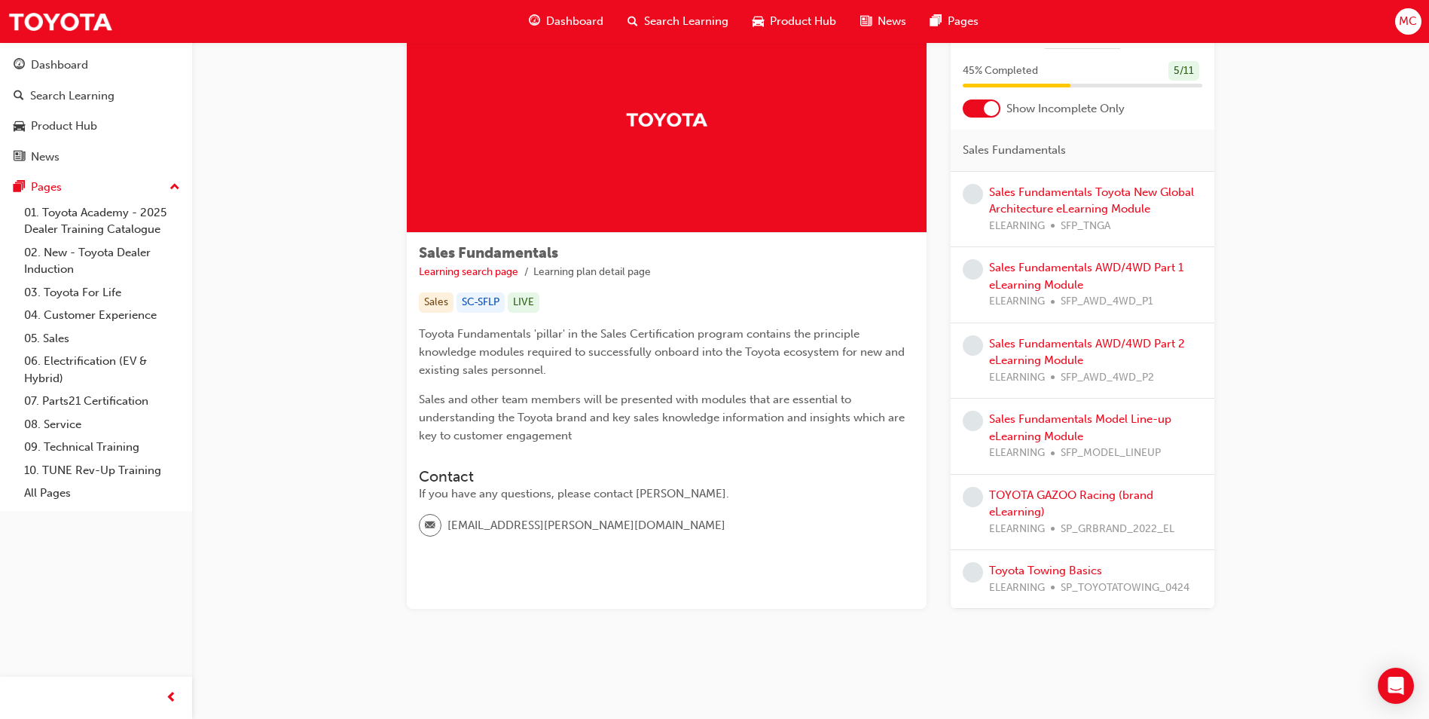
drag, startPoint x: 586, startPoint y: 527, endPoint x: 841, endPoint y: 514, distance: 254.9
click at [841, 514] on div "hamdi.hussein@toyota.com.au" at bounding box center [667, 531] width 496 height 35
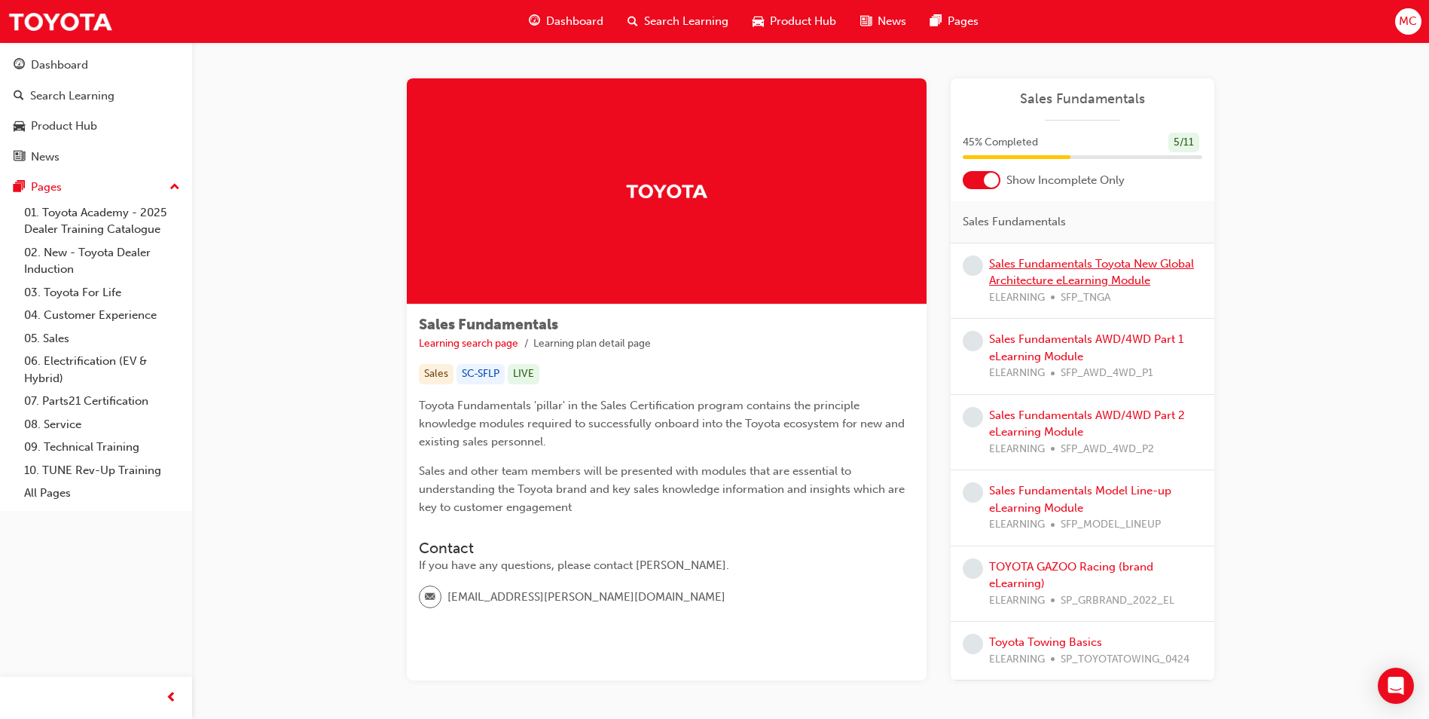
click at [1118, 265] on link "Sales Fundamentals Toyota New Global Architecture eLearning Module" at bounding box center [1091, 272] width 205 height 31
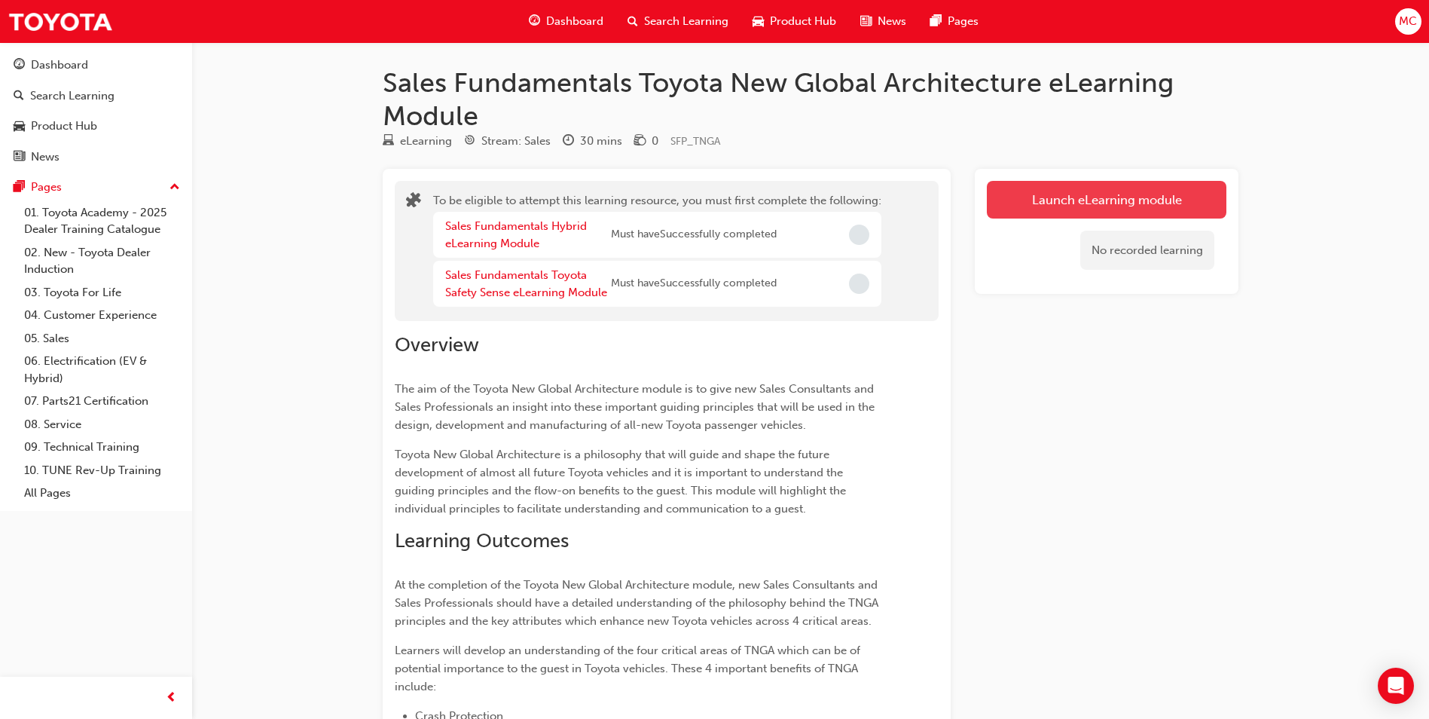
click at [1085, 191] on button "Launch eLearning module" at bounding box center [1107, 200] width 240 height 38
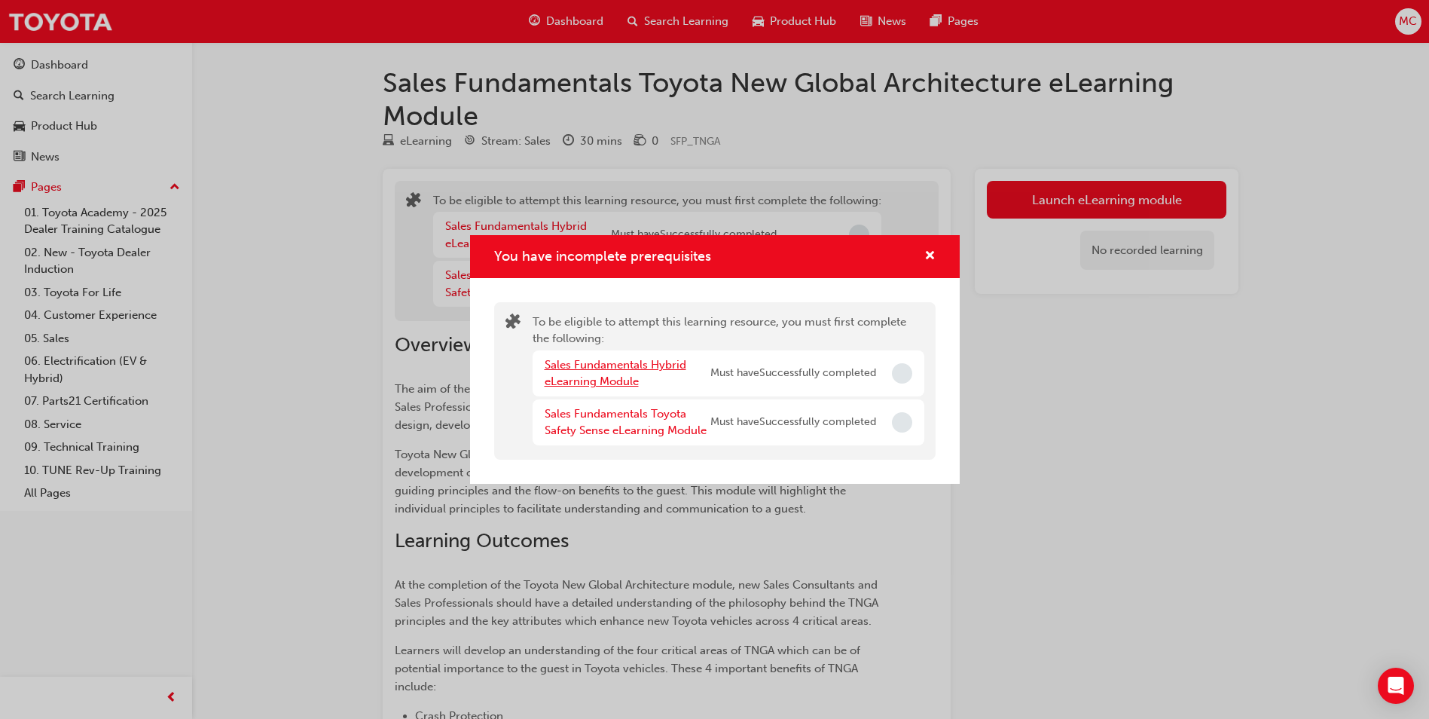
click at [606, 370] on link "Sales Fundamentals Hybrid eLearning Module" at bounding box center [616, 373] width 142 height 31
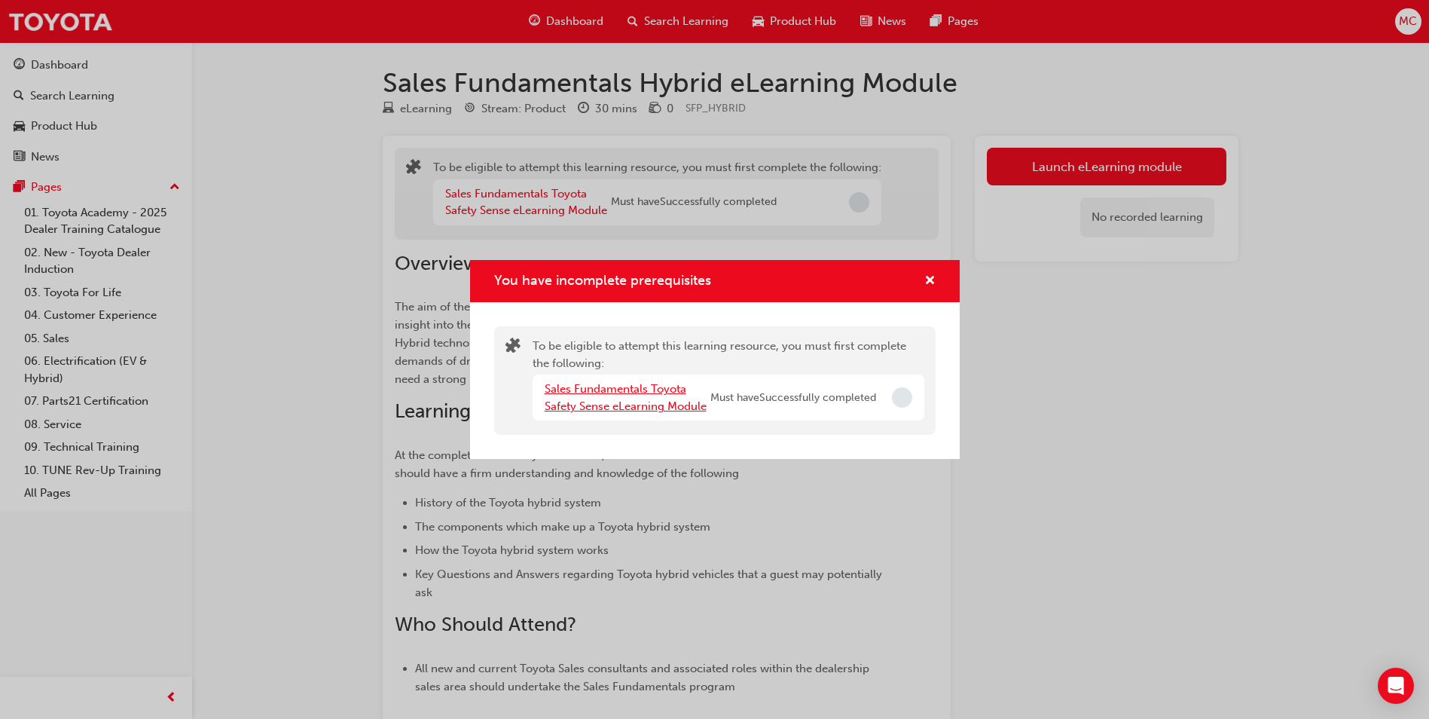
click at [590, 385] on link "Sales Fundamentals Toyota Safety Sense eLearning Module" at bounding box center [626, 397] width 162 height 31
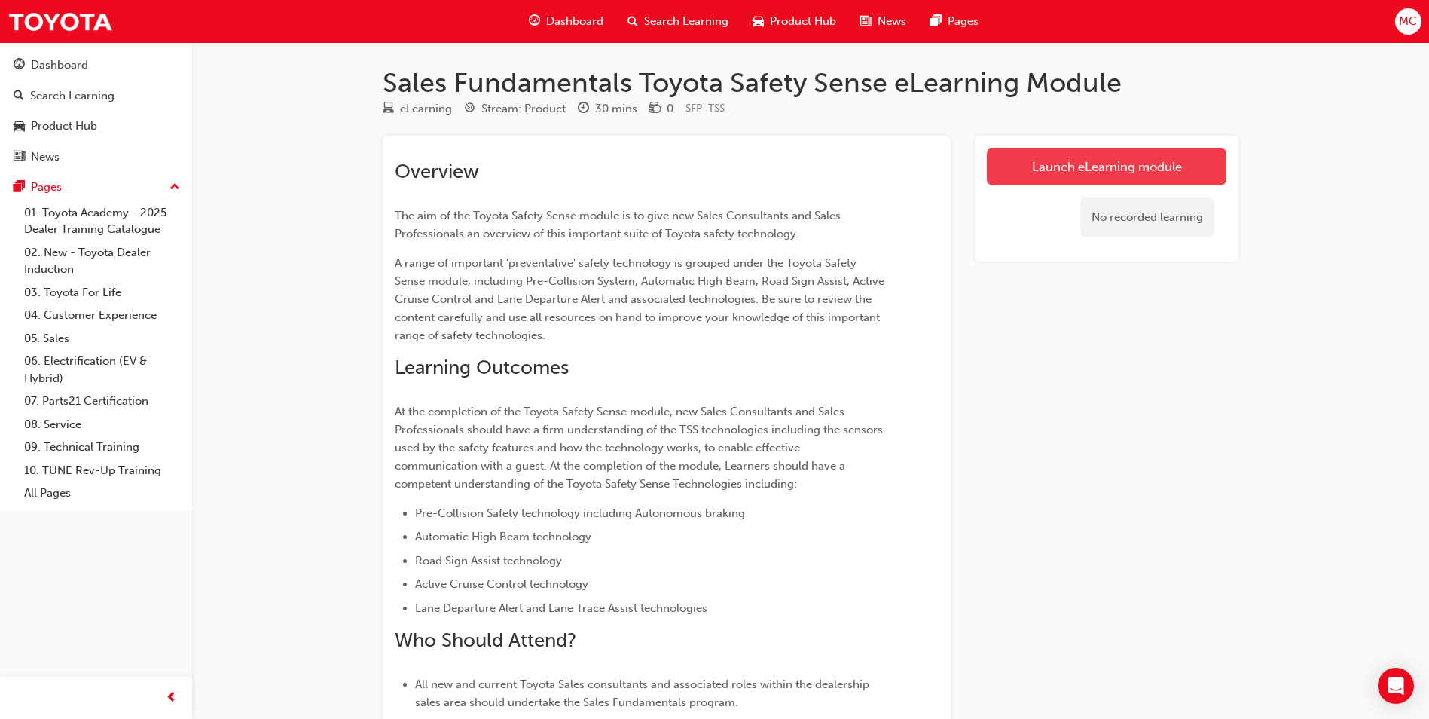
click at [1160, 170] on link "Launch eLearning module" at bounding box center [1107, 167] width 240 height 38
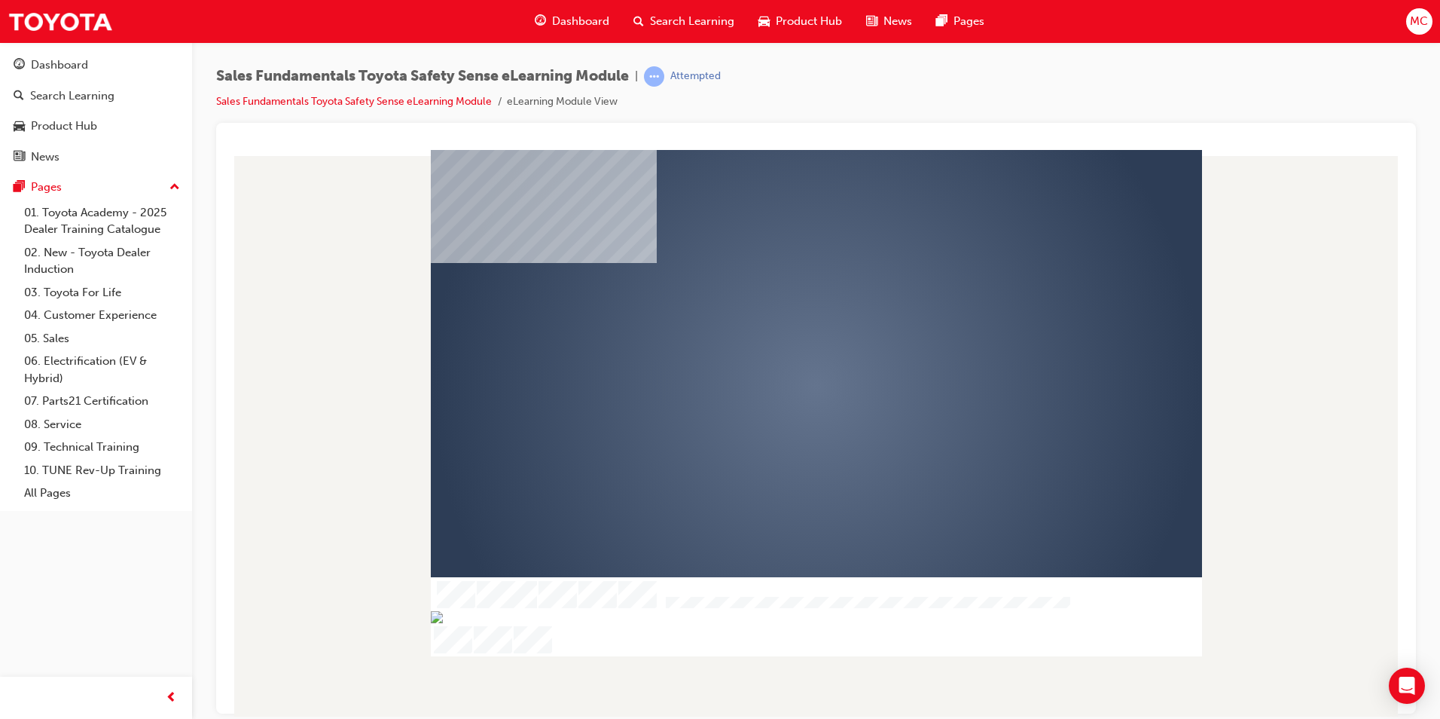
click at [773, 342] on div "play" at bounding box center [773, 342] width 0 height 0
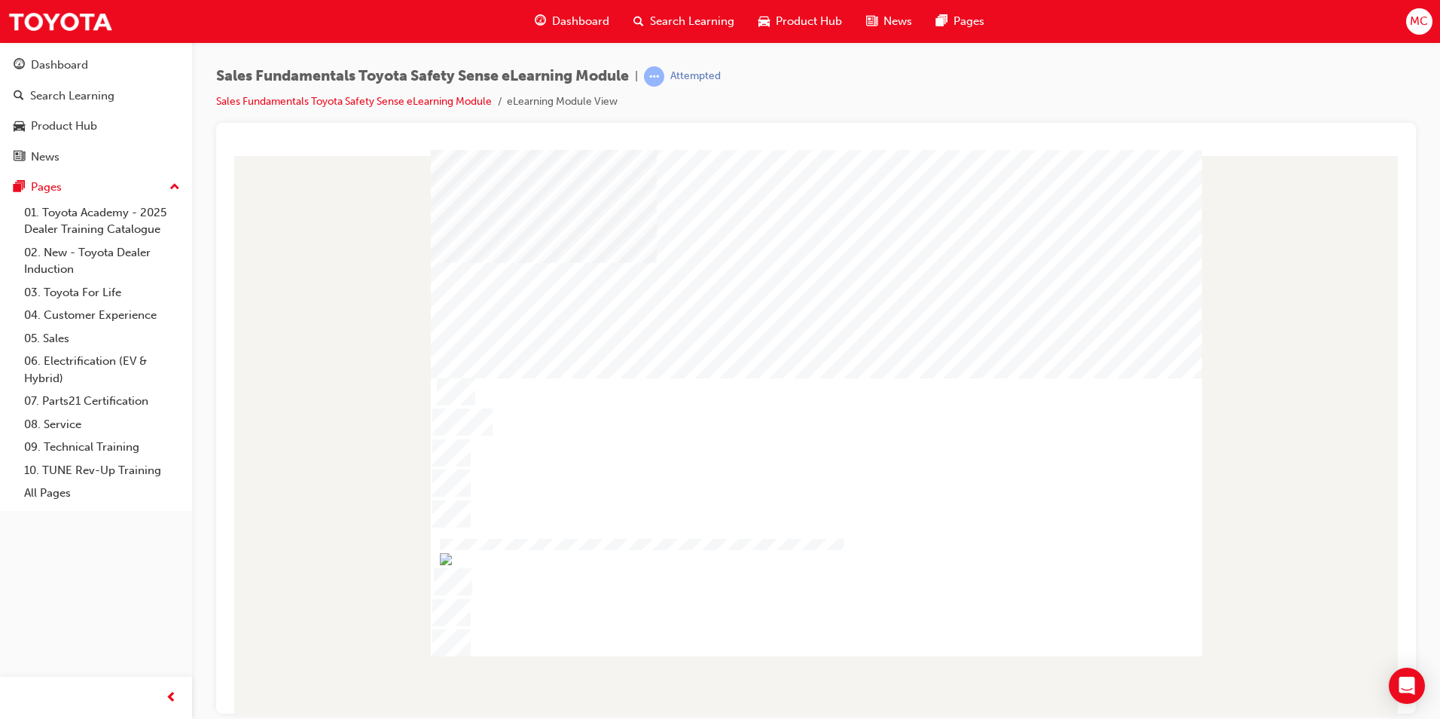
click at [928, 667] on div at bounding box center [816, 432] width 1176 height 566
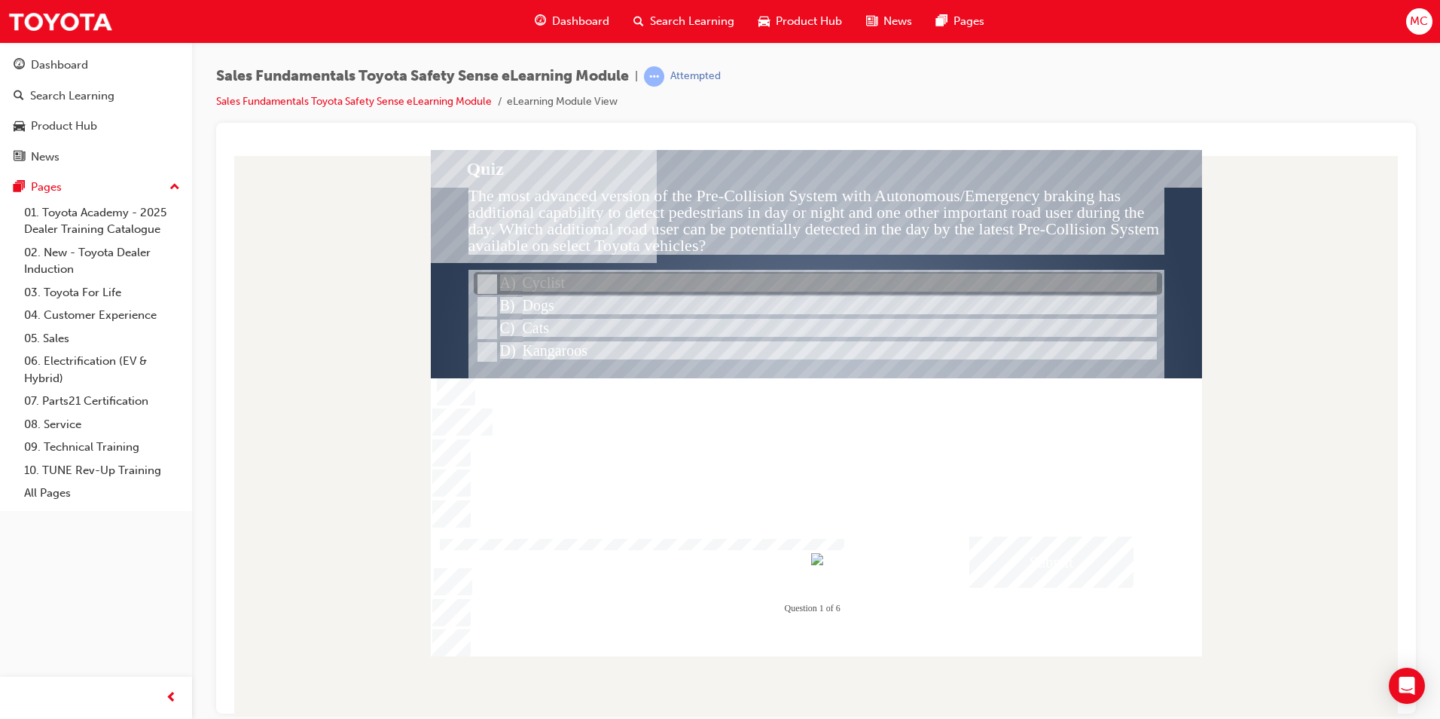
click at [487, 278] on input "Cyclist" at bounding box center [486, 284] width 17 height 17
radio input "true"
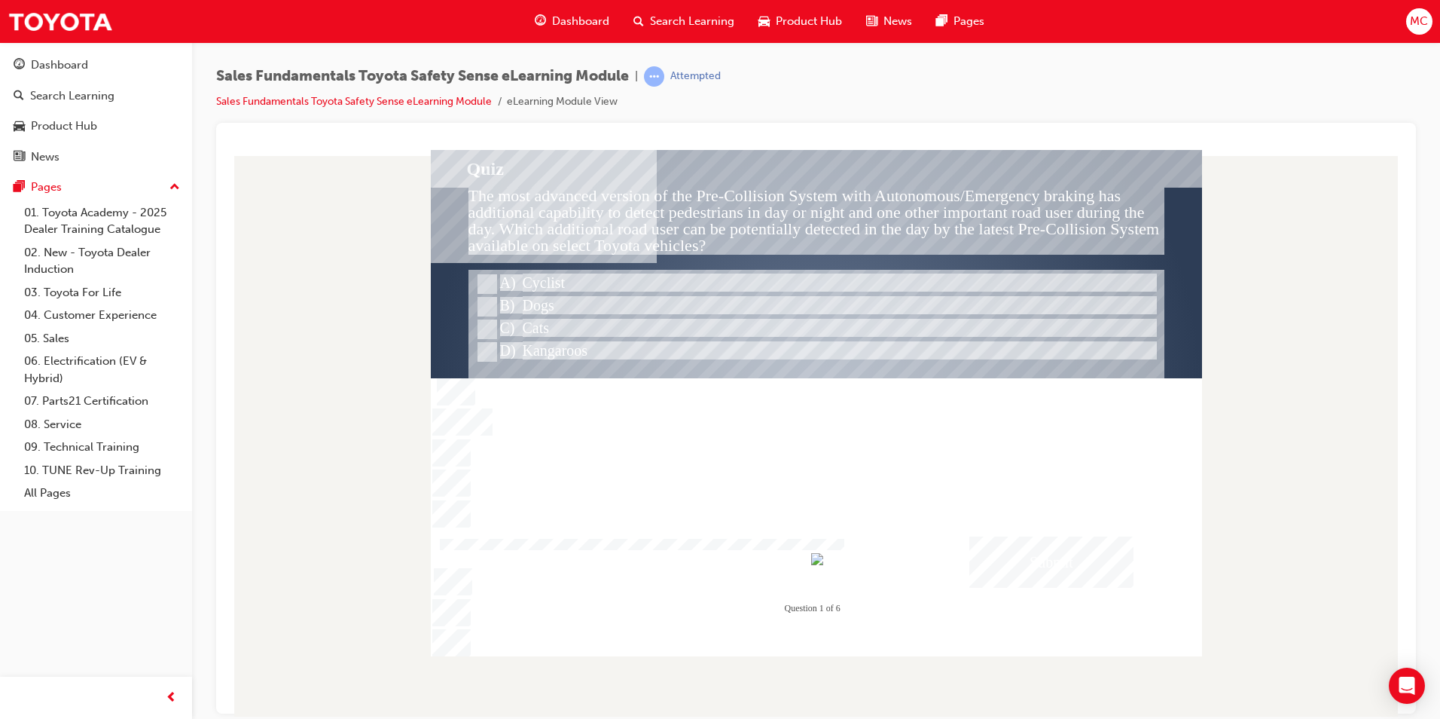
click at [1126, 562] on div "Submit" at bounding box center [1051, 561] width 164 height 51
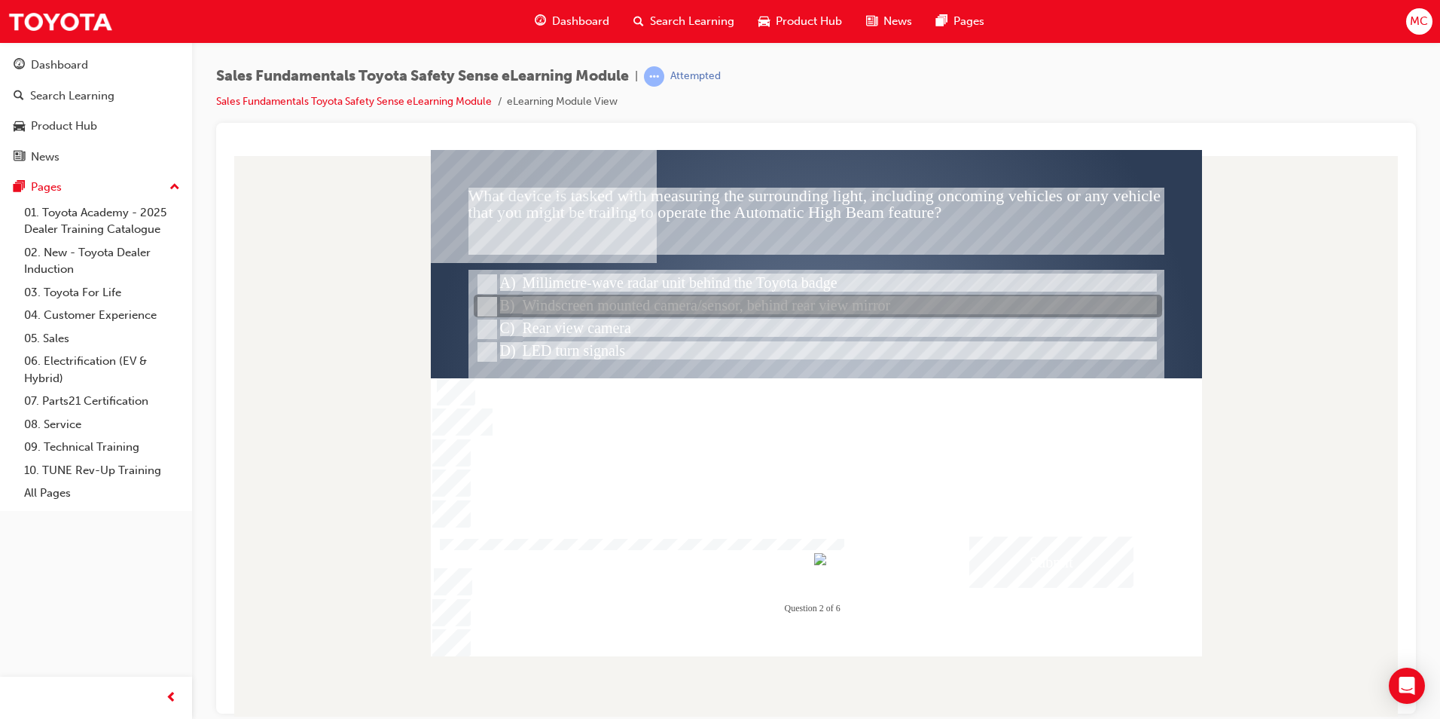
click at [490, 297] on div at bounding box center [818, 306] width 688 height 23
radio input "true"
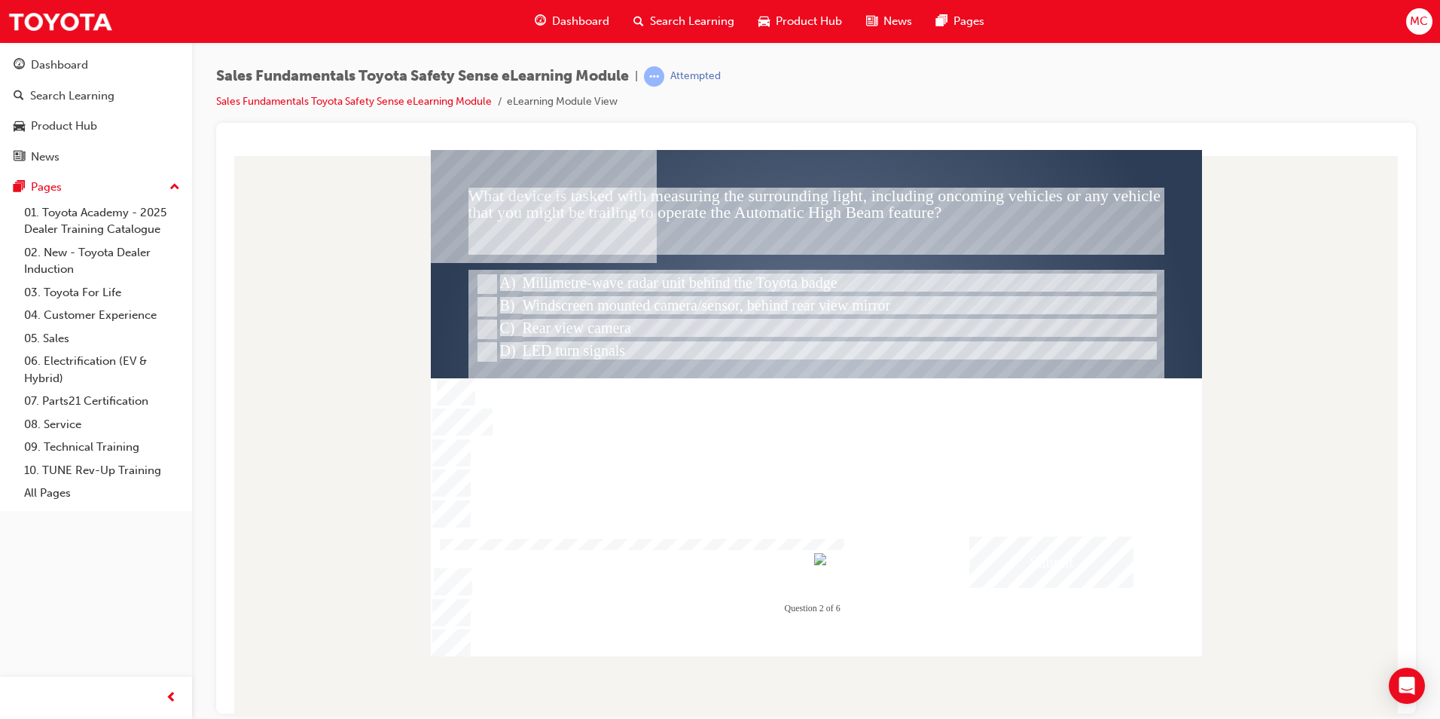
click at [1036, 575] on div "Submit" at bounding box center [1051, 561] width 164 height 51
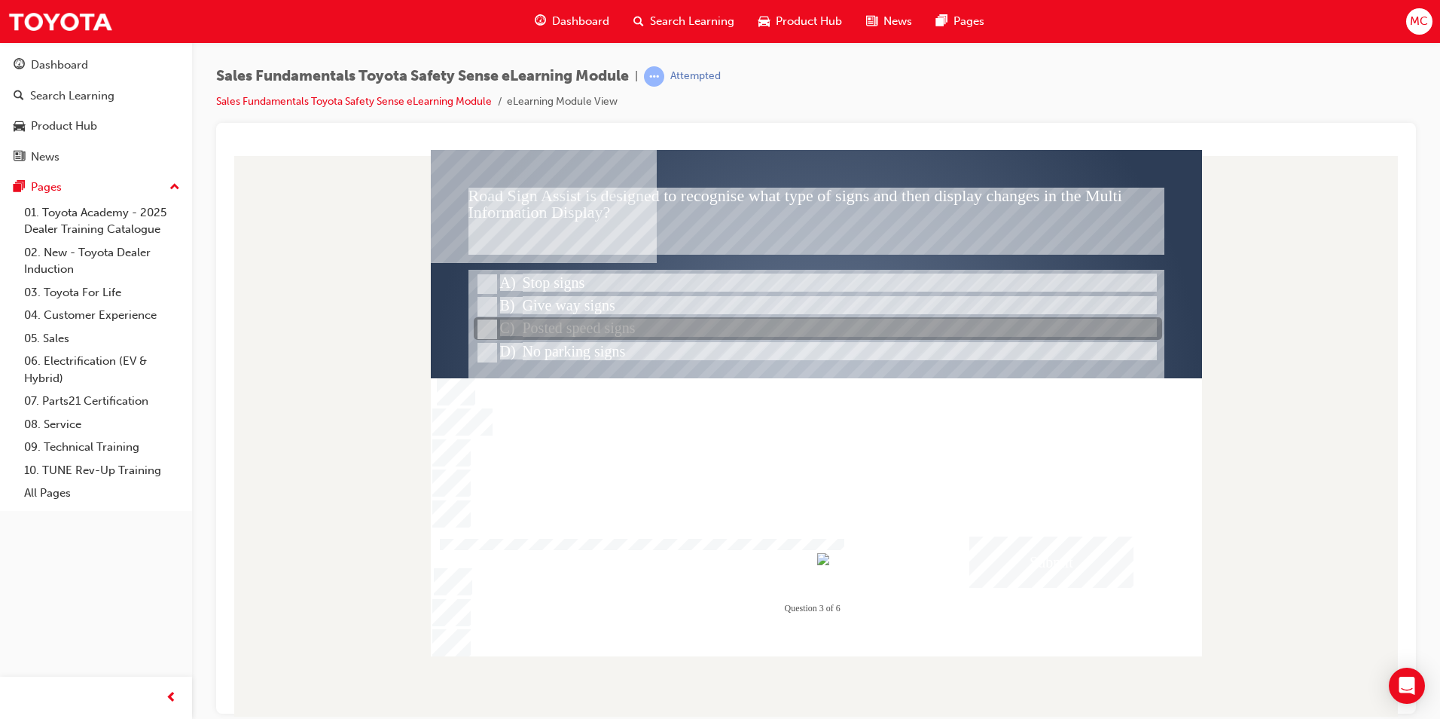
click at [486, 323] on input "Posted speed signs" at bounding box center [486, 329] width 17 height 17
radio input "true"
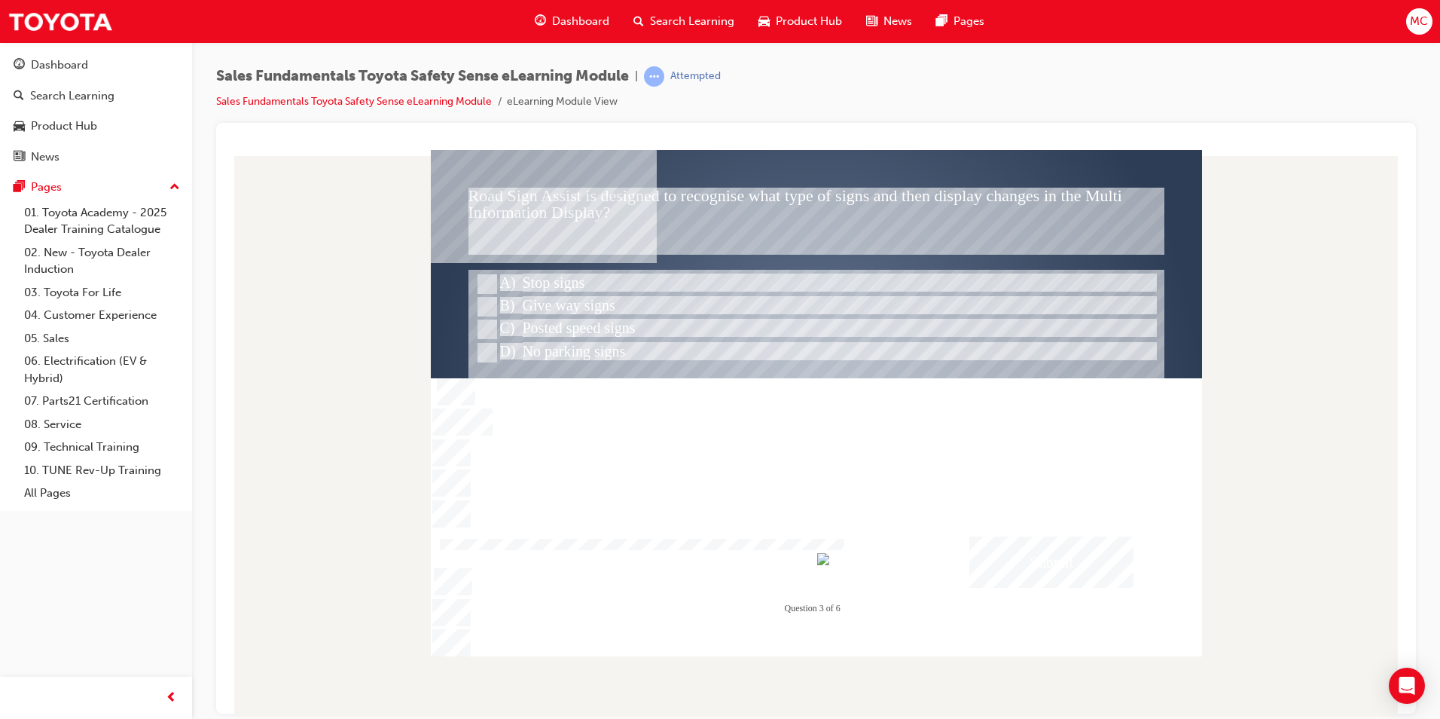
click at [1037, 564] on div "Submit" at bounding box center [1051, 561] width 164 height 51
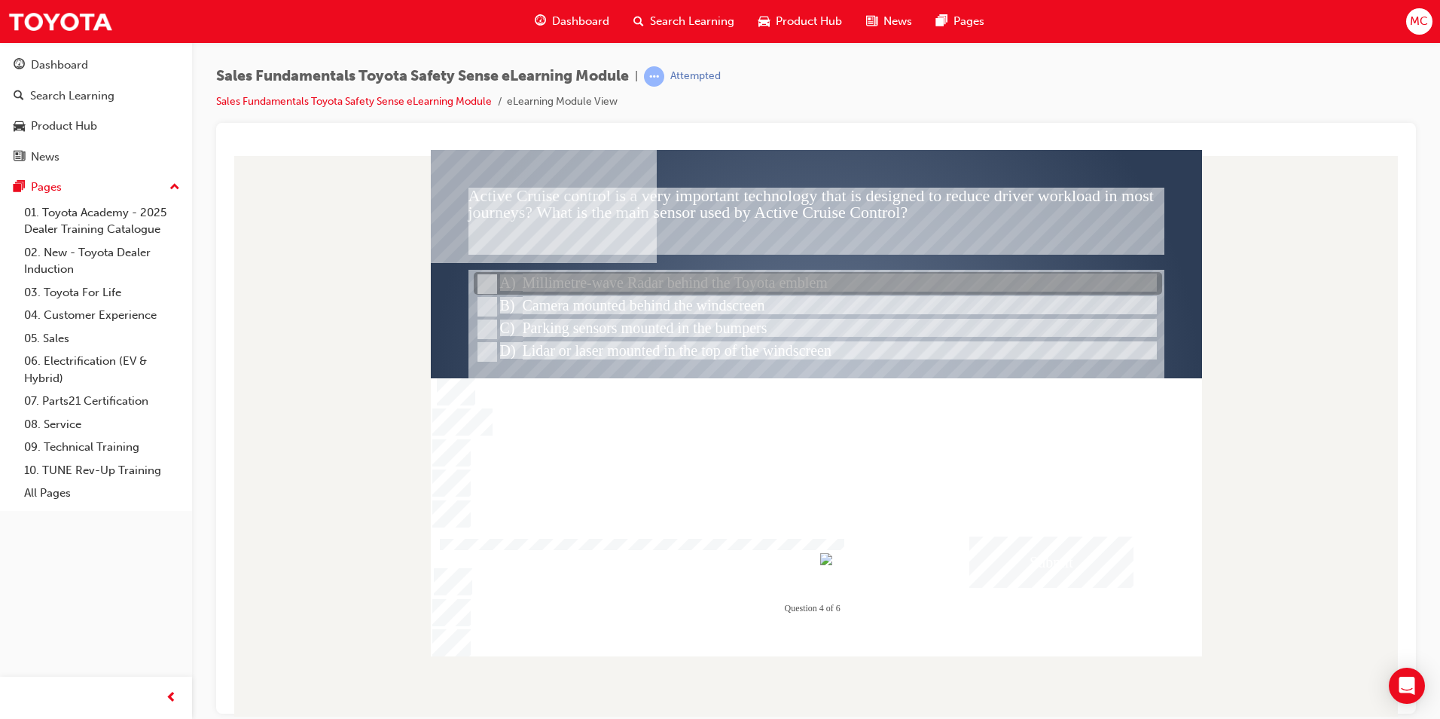
click at [481, 287] on input "Millimetre-wave Radar behind the Toyota emblem" at bounding box center [486, 284] width 17 height 17
radio input "true"
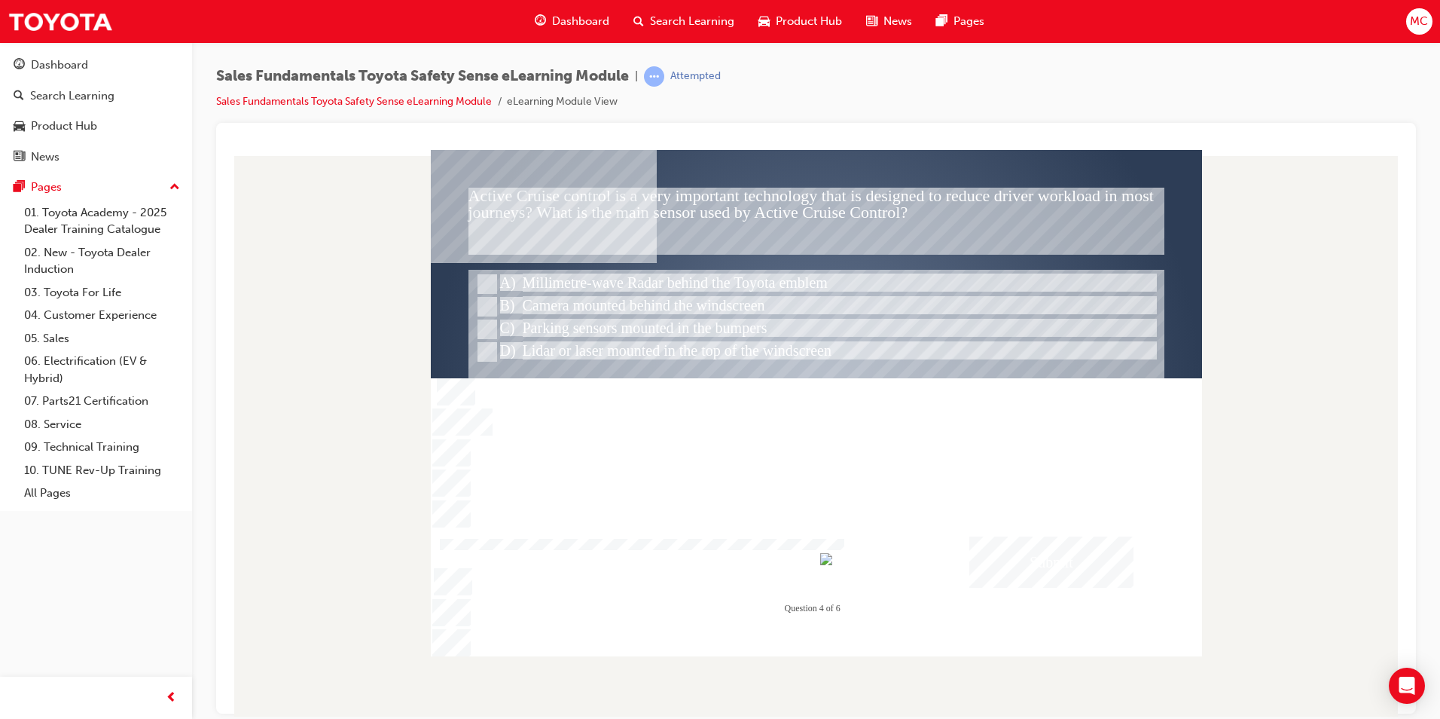
click at [1060, 577] on div "Submit" at bounding box center [1051, 561] width 164 height 51
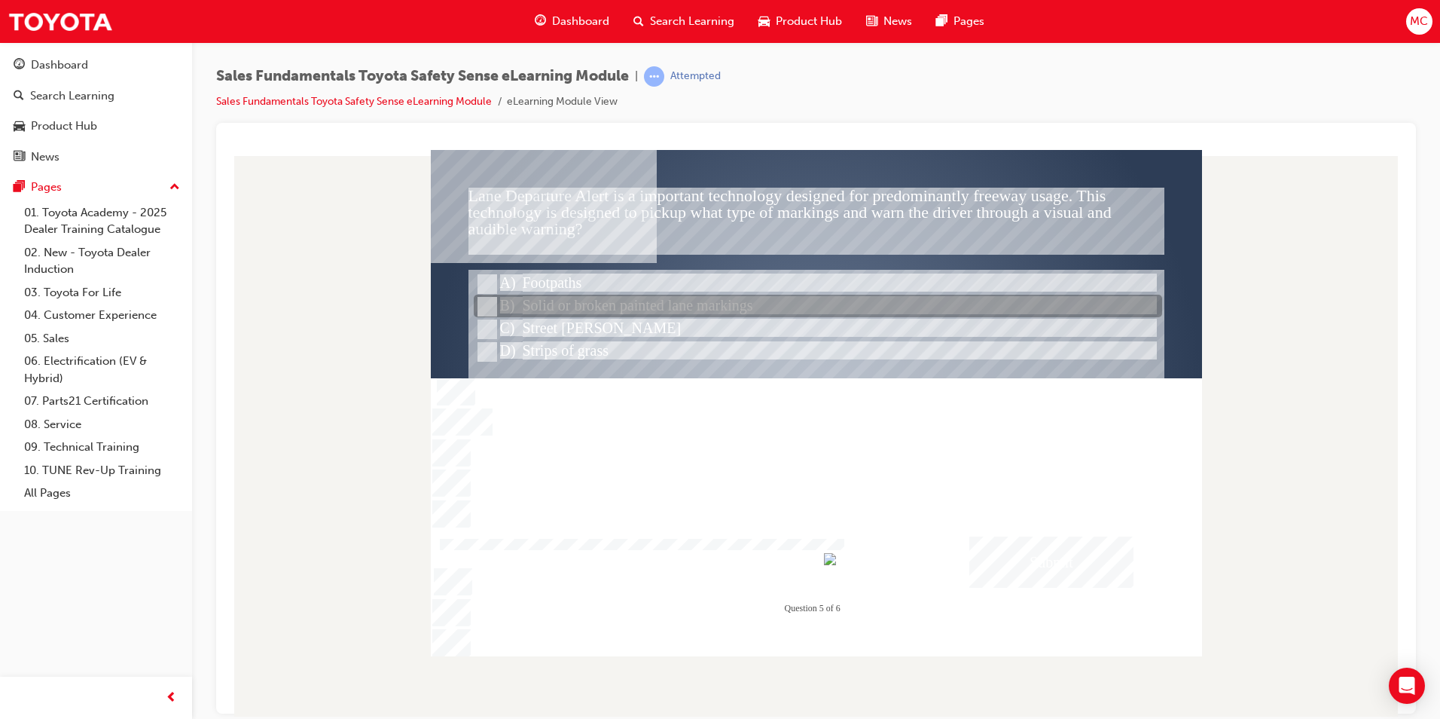
click at [481, 311] on input "Solid or broken painted lane markings" at bounding box center [486, 306] width 17 height 17
radio input "true"
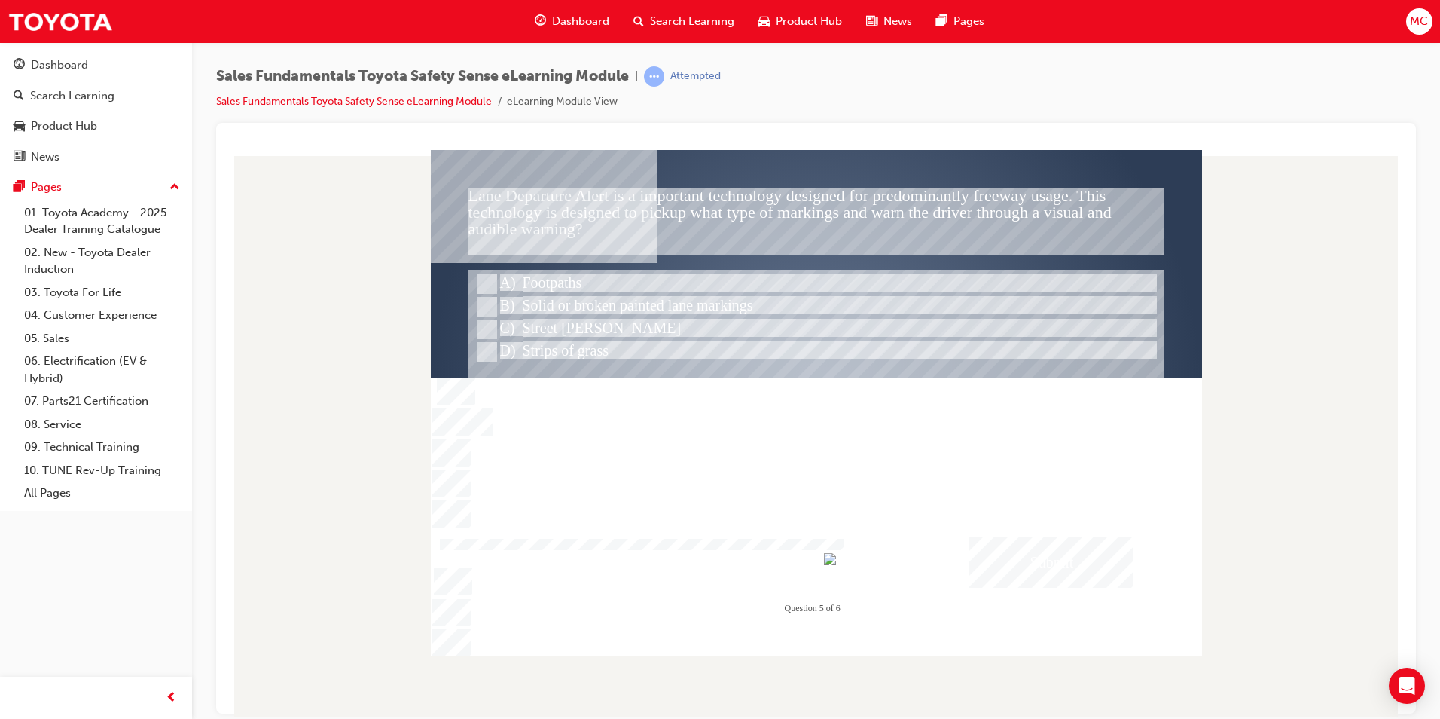
click at [972, 562] on div "Submit" at bounding box center [1051, 561] width 164 height 51
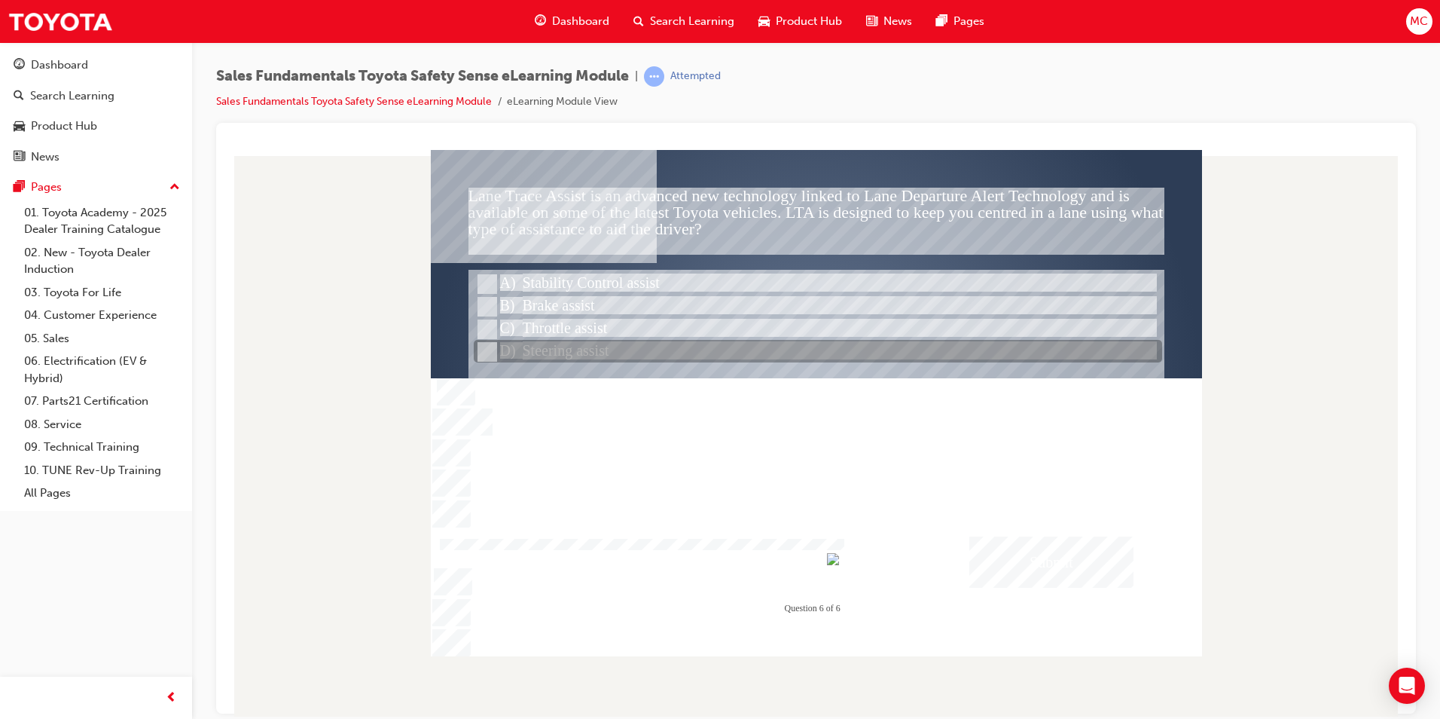
click at [480, 353] on input "Steering assist" at bounding box center [486, 351] width 17 height 17
radio input "true"
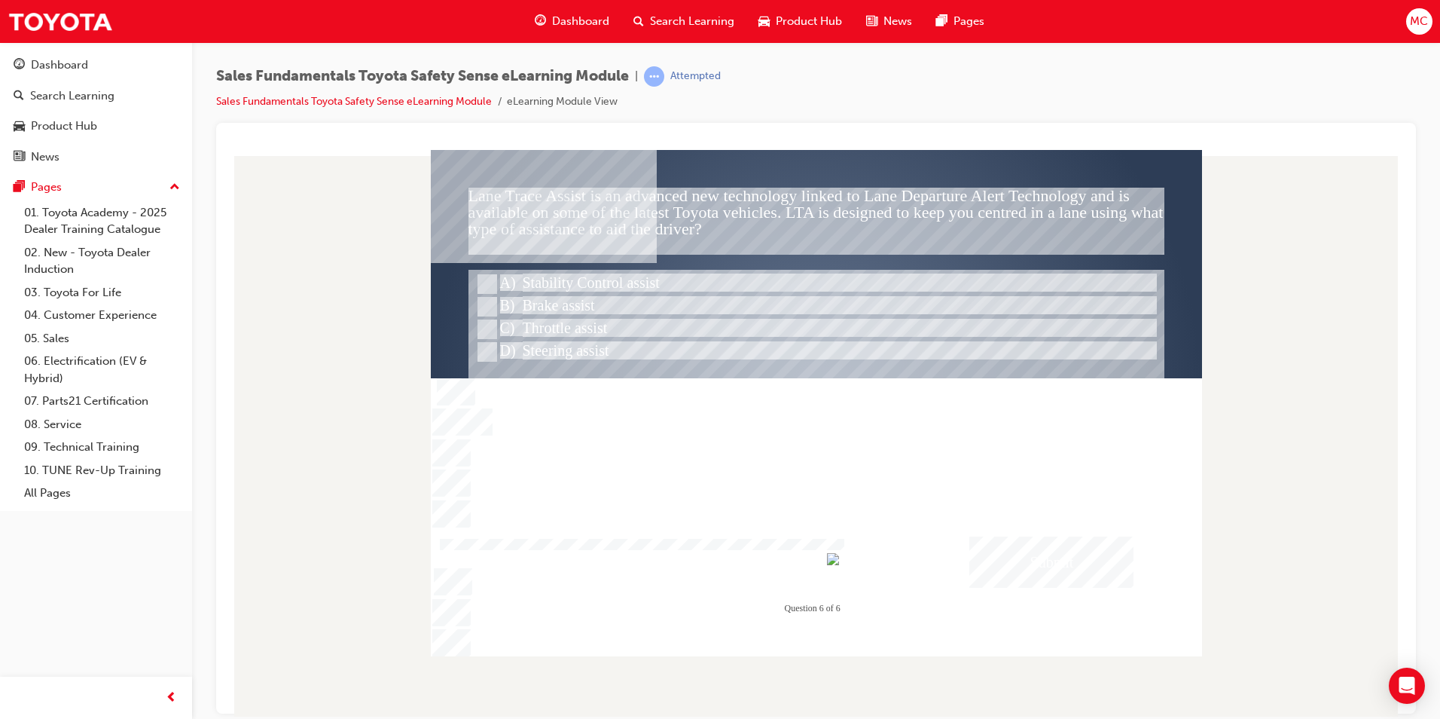
click at [1054, 557] on div "Submit" at bounding box center [1051, 561] width 164 height 51
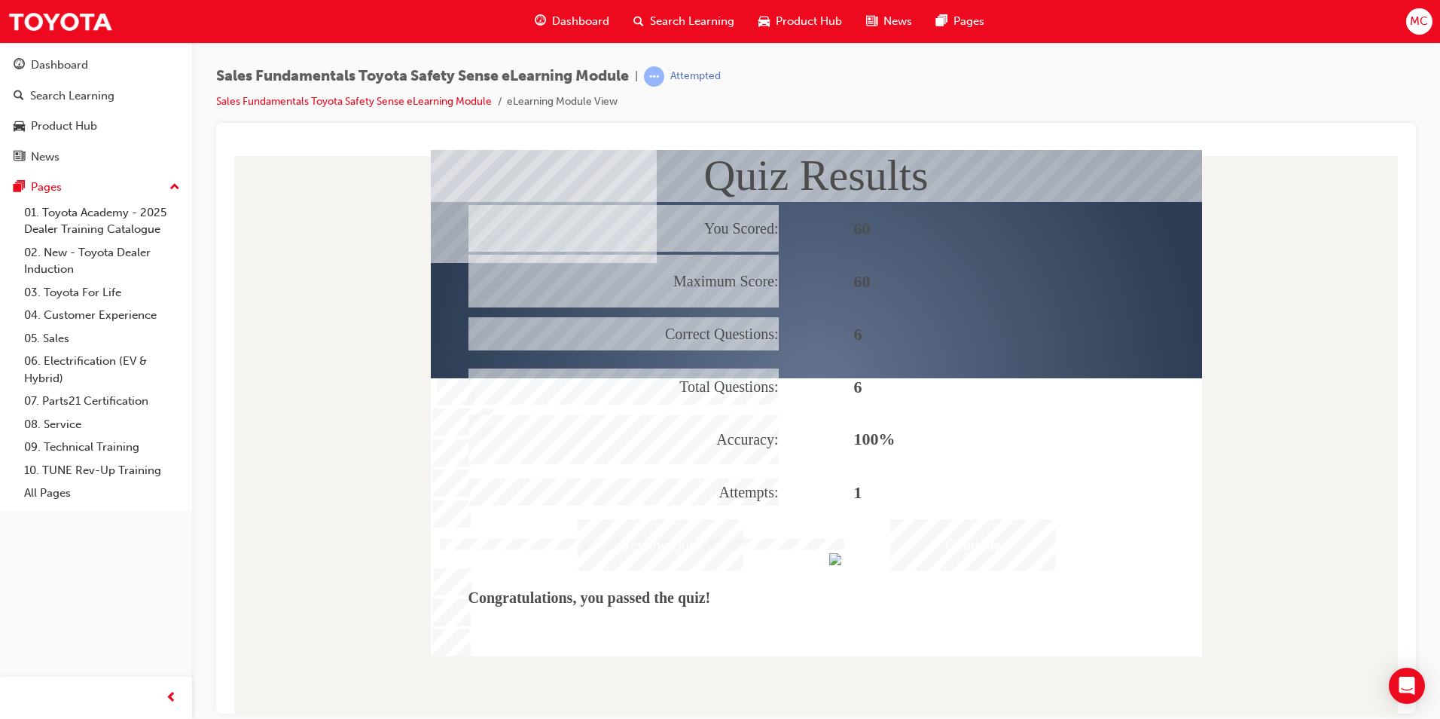
click at [1009, 533] on div "Continue" at bounding box center [973, 543] width 166 height 51
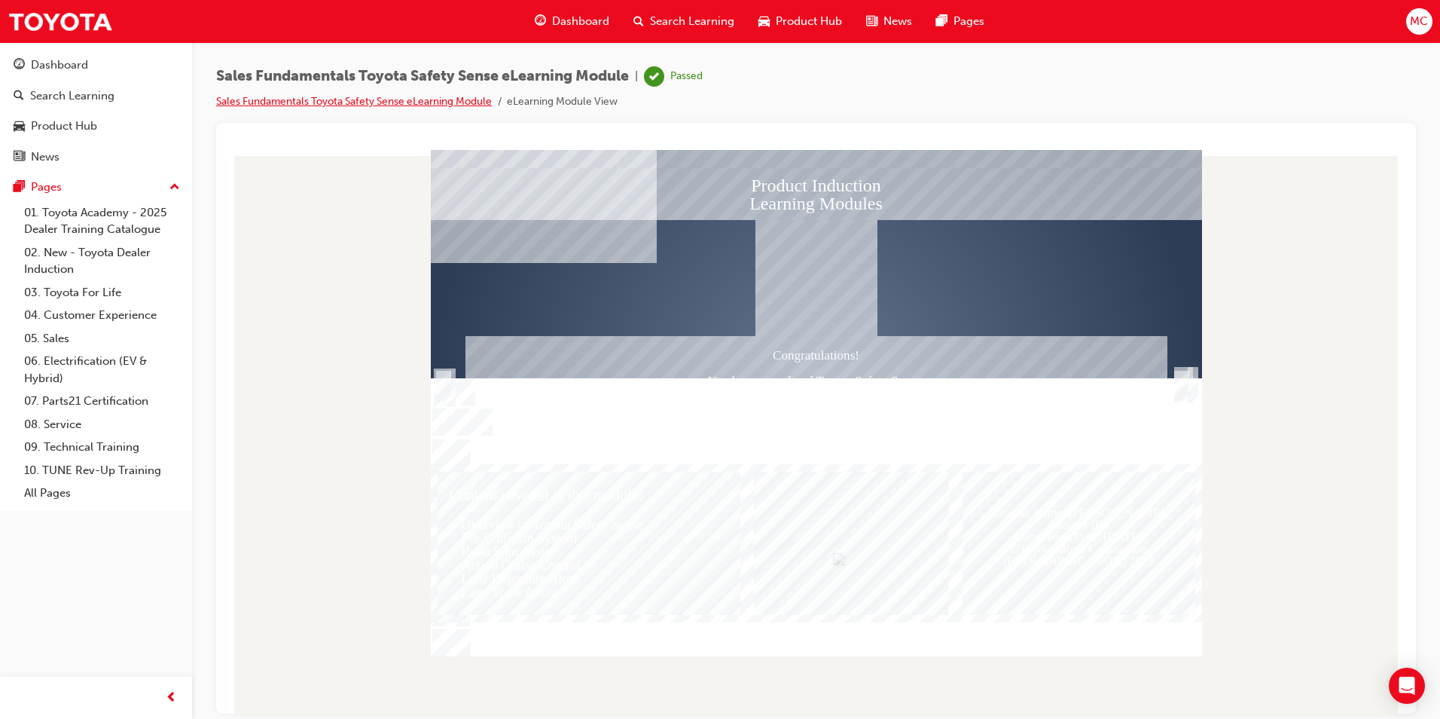
click at [376, 99] on link "Sales Fundamentals Toyota Safety Sense eLearning Module" at bounding box center [354, 101] width 276 height 13
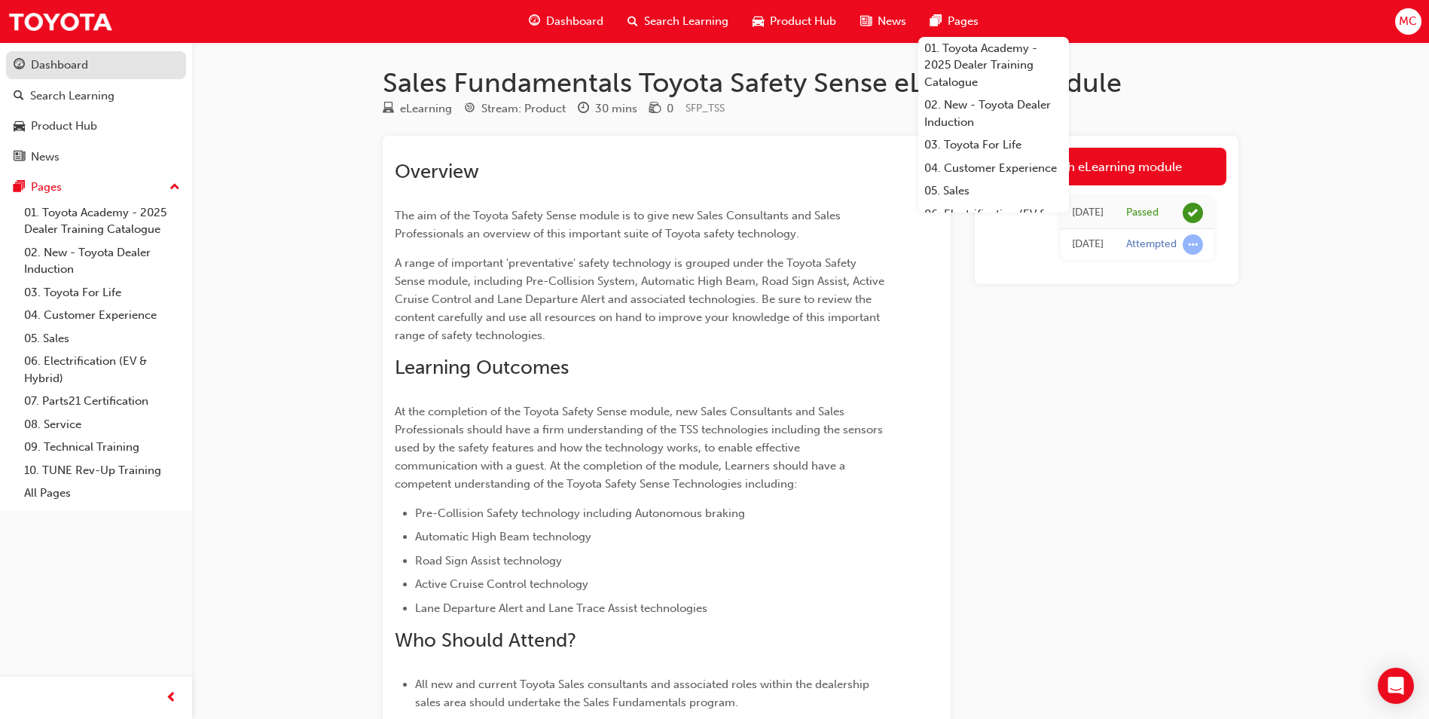
click at [49, 61] on div "Dashboard" at bounding box center [59, 64] width 57 height 17
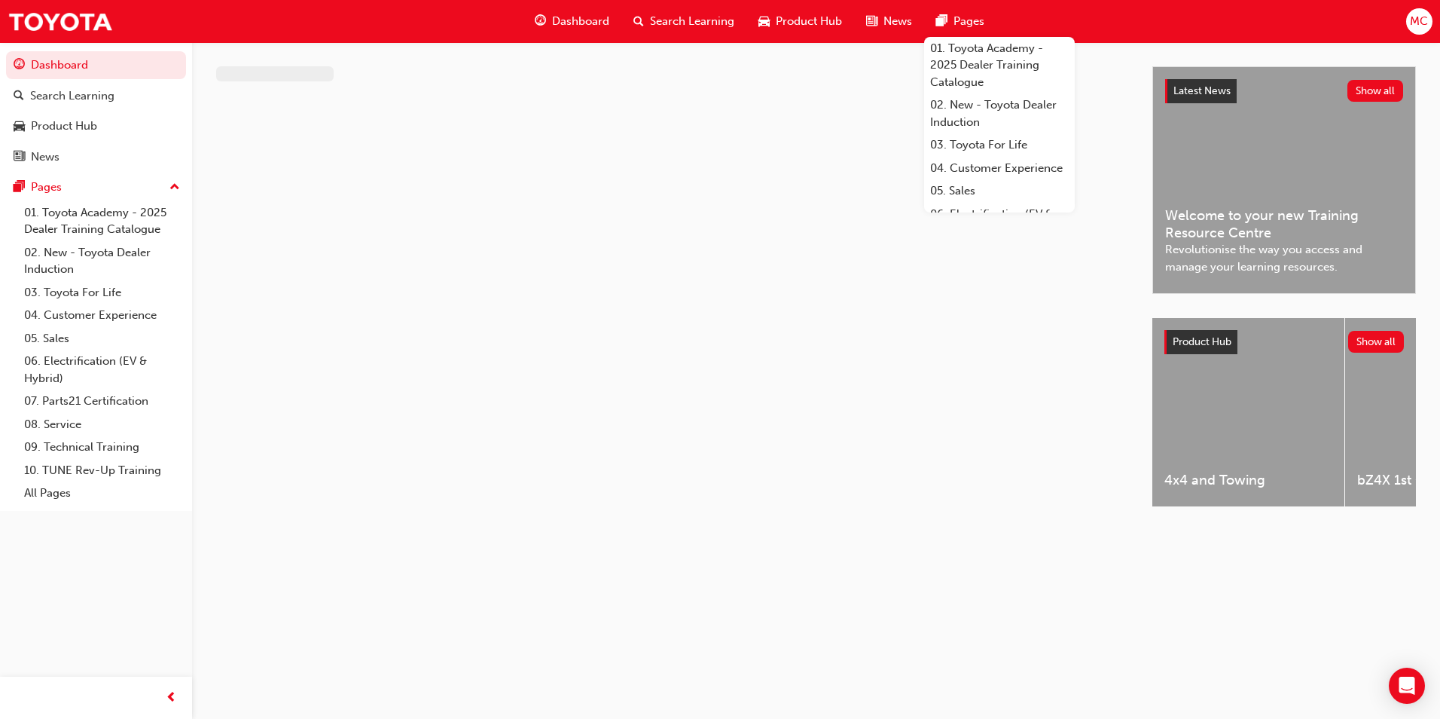
click at [860, 387] on div at bounding box center [684, 299] width 936 height 467
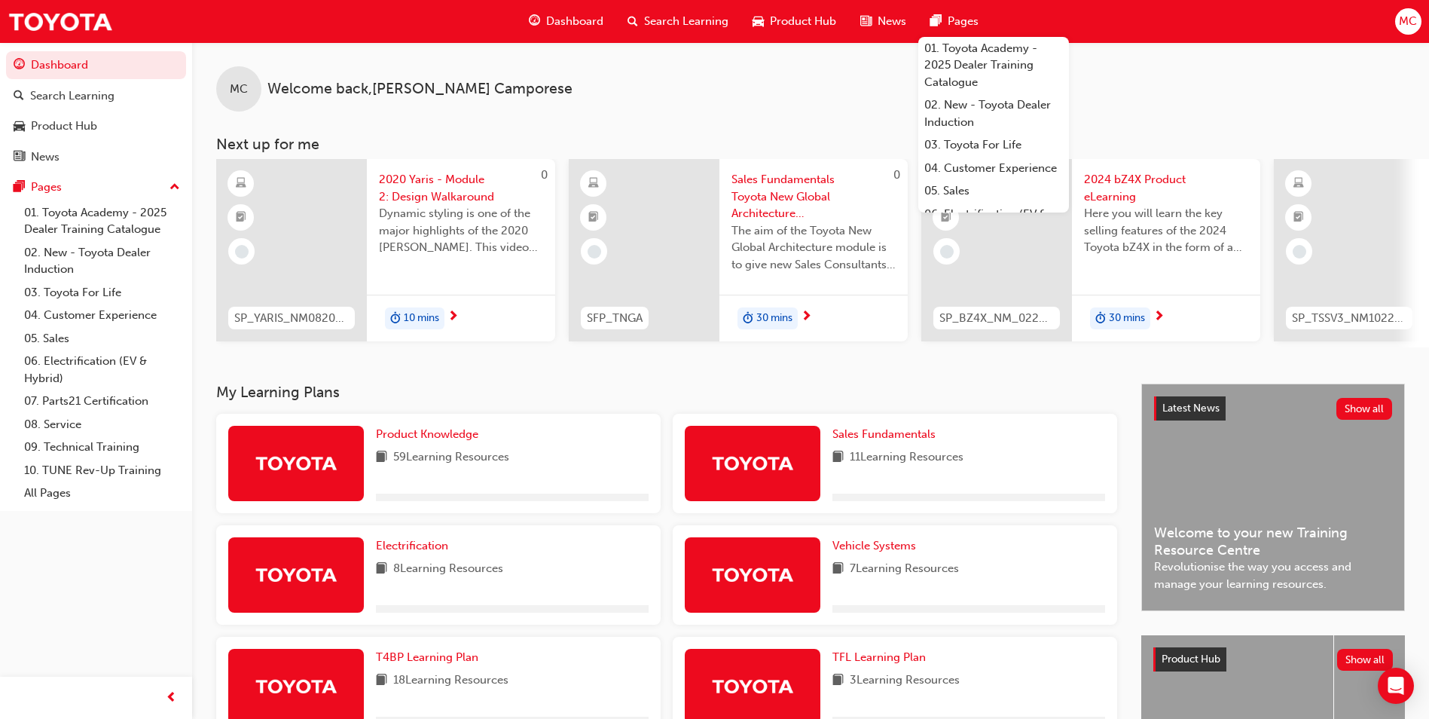
scroll to position [320, 0]
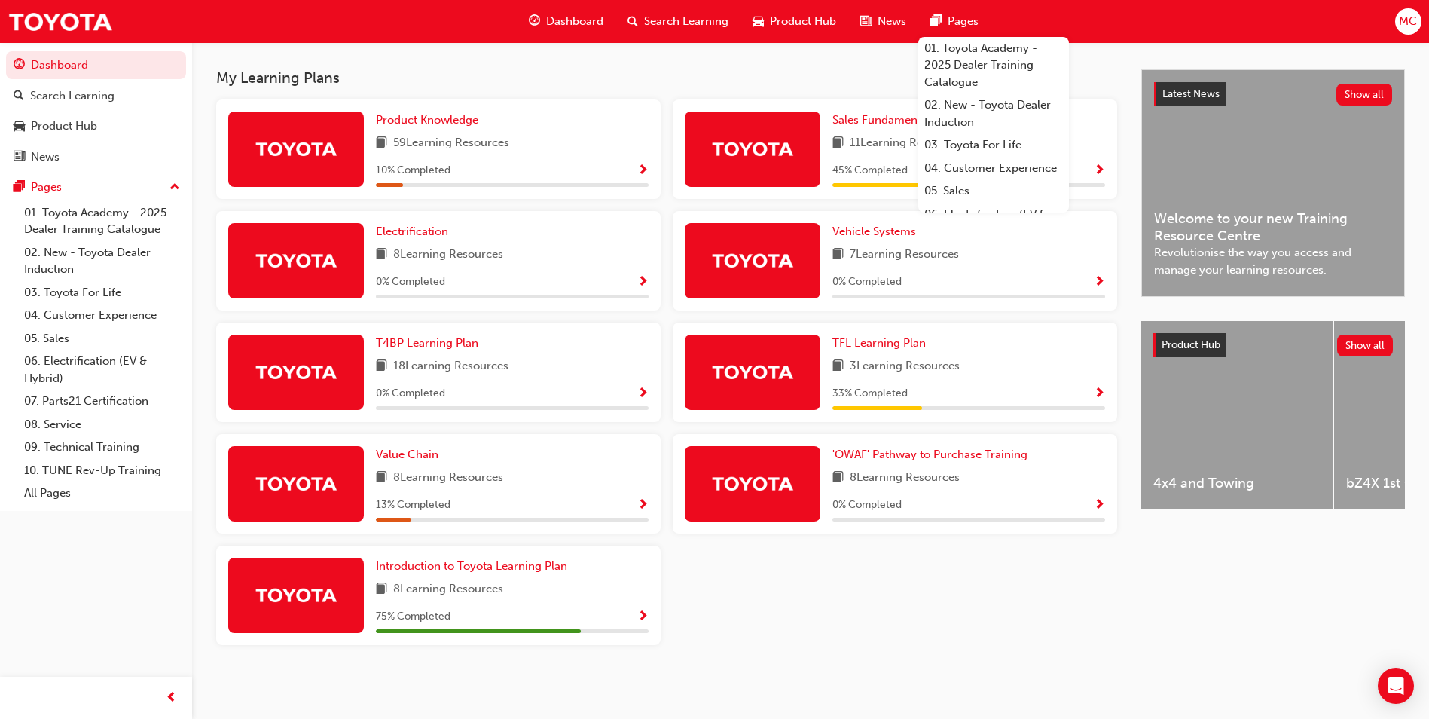
click at [539, 564] on span "Introduction to Toyota Learning Plan" at bounding box center [471, 566] width 191 height 14
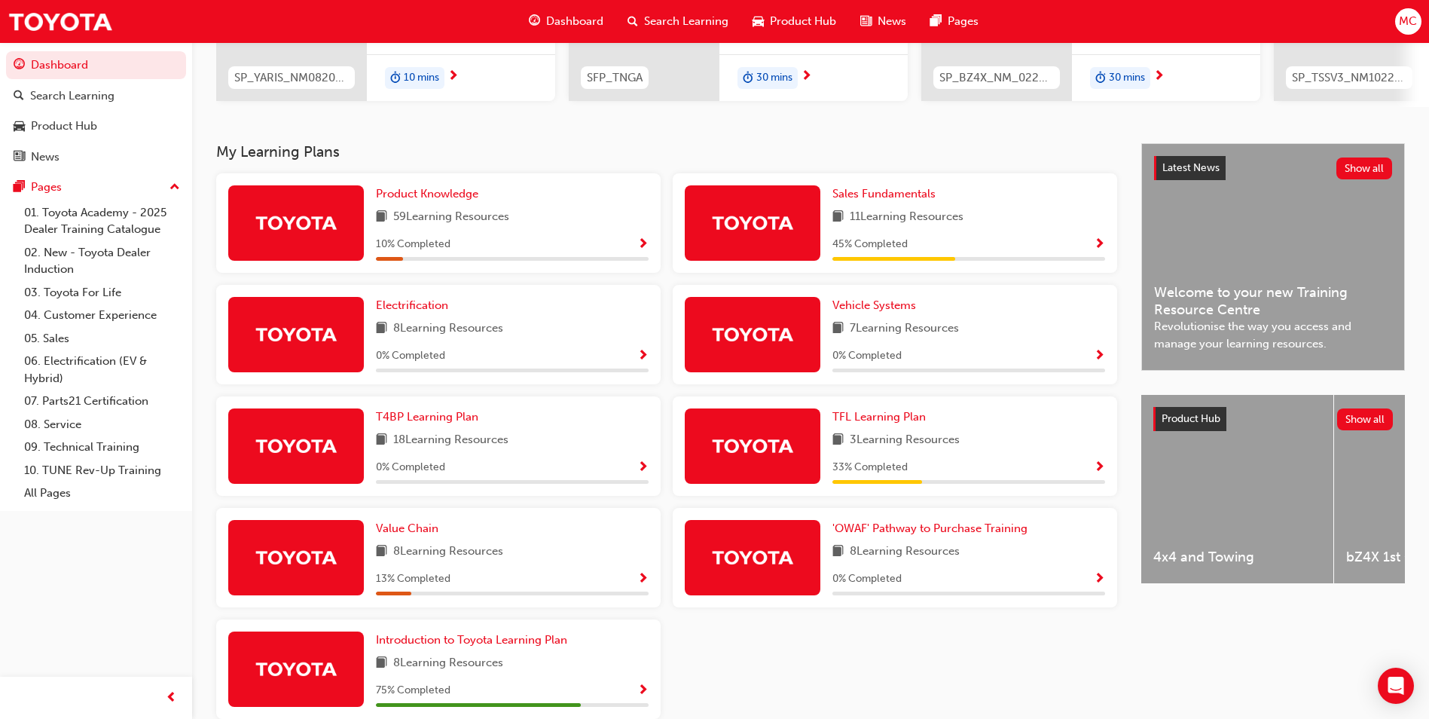
scroll to position [320, 0]
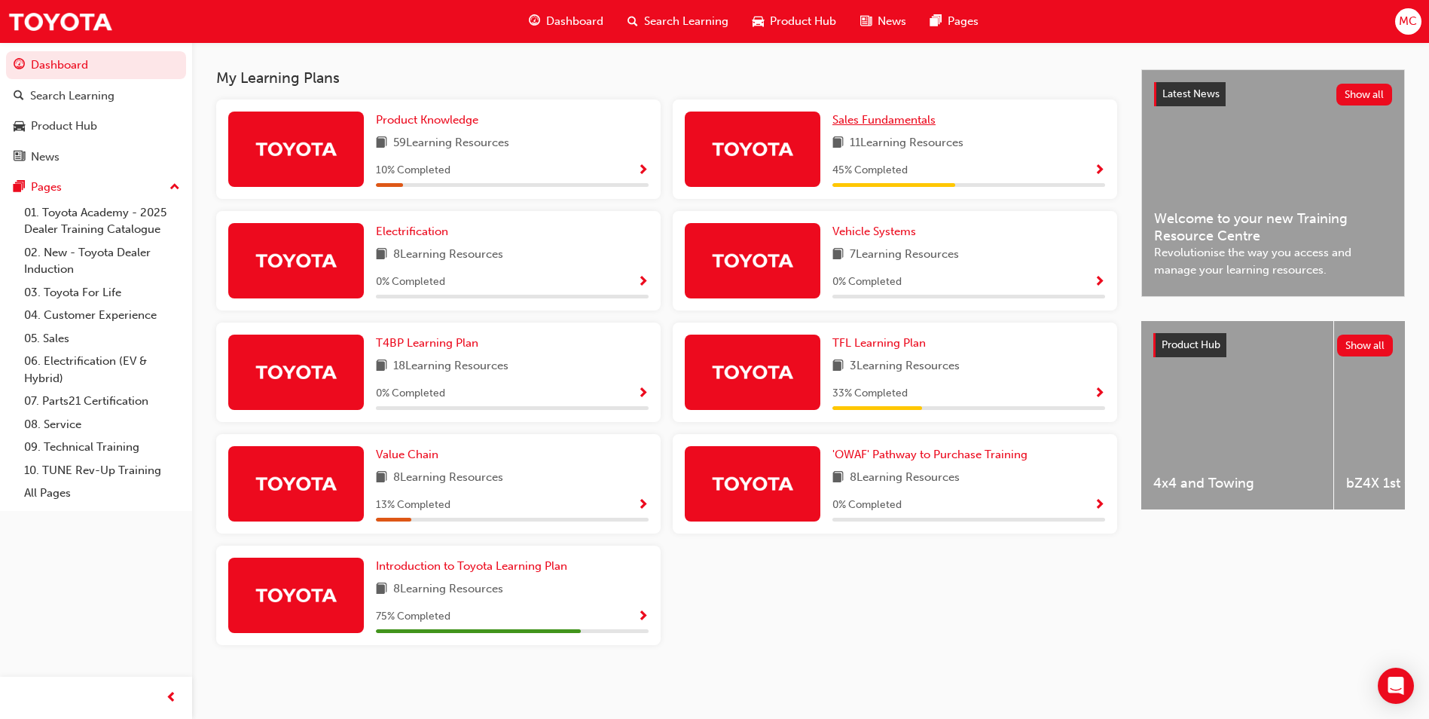
click at [905, 115] on span "Sales Fundamentals" at bounding box center [883, 120] width 103 height 14
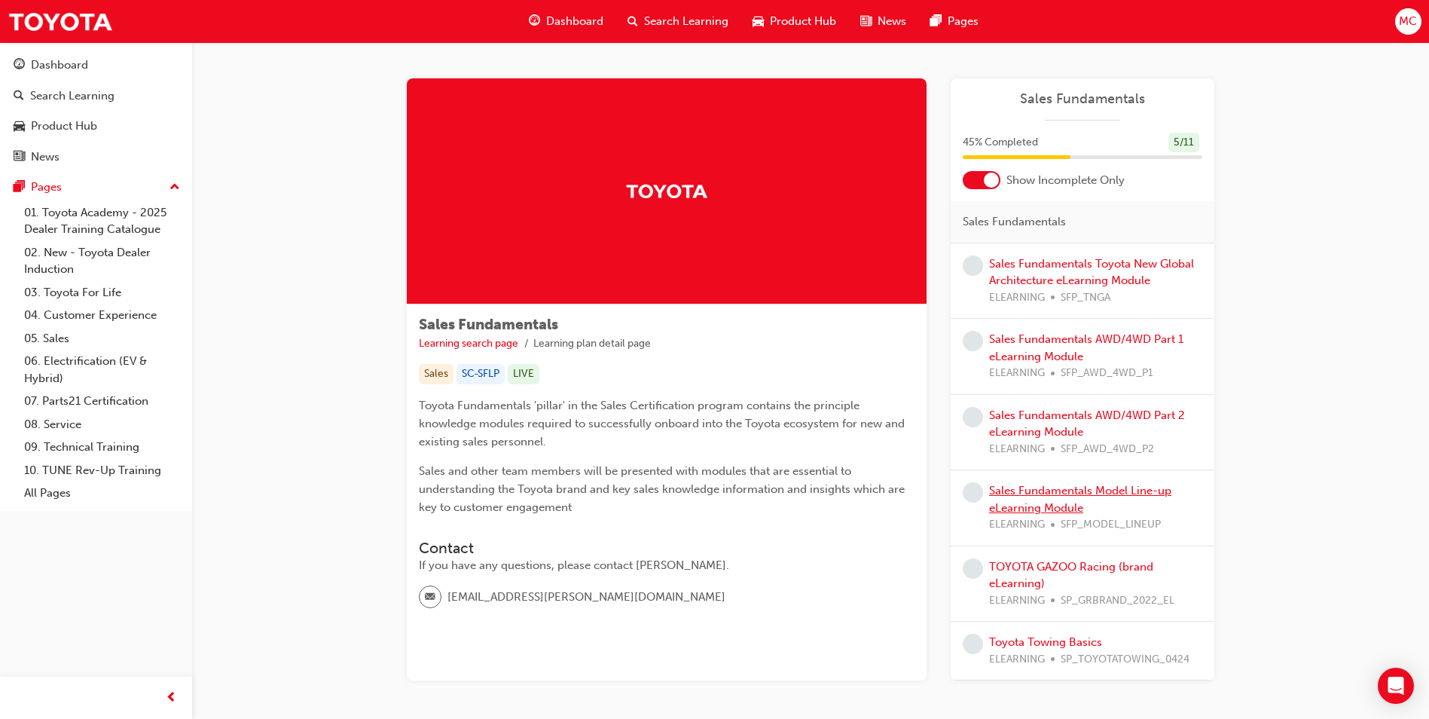
click at [1151, 491] on link "Sales Fundamentals Model Line-up eLearning Module" at bounding box center [1080, 499] width 182 height 31
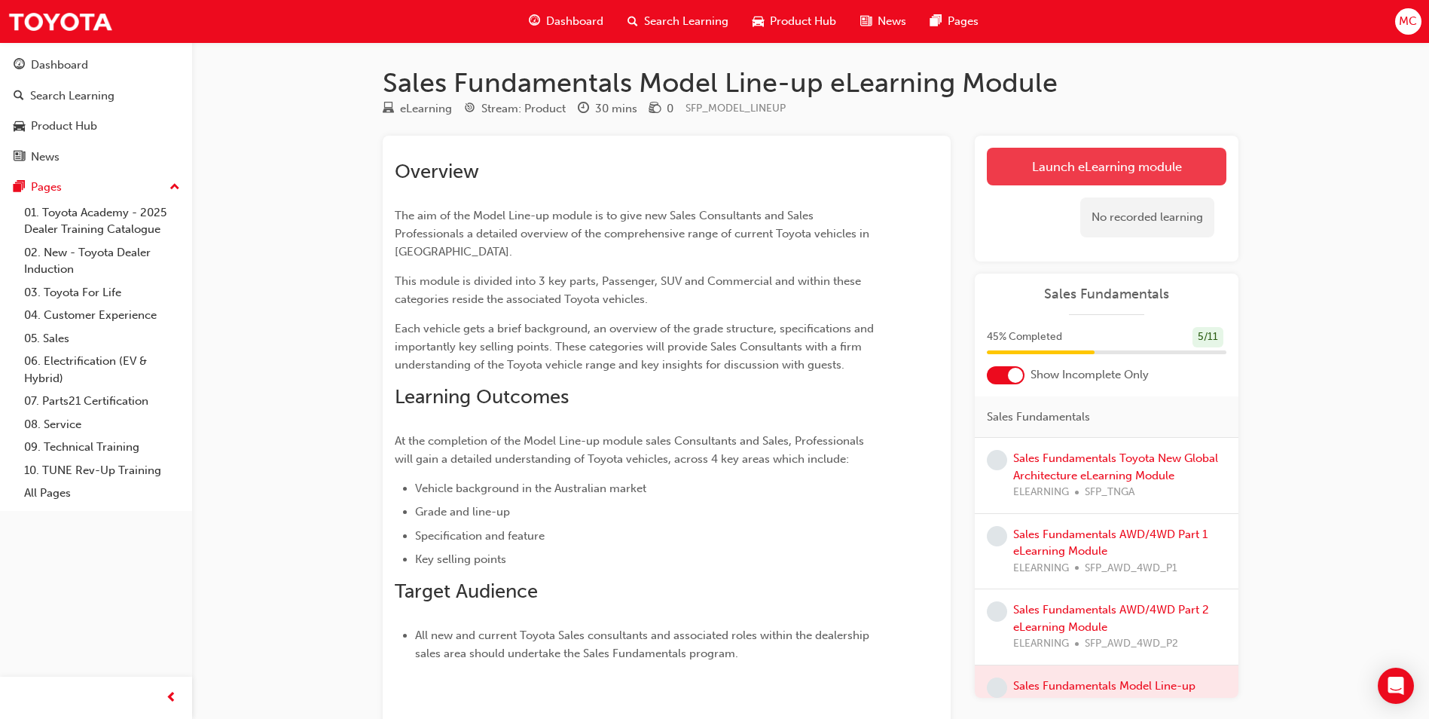
click at [1116, 185] on link "Launch eLearning module" at bounding box center [1107, 167] width 240 height 38
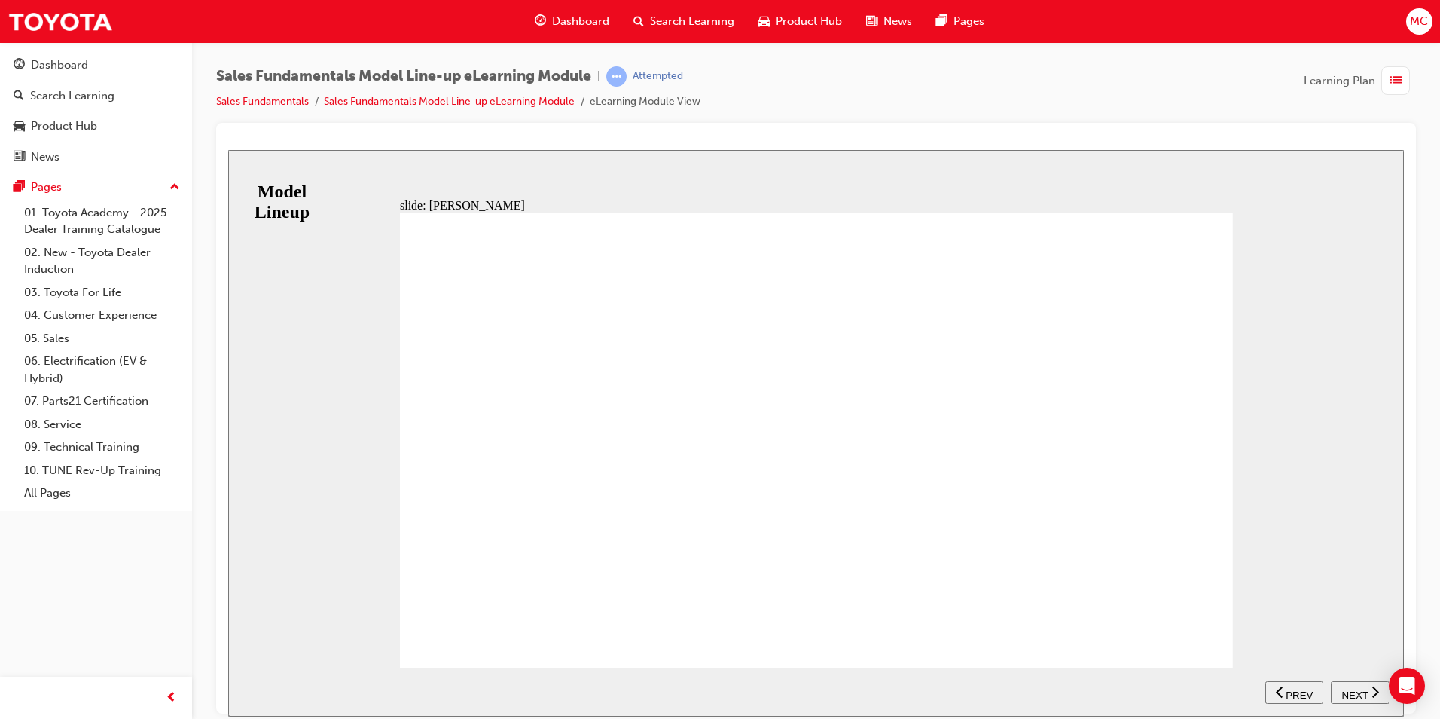
click at [1350, 689] on span "NEXT" at bounding box center [1354, 693] width 26 height 11
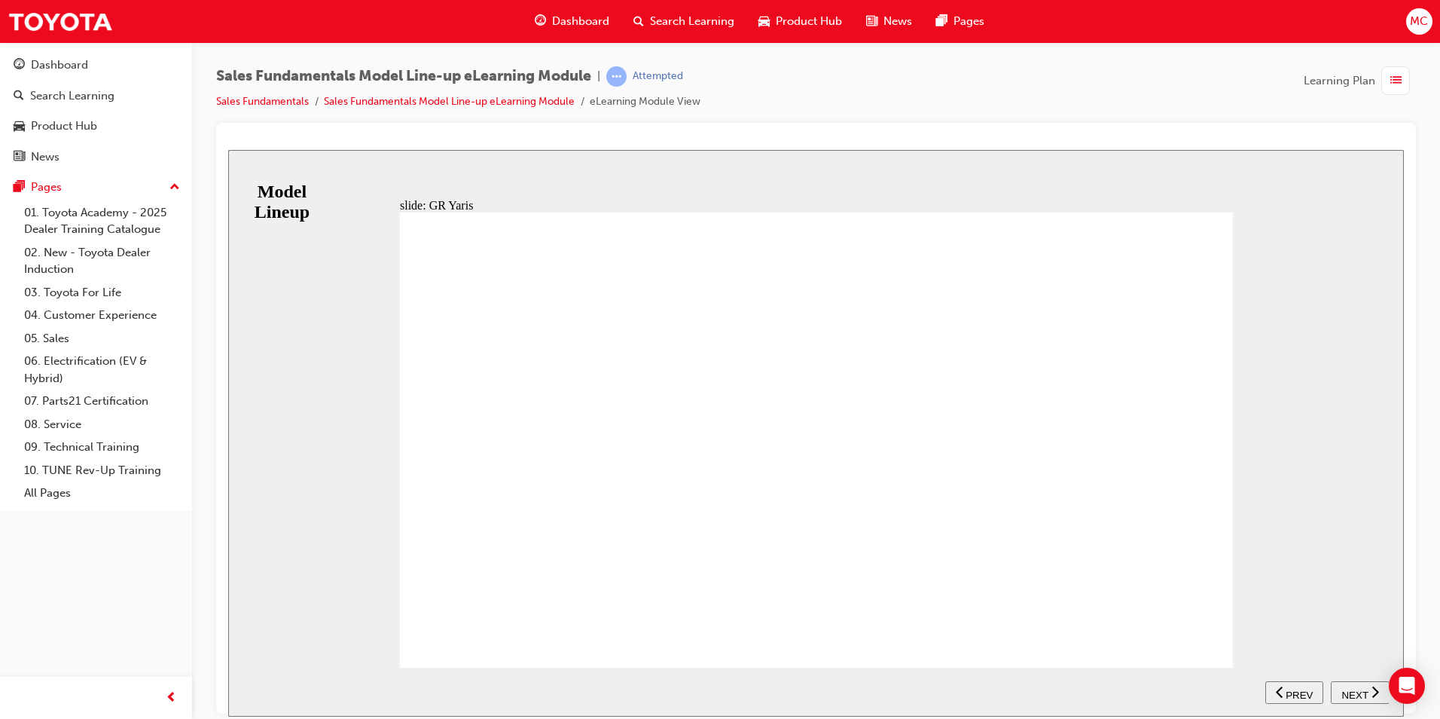
click at [1357, 690] on span "NEXT" at bounding box center [1354, 693] width 26 height 11
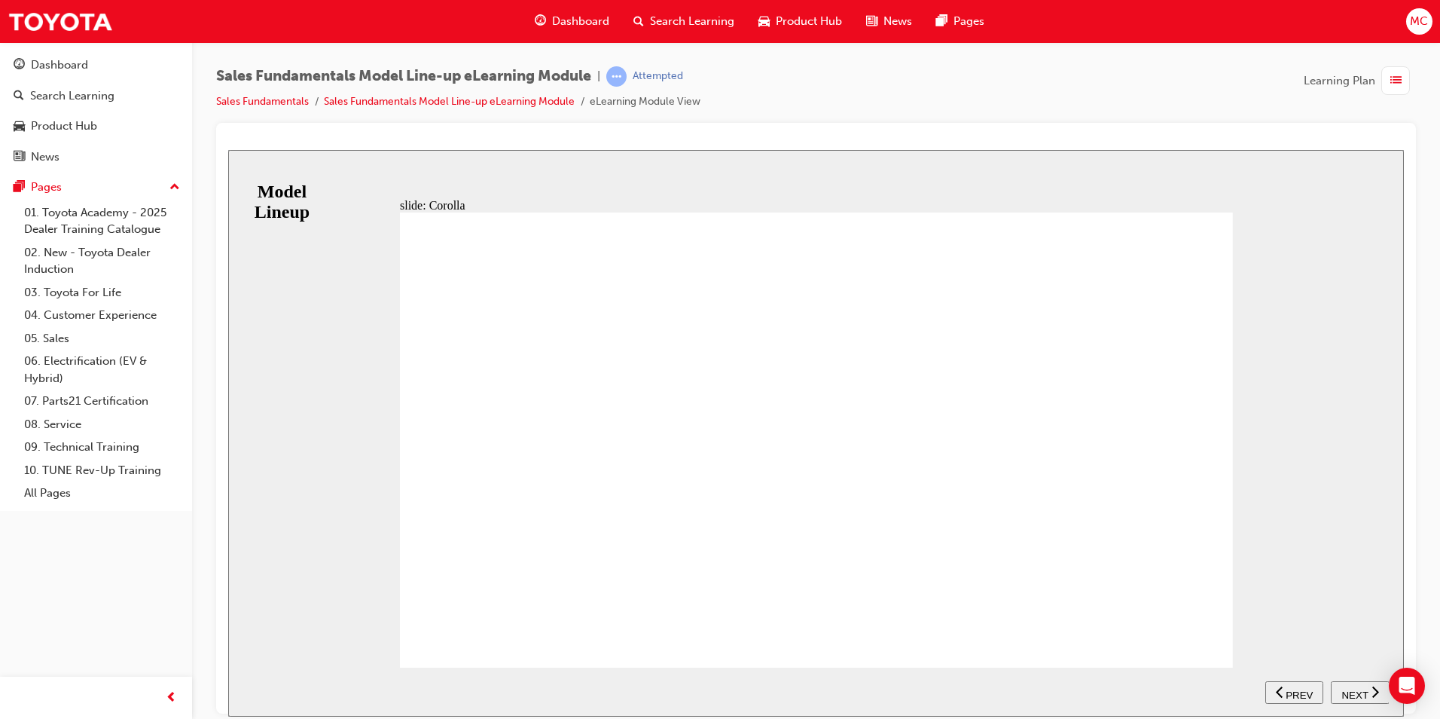
click at [1365, 693] on span "NEXT" at bounding box center [1354, 693] width 26 height 11
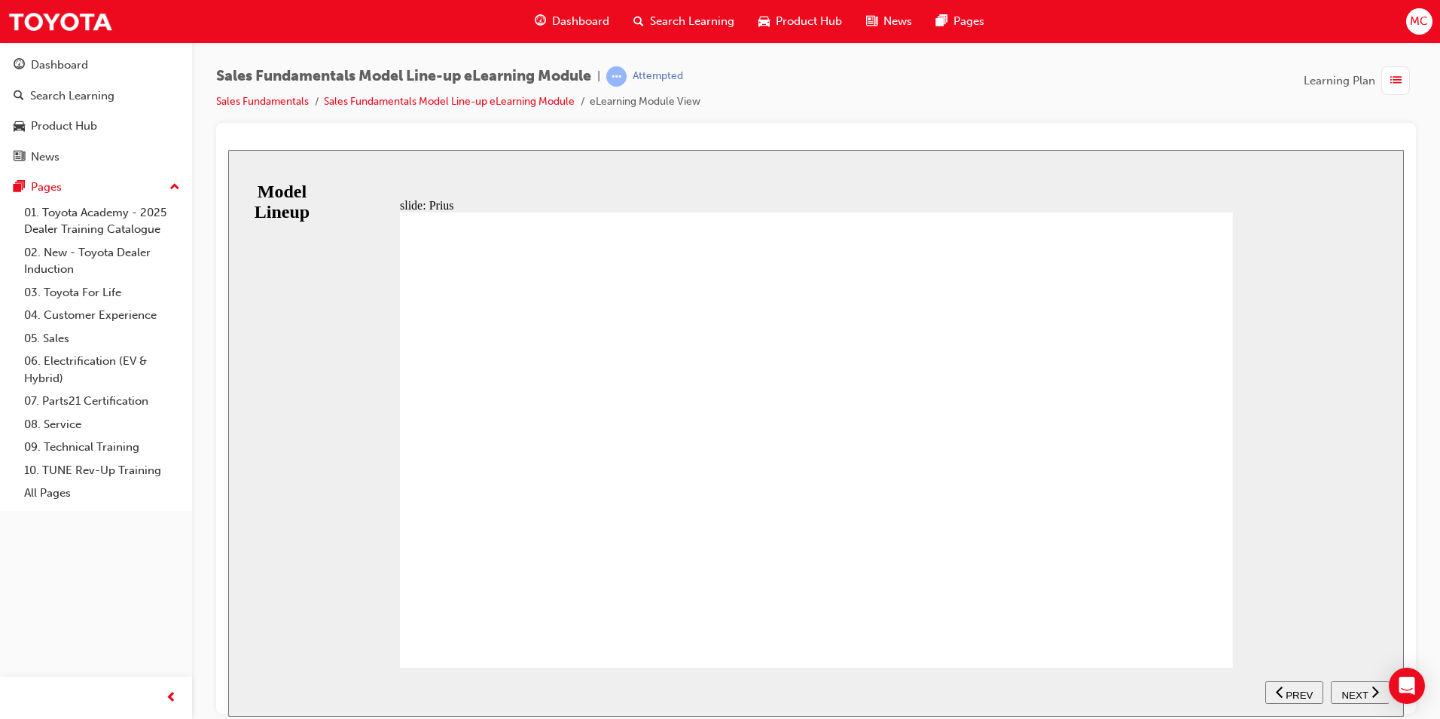
click at [1350, 684] on div "NEXT" at bounding box center [1360, 692] width 47 height 16
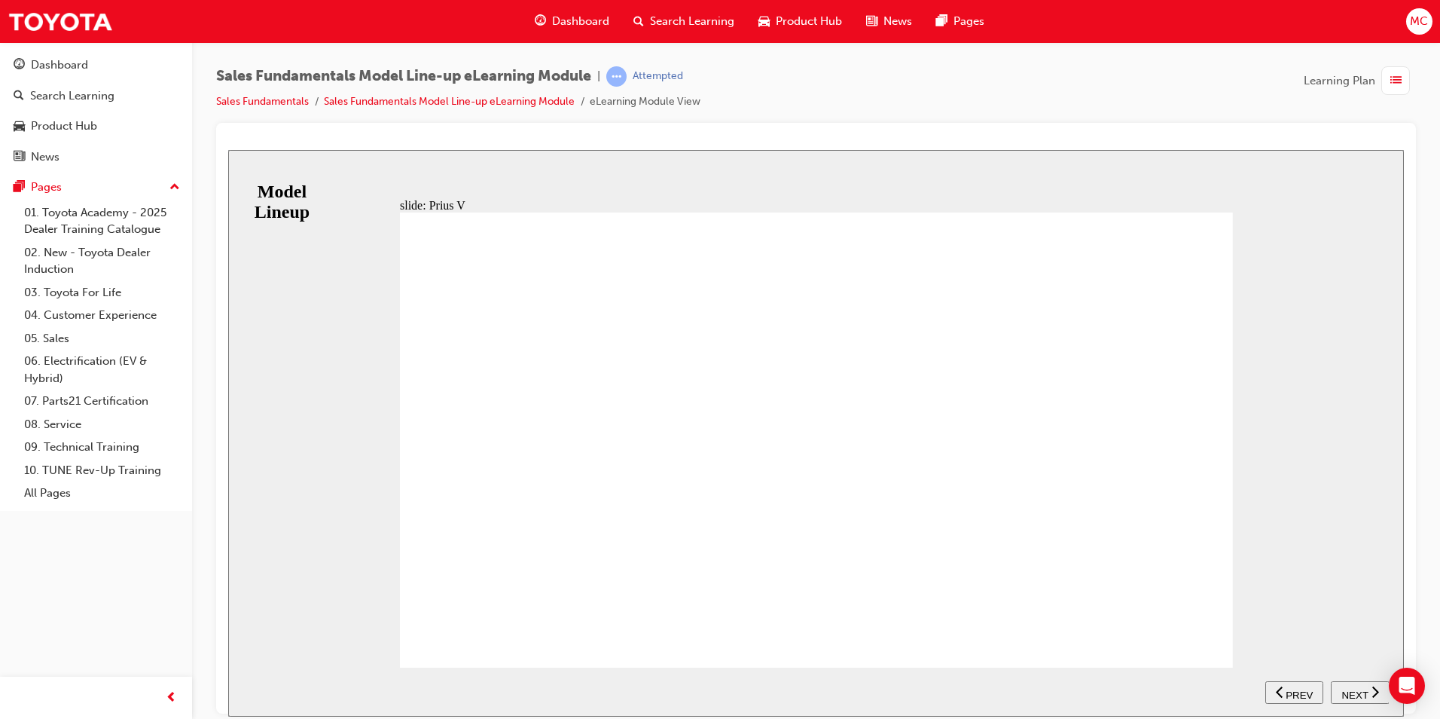
click at [1355, 689] on span "NEXT" at bounding box center [1354, 693] width 26 height 11
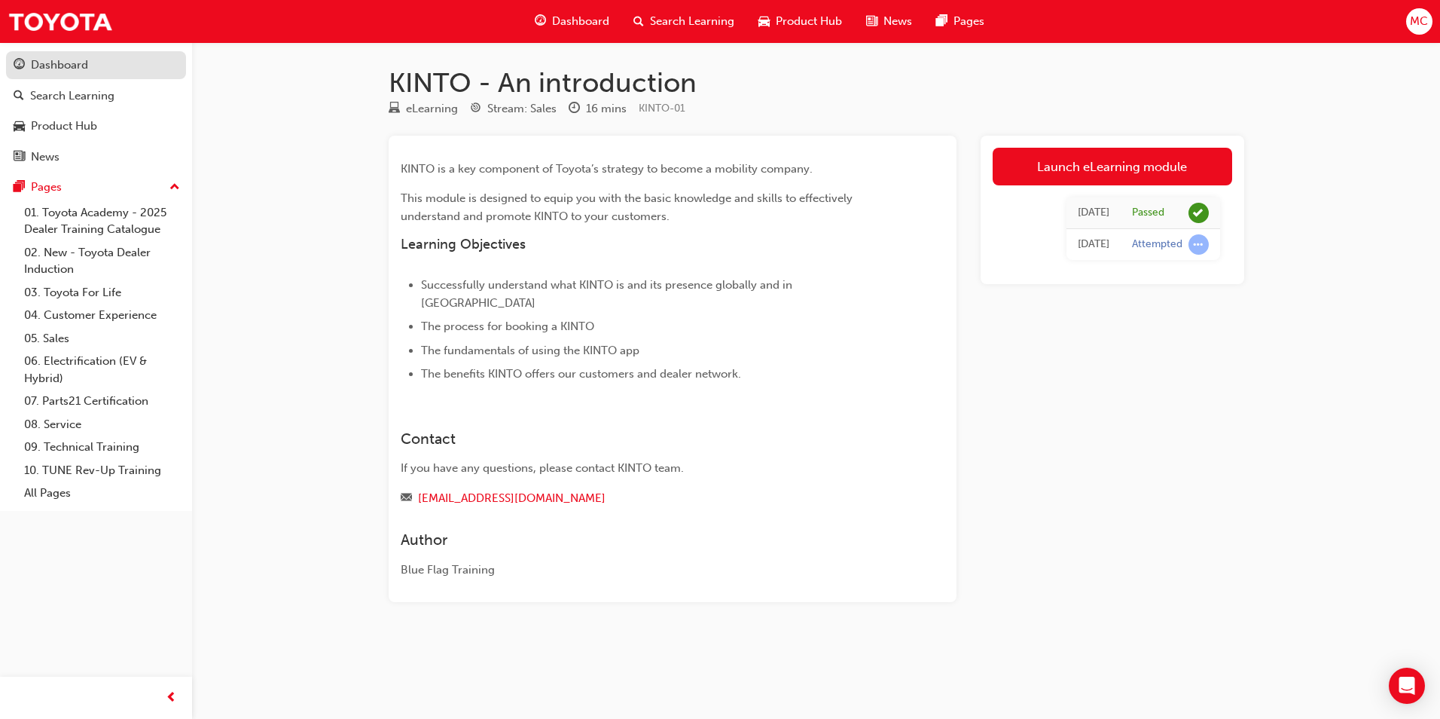
click at [74, 56] on div "Dashboard" at bounding box center [96, 65] width 165 height 19
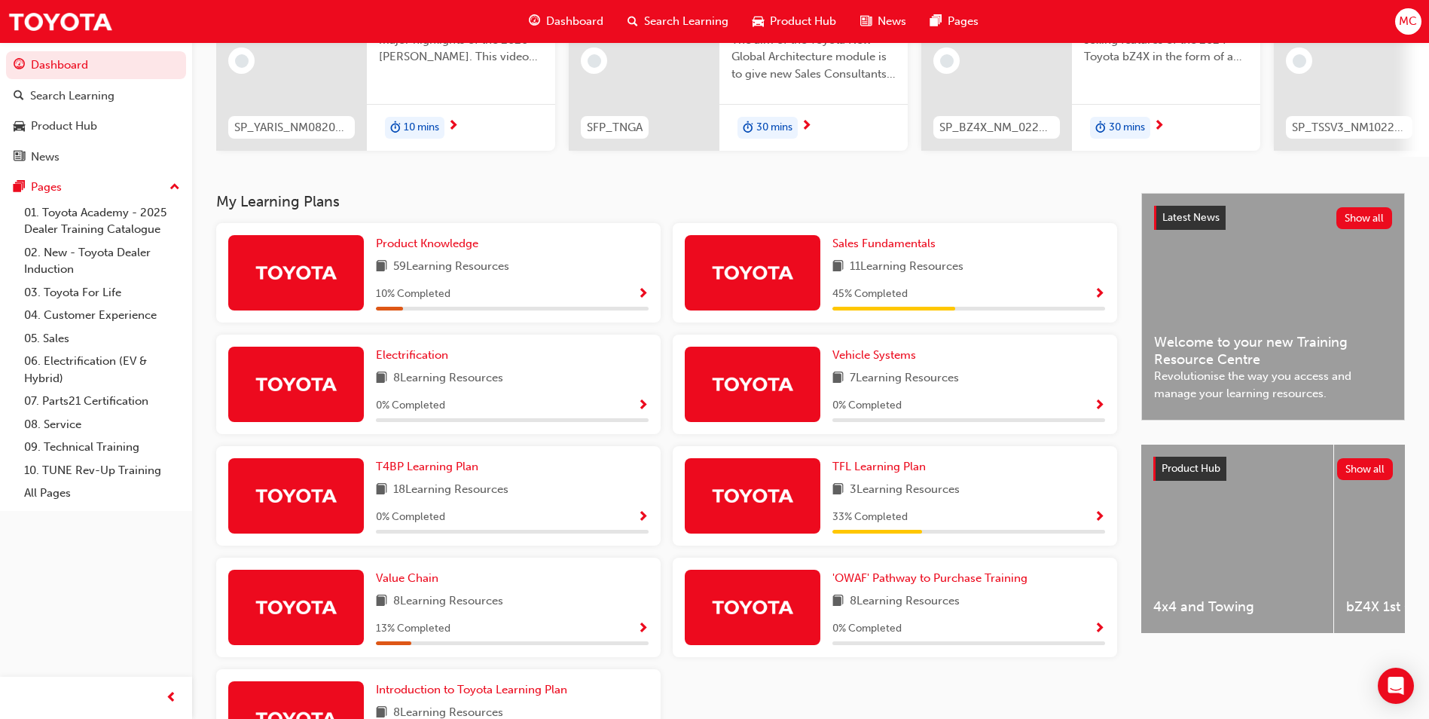
scroll to position [320, 0]
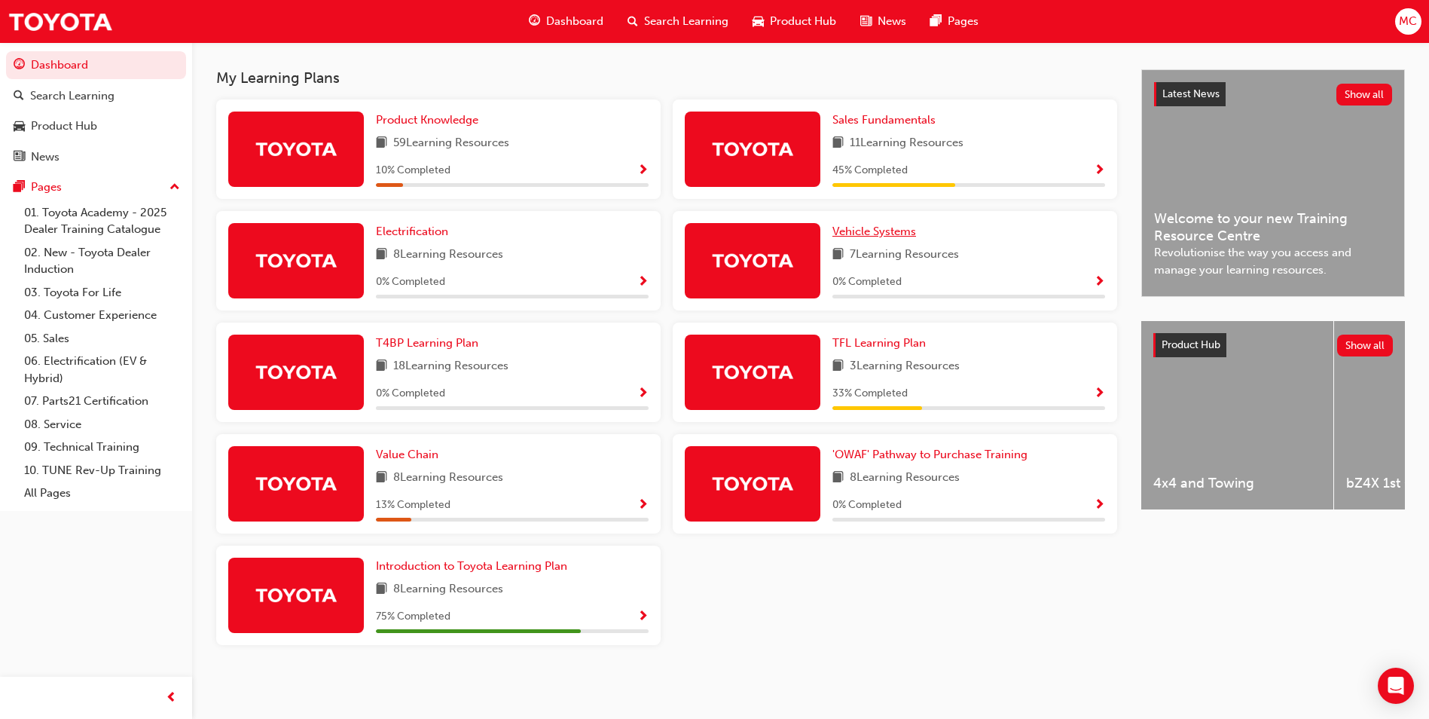
click at [905, 237] on span "Vehicle Systems" at bounding box center [874, 231] width 84 height 14
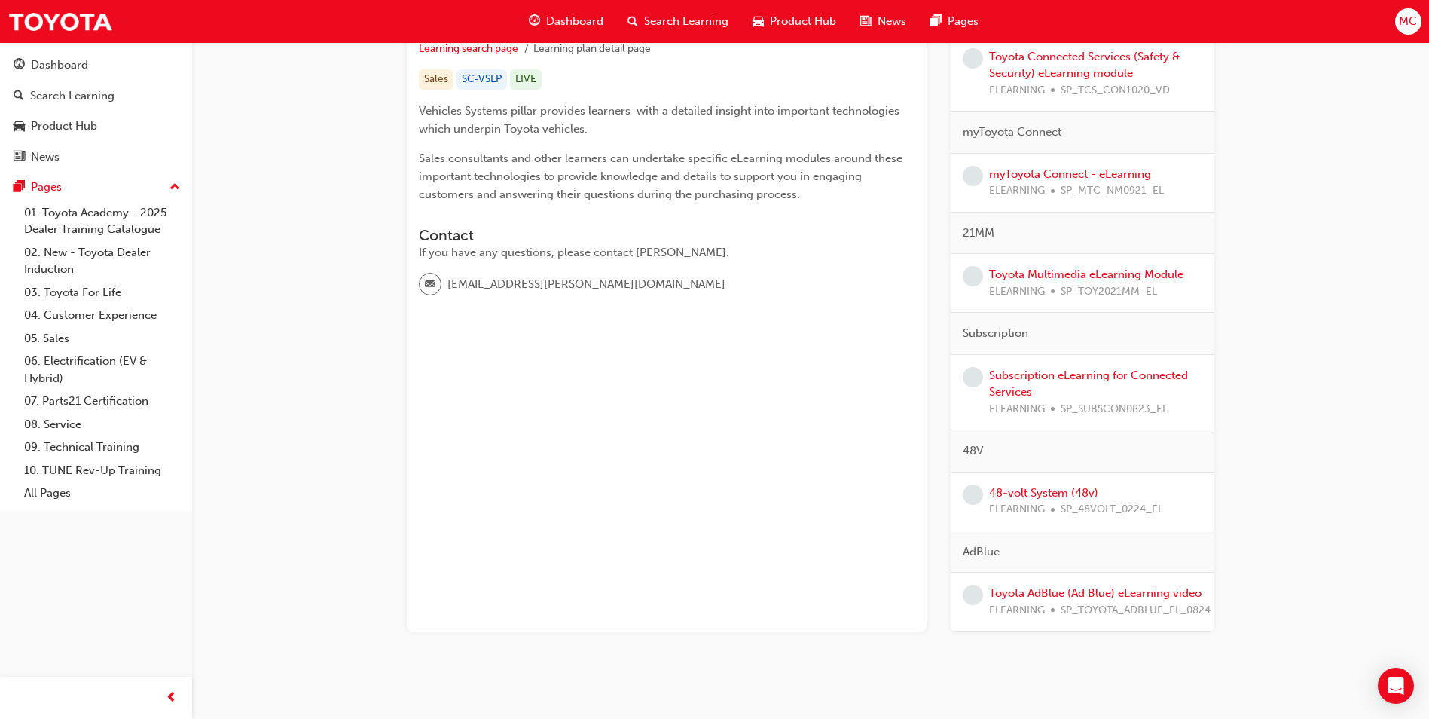
scroll to position [317, 0]
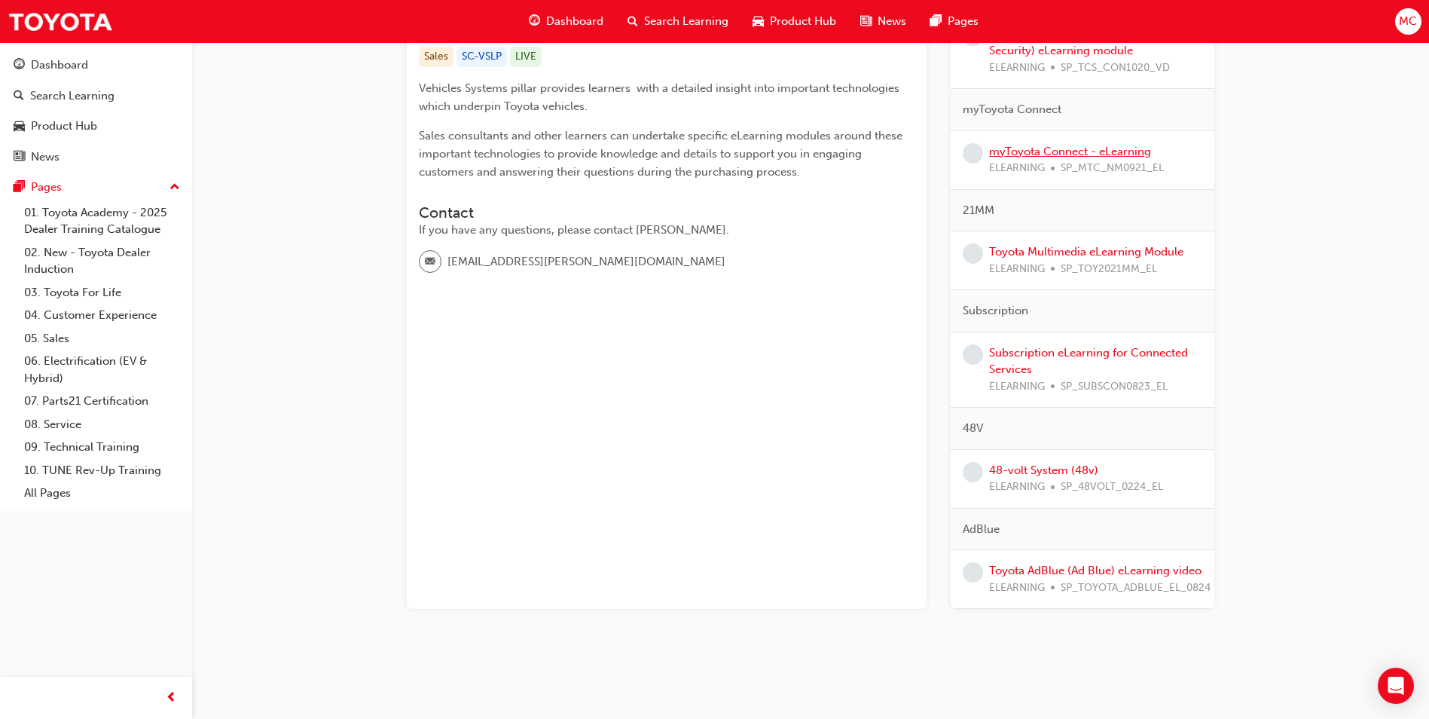
click at [1002, 150] on link "myToyota Connect - eLearning" at bounding box center [1070, 152] width 162 height 14
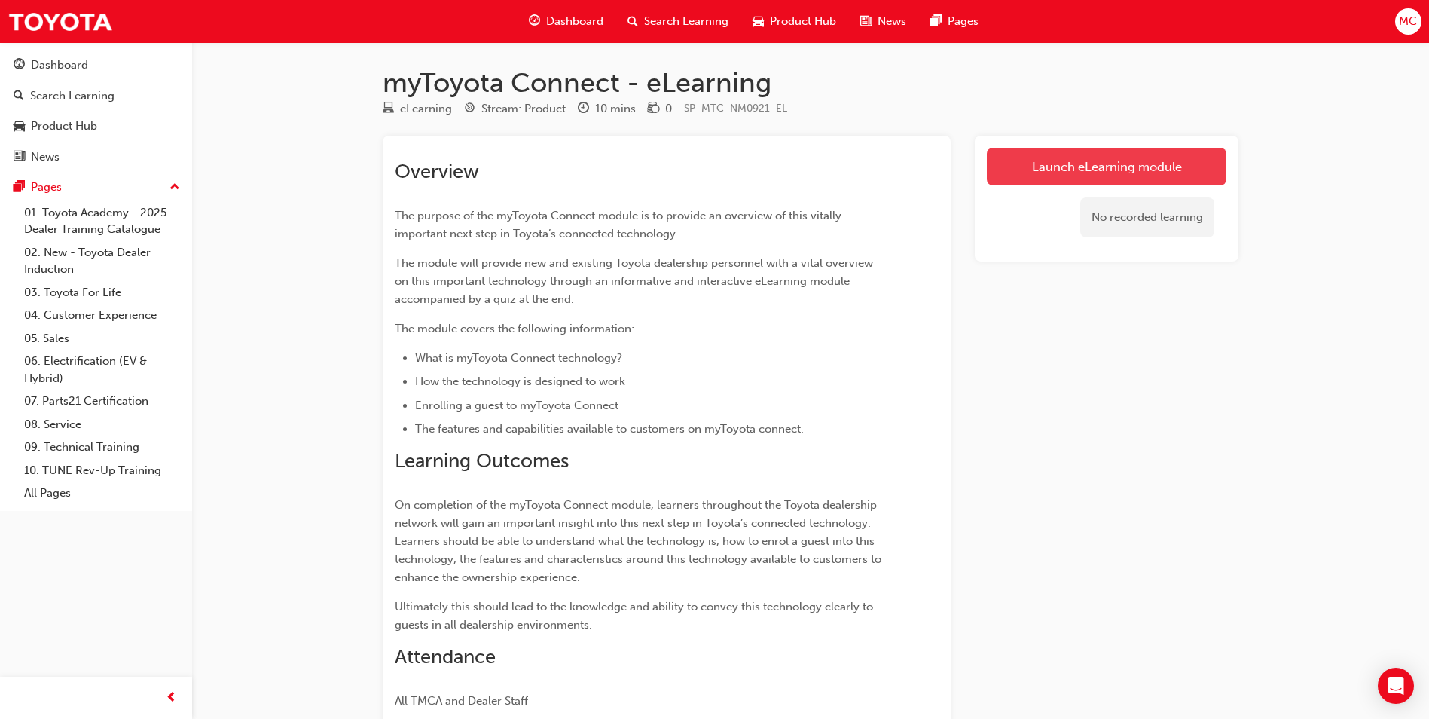
click at [1048, 170] on link "Launch eLearning module" at bounding box center [1107, 167] width 240 height 38
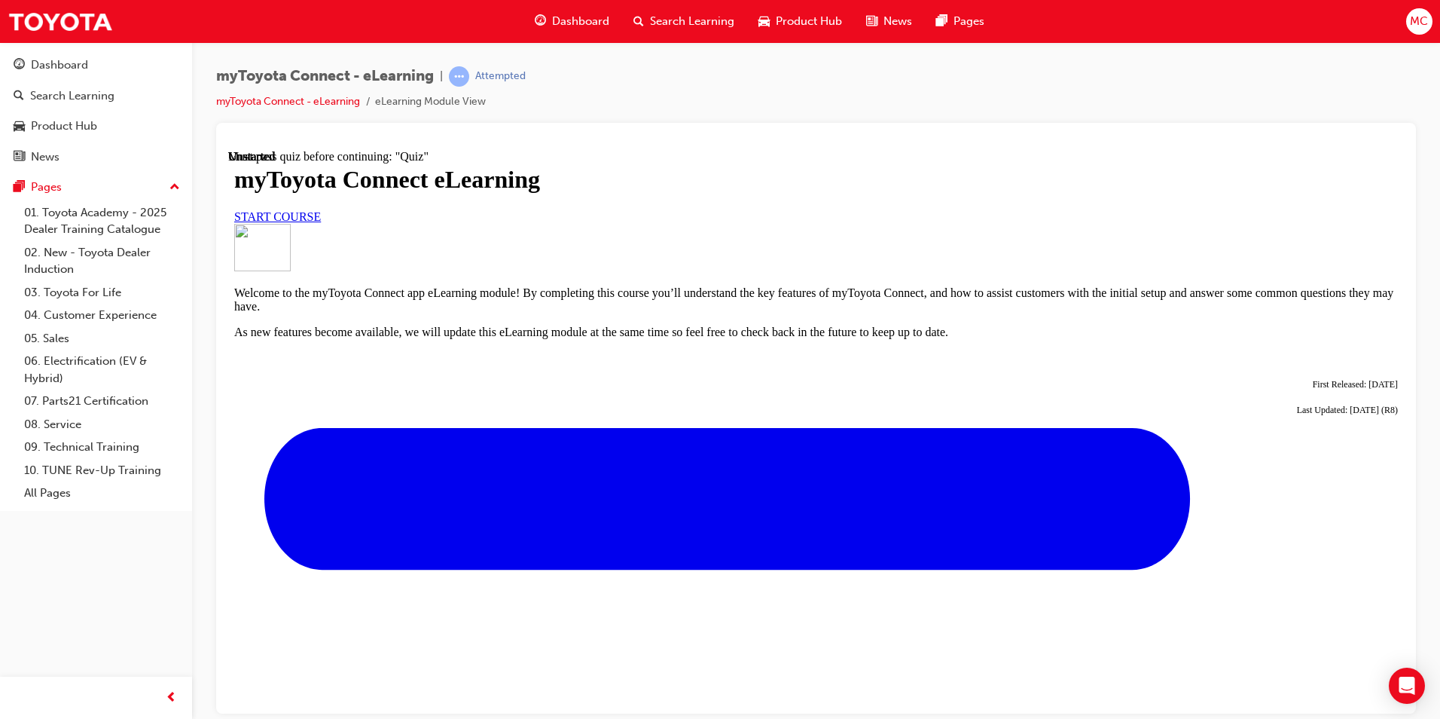
click at [321, 222] on span "START COURSE" at bounding box center [277, 215] width 87 height 13
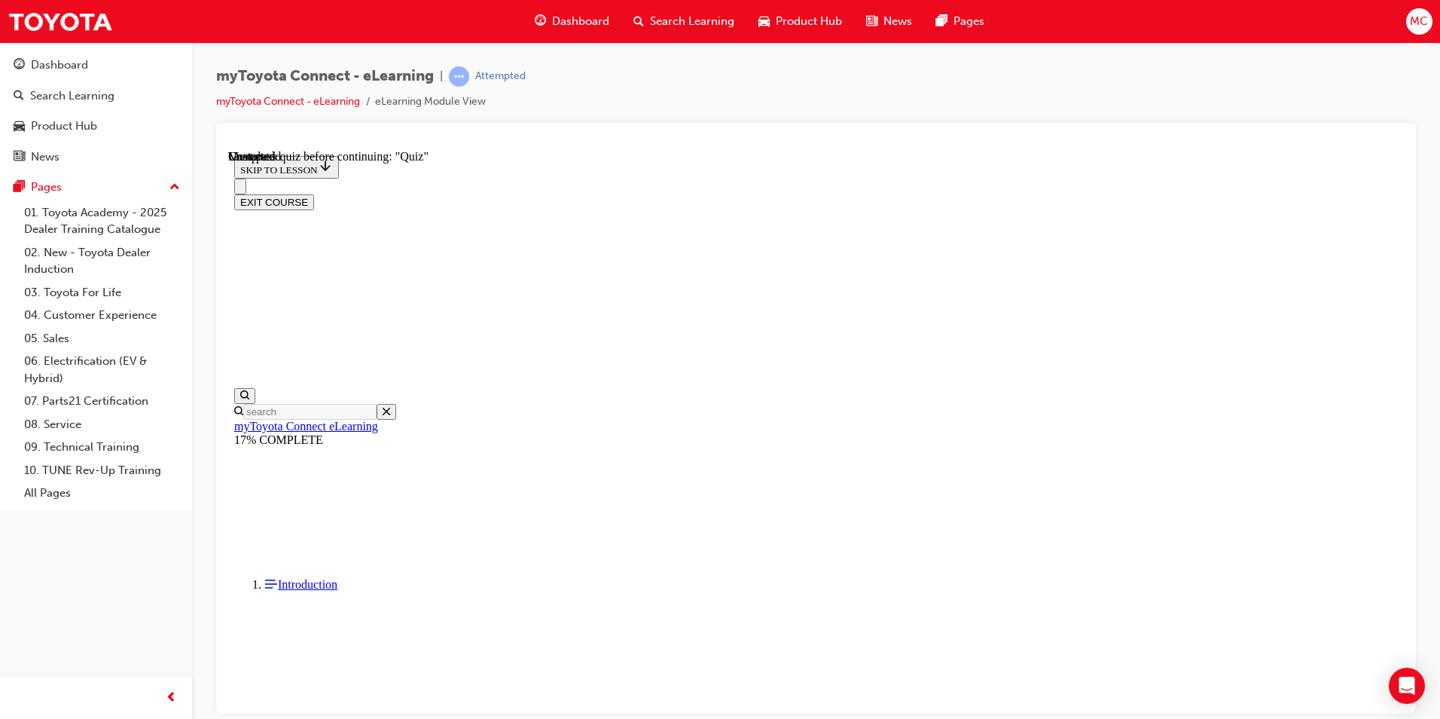
scroll to position [1287, 0]
drag, startPoint x: 1039, startPoint y: 428, endPoint x: 1009, endPoint y: 489, distance: 68.4
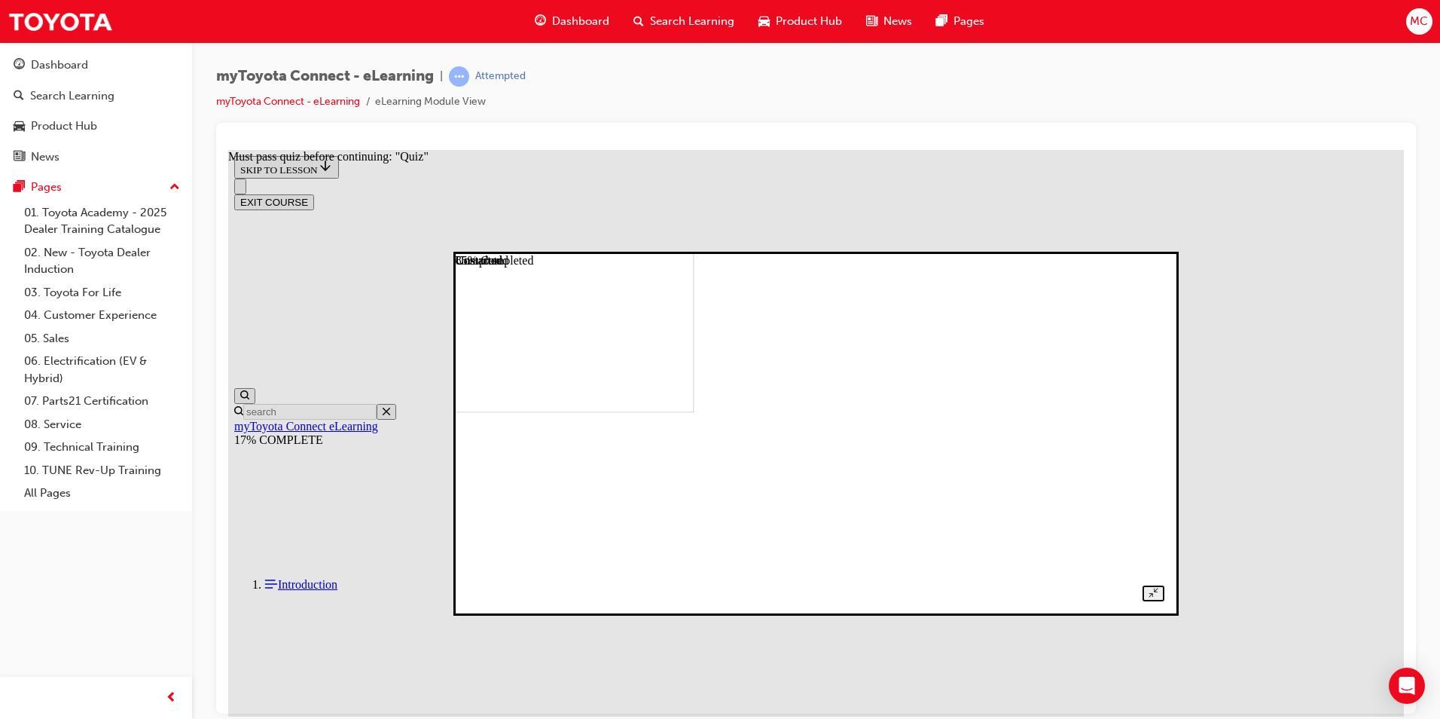
click at [694, 348] on img at bounding box center [356, 246] width 675 height 331
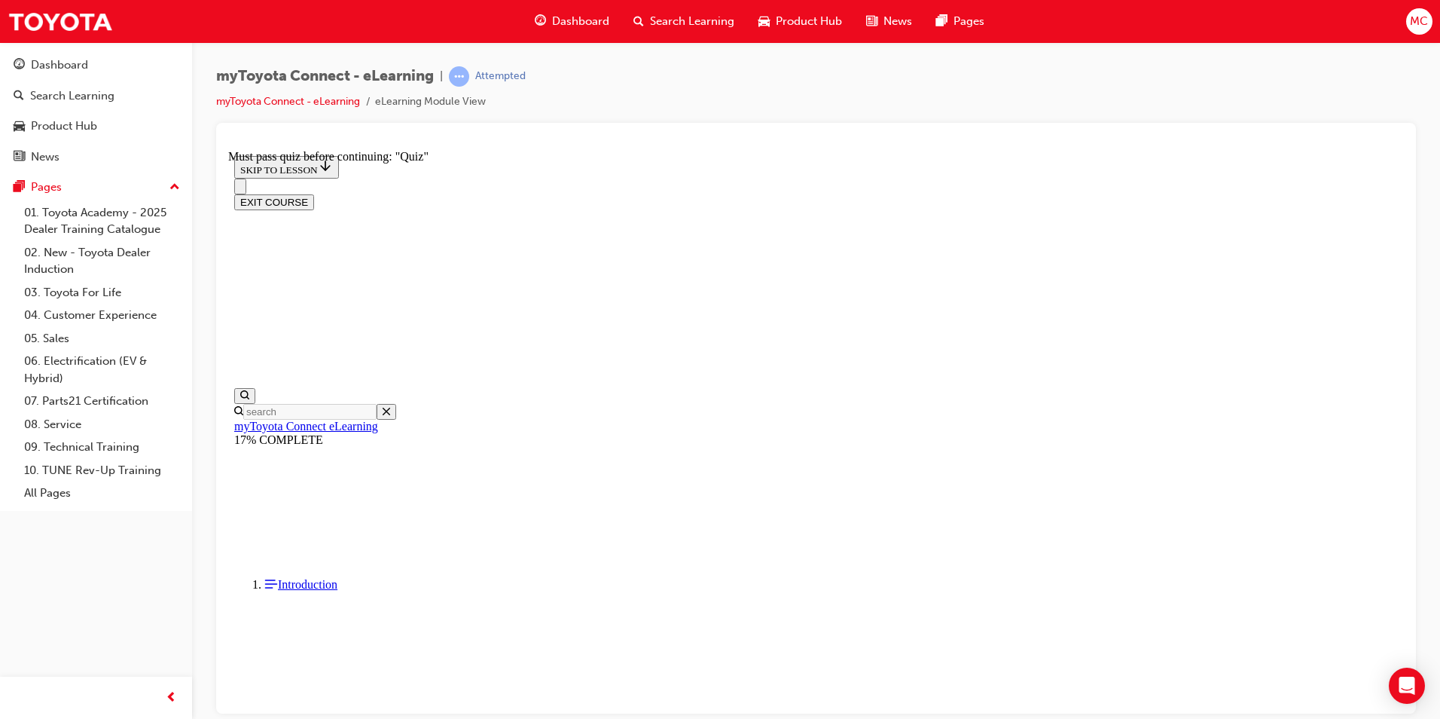
scroll to position [1883, 0]
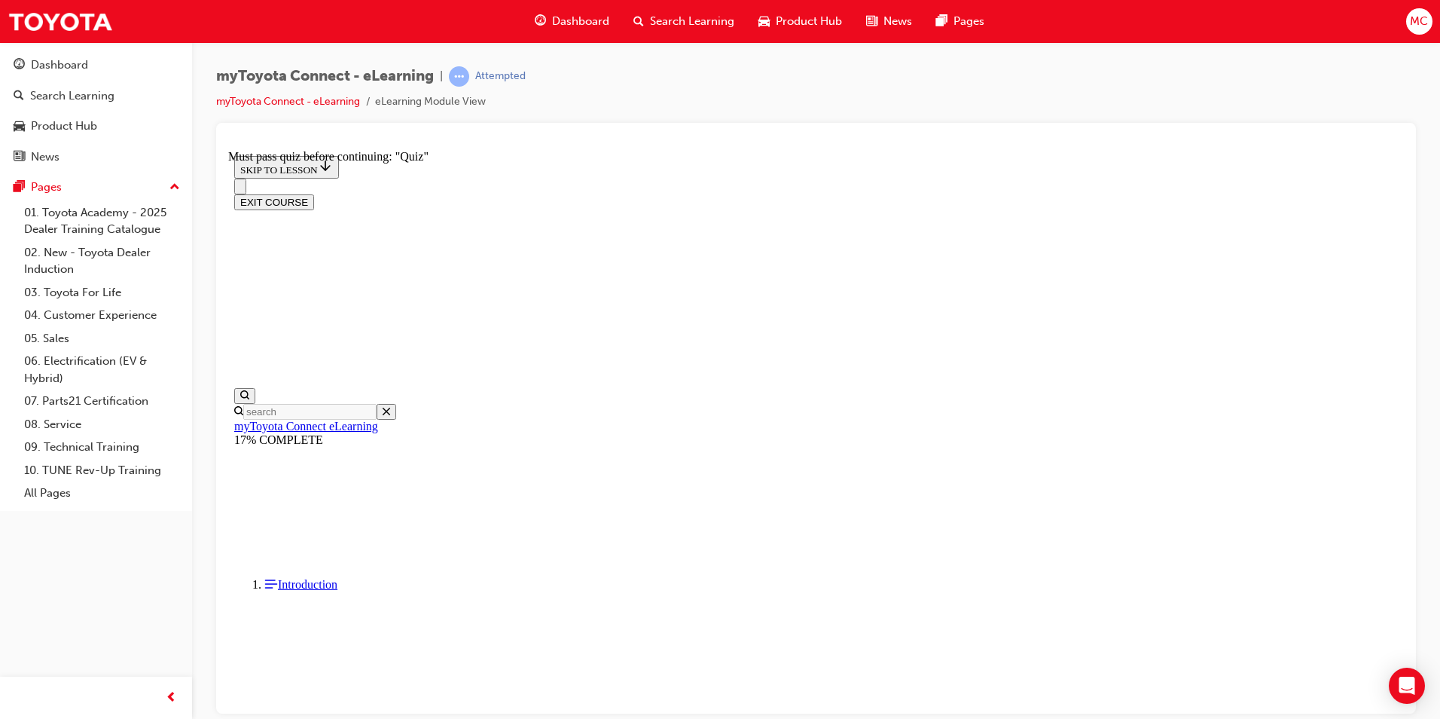
scroll to position [0, 0]
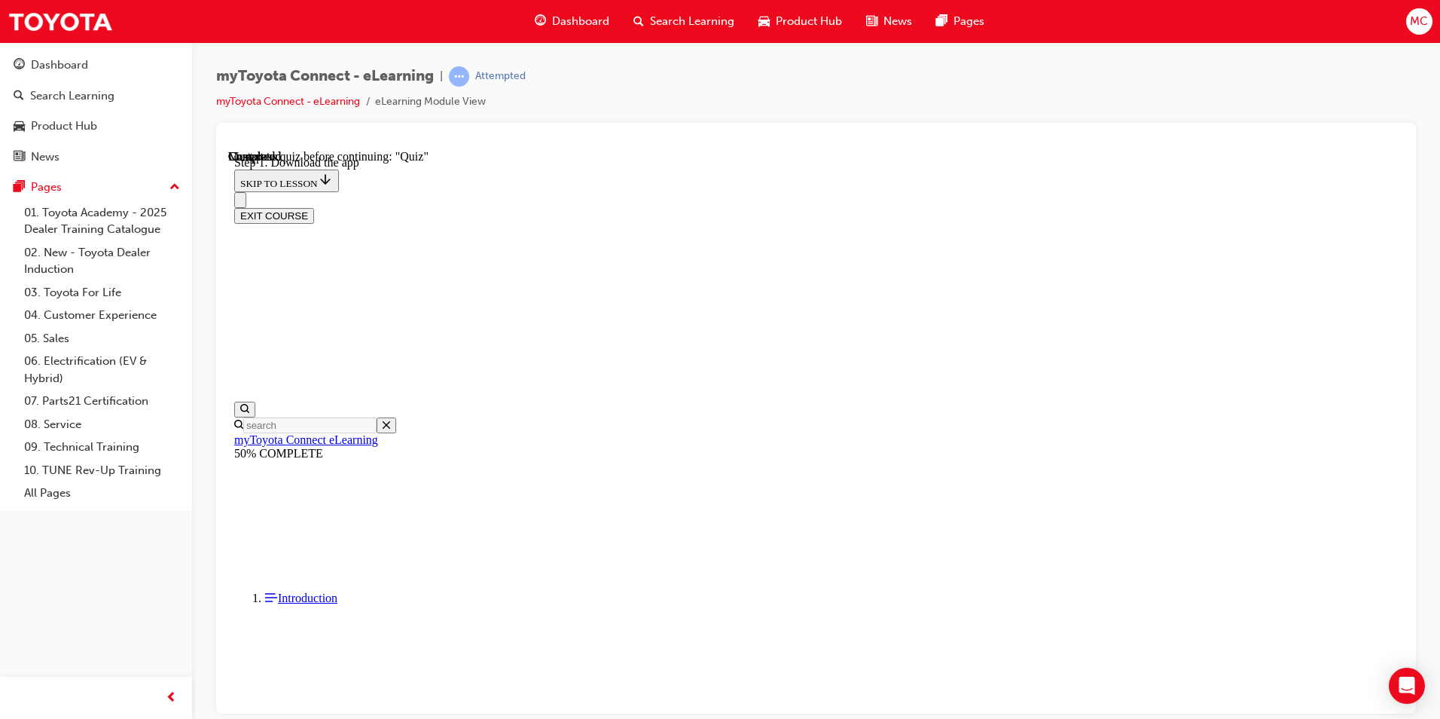
scroll to position [380, 0]
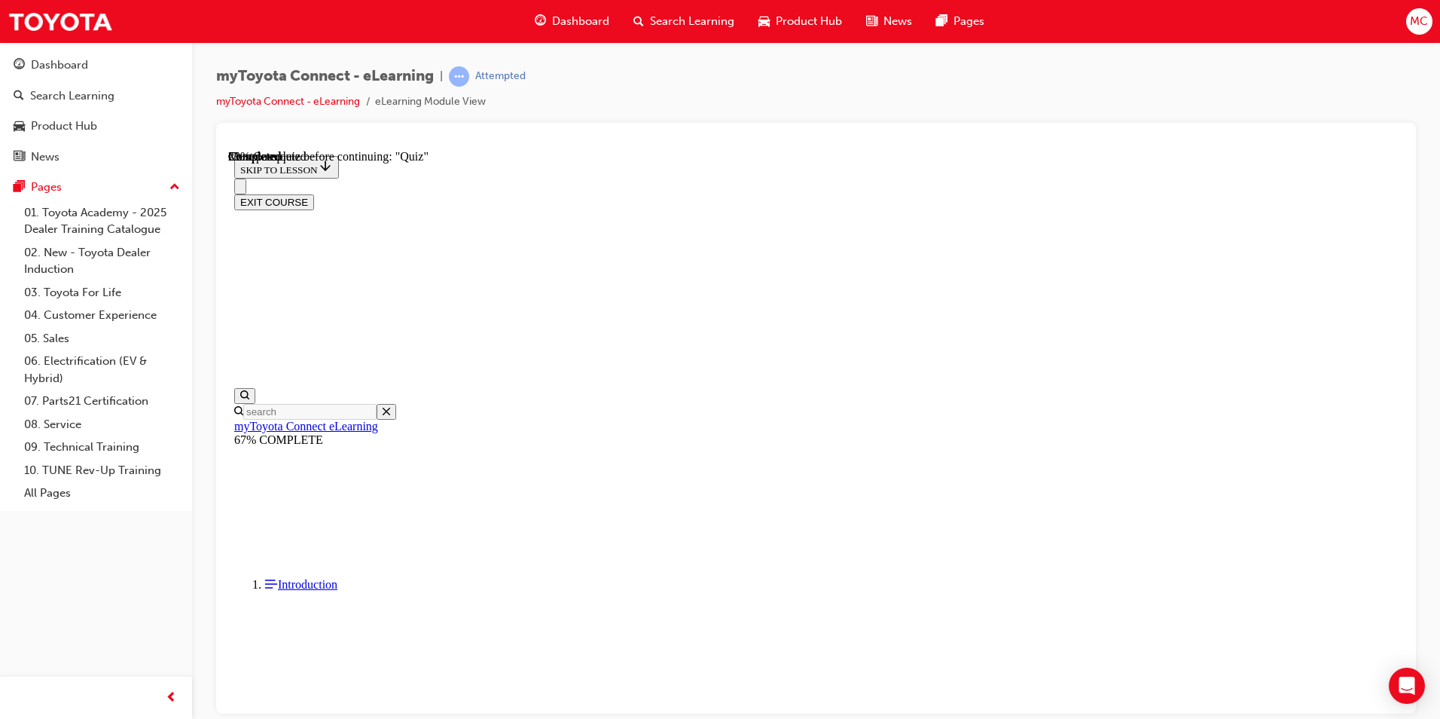
scroll to position [130, 0]
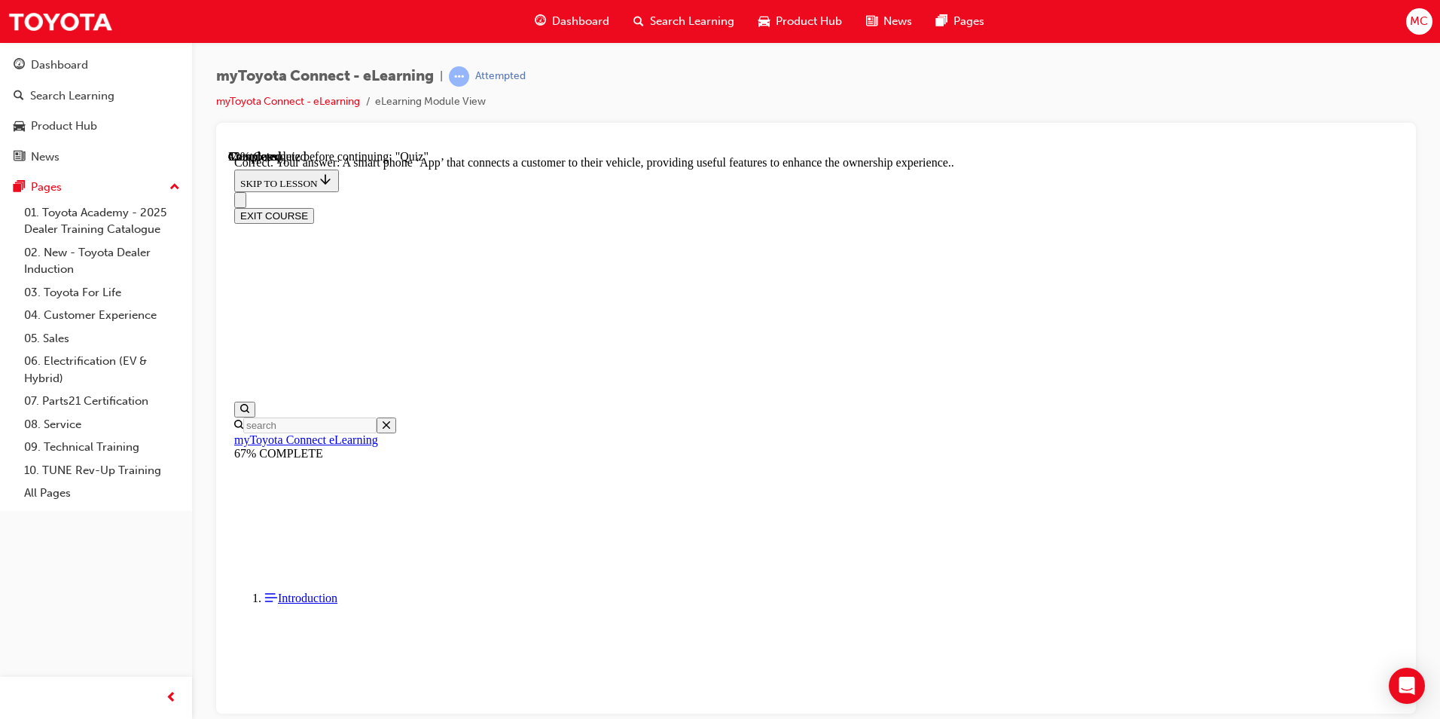
scroll to position [252, 0]
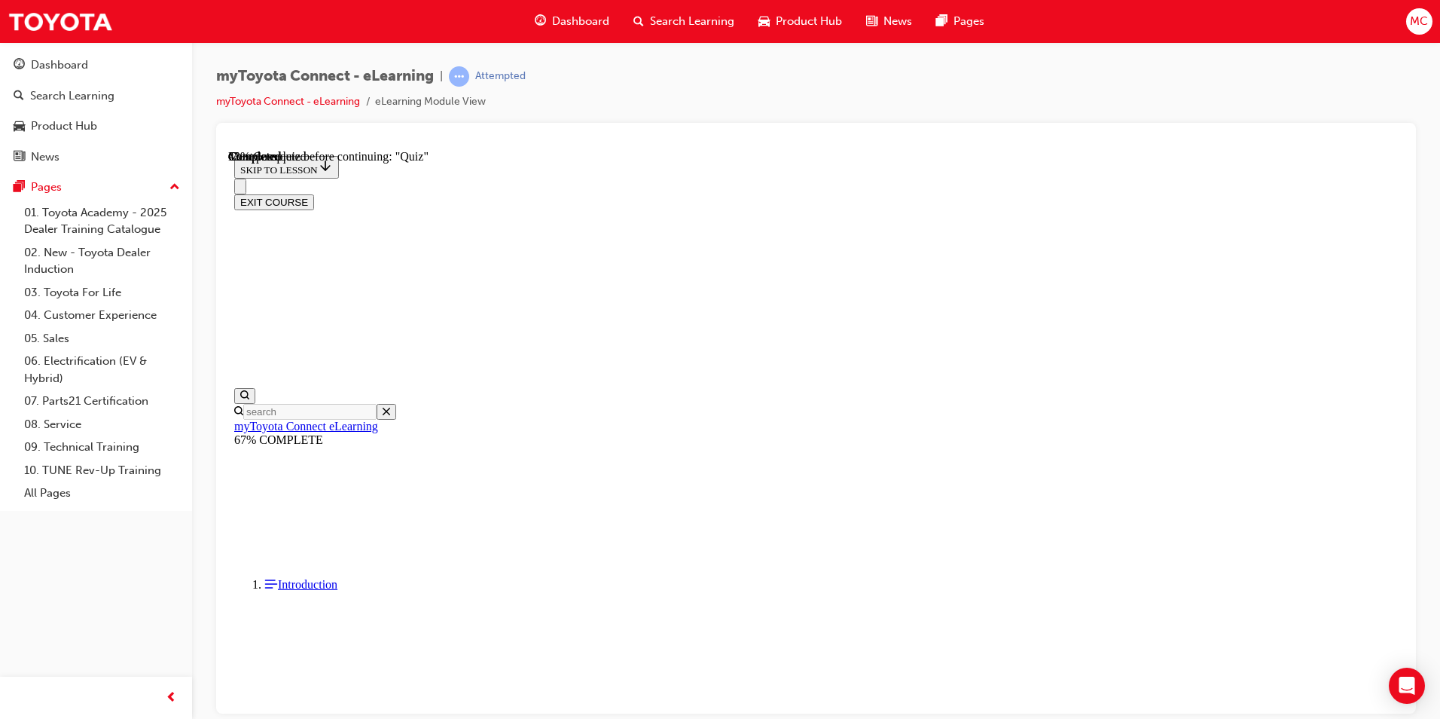
scroll to position [151, 0]
